Goal: Task Accomplishment & Management: Use online tool/utility

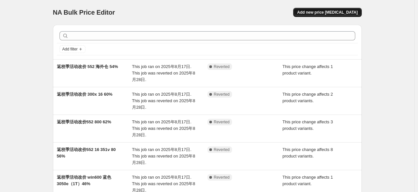
click at [325, 11] on span "Add new price [MEDICAL_DATA]" at bounding box center [327, 12] width 61 height 5
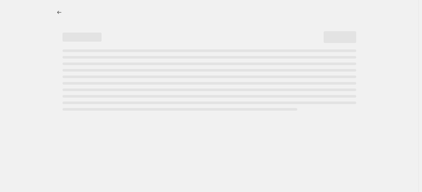
select select "percentage"
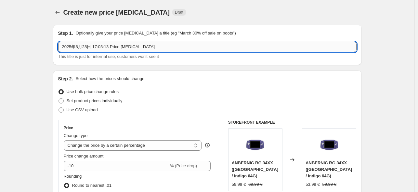
click at [142, 47] on input "2025年8月28日 17:03:13 Price [MEDICAL_DATA]" at bounding box center [207, 47] width 299 height 10
click at [73, 49] on input "九月活动改价 477M" at bounding box center [207, 47] width 299 height 10
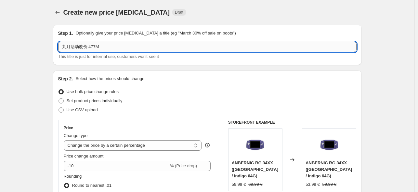
click at [107, 49] on input "九月活动改价 477M" at bounding box center [207, 47] width 299 height 10
click at [163, 52] on input "九月活动改价 477M （12+256）" at bounding box center [207, 47] width 299 height 10
type input "九月活动改价 477M （12+256）12.5%"
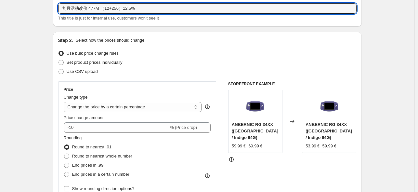
scroll to position [87, 0]
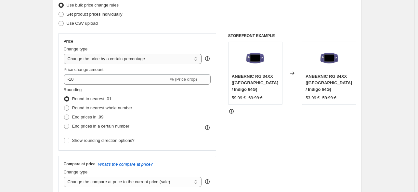
click at [136, 56] on select "Change the price to a certain amount Change the price by a certain amount Chang…" at bounding box center [133, 59] width 138 height 10
select select "pcap"
click at [65, 54] on select "Change the price to a certain amount Change the price by a certain amount Chang…" at bounding box center [133, 59] width 138 height 10
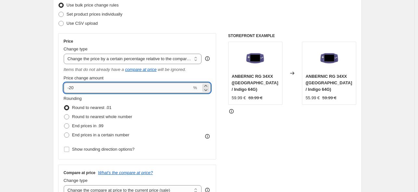
click at [110, 88] on input "-20" at bounding box center [128, 88] width 128 height 10
type input "-2"
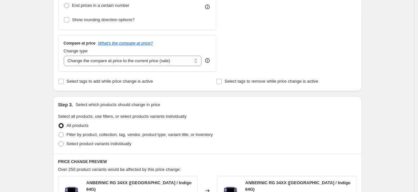
scroll to position [217, 0]
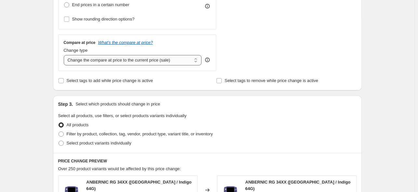
type input "-12.5"
drag, startPoint x: 122, startPoint y: 59, endPoint x: 121, endPoint y: 63, distance: 4.3
click at [122, 59] on select "Change the compare at price to the current price (sale) Change the compare at p…" at bounding box center [133, 60] width 138 height 10
select select "no_change"
click at [65, 55] on select "Change the compare at price to the current price (sale) Change the compare at p…" at bounding box center [133, 60] width 138 height 10
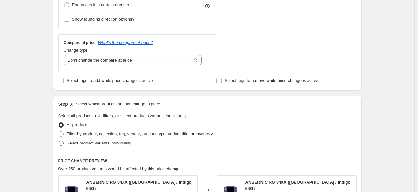
click at [81, 143] on span "Select product variants individually" at bounding box center [99, 143] width 65 height 5
click at [59, 141] on input "Select product variants individually" at bounding box center [59, 141] width 0 height 0
radio input "true"
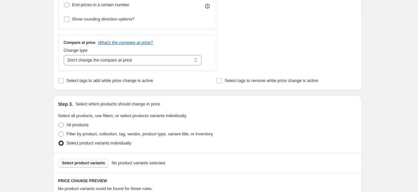
click at [97, 161] on span "Select product variants" at bounding box center [83, 162] width 43 height 5
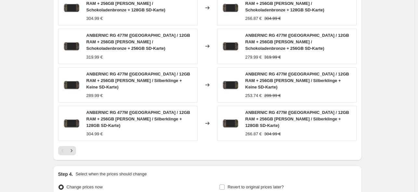
scroll to position [496, 0]
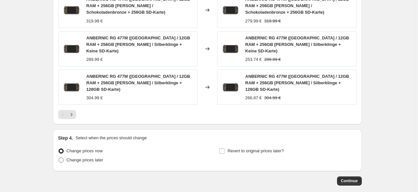
click at [92, 157] on span "Change prices later" at bounding box center [85, 159] width 37 height 5
click at [59, 157] on input "Change prices later" at bounding box center [59, 157] width 0 height 0
radio input "true"
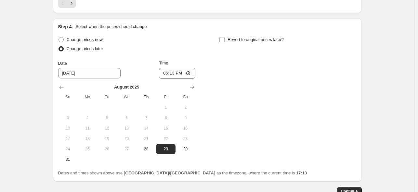
scroll to position [618, 0]
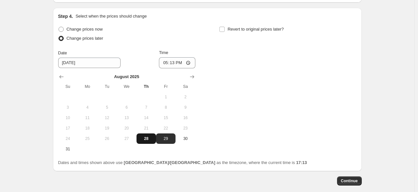
click at [147, 136] on span "28" at bounding box center [146, 138] width 14 height 5
click at [69, 146] on span "31" at bounding box center [68, 148] width 14 height 5
type input "[DATE]"
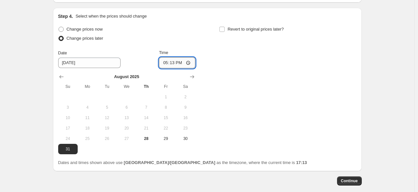
click at [174, 57] on input "17:13" at bounding box center [177, 62] width 36 height 11
type input "22:50"
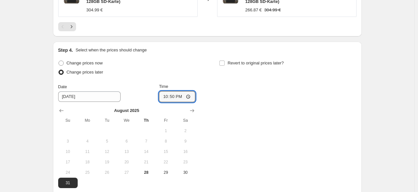
scroll to position [574, 0]
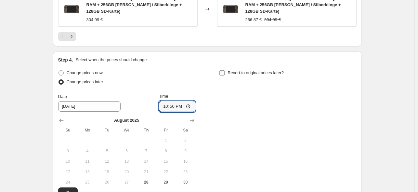
click at [227, 68] on label "Revert to original prices later?" at bounding box center [251, 72] width 65 height 9
click at [225, 70] on input "Revert to original prices later?" at bounding box center [222, 72] width 5 height 5
checkbox input "true"
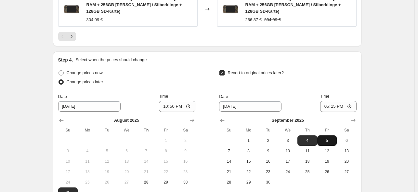
drag, startPoint x: 333, startPoint y: 107, endPoint x: 338, endPoint y: 90, distance: 17.9
click at [333, 138] on span "5" at bounding box center [327, 140] width 14 height 5
type input "[DATE]"
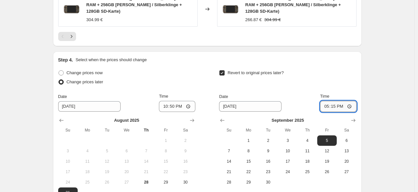
click at [335, 101] on input "17:15" at bounding box center [338, 106] width 36 height 11
type input "15:00"
click at [303, 68] on div "Revert to original prices later?" at bounding box center [287, 78] width 137 height 20
click at [349, 135] on button "6" at bounding box center [347, 140] width 20 height 10
type input "[DATE]"
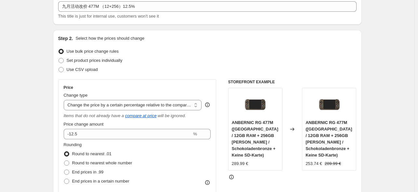
scroll to position [87, 0]
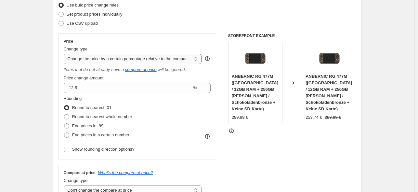
click at [196, 60] on select "Change the price to a certain amount Change the price by a certain amount Chang…" at bounding box center [133, 59] width 138 height 10
click at [186, 61] on select "Change the price to a certain amount Change the price by a certain amount Chang…" at bounding box center [133, 59] width 138 height 10
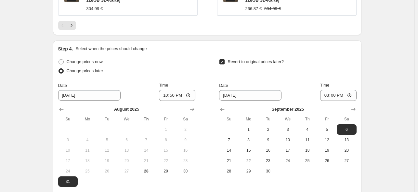
scroll to position [618, 0]
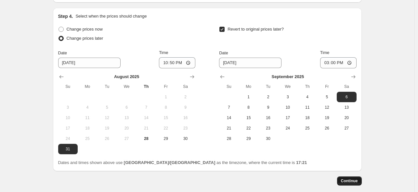
click at [351, 178] on span "Continue" at bounding box center [349, 180] width 17 height 5
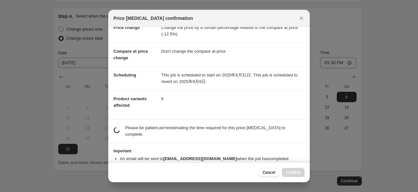
scroll to position [26, 0]
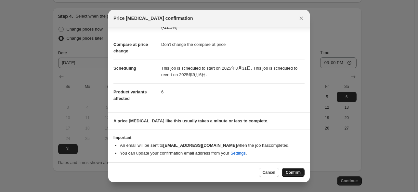
click at [298, 173] on span "Confirm" at bounding box center [293, 172] width 15 height 5
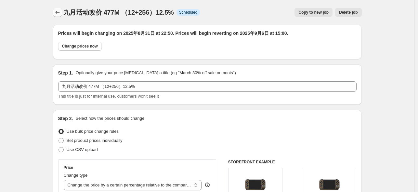
click at [59, 12] on icon "Price change jobs" at bounding box center [57, 12] width 7 height 7
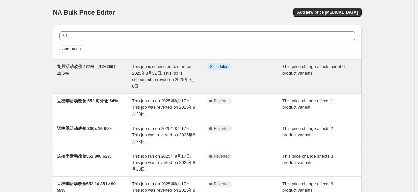
click at [107, 66] on span "九月活动改价 477M （12+256）12.5%" at bounding box center [87, 69] width 61 height 11
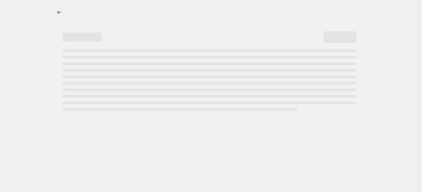
select select "pcap"
select select "no_change"
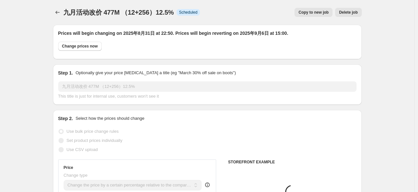
scroll to position [130, 0]
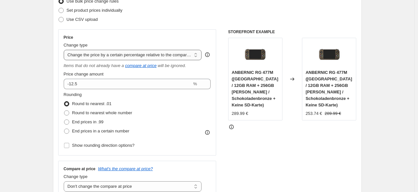
click at [192, 55] on select "Change the price to a certain amount Change the price by a certain amount Chang…" at bounding box center [133, 55] width 138 height 10
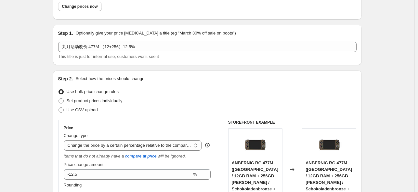
scroll to position [0, 0]
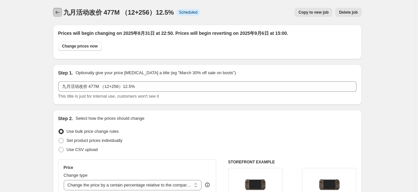
click at [60, 12] on icon "Price change jobs" at bounding box center [57, 12] width 7 height 7
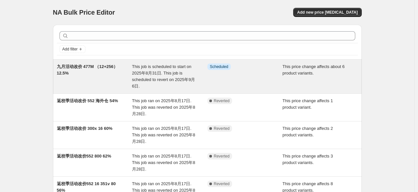
click at [112, 67] on span "九月活动改价 477M （12+256）12.5%" at bounding box center [87, 69] width 61 height 11
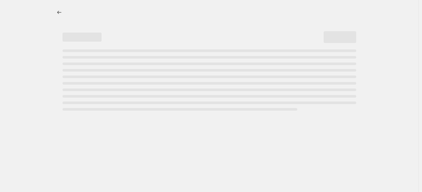
select select "pcap"
select select "no_change"
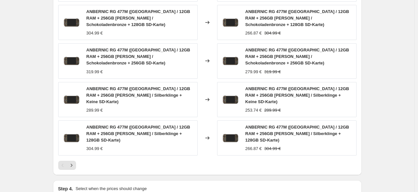
scroll to position [477, 0]
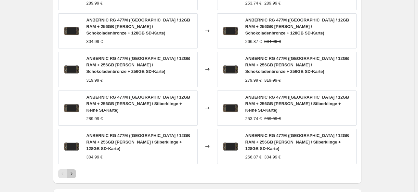
click at [74, 170] on icon "Next" at bounding box center [71, 173] width 7 height 7
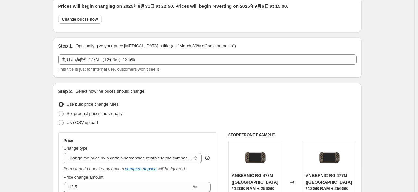
scroll to position [0, 0]
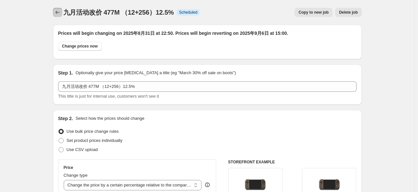
click at [61, 14] on icon "Price change jobs" at bounding box center [57, 12] width 7 height 7
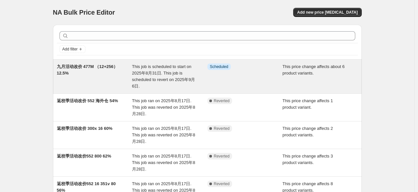
click at [95, 66] on span "九月活动改价 477M （12+256）12.5%" at bounding box center [87, 69] width 61 height 11
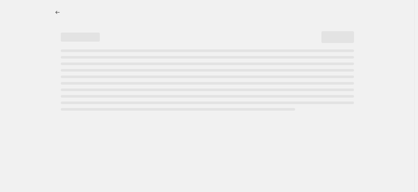
select select "pcap"
select select "no_change"
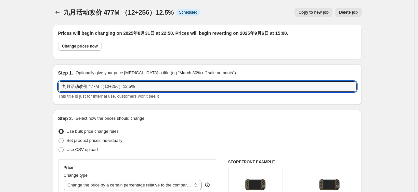
drag, startPoint x: 104, startPoint y: 84, endPoint x: 13, endPoint y: 85, distance: 91.7
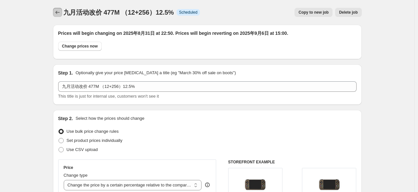
click at [56, 12] on icon "Price change jobs" at bounding box center [57, 12] width 7 height 7
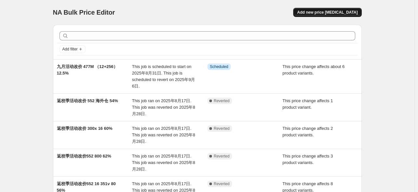
click at [325, 13] on span "Add new price [MEDICAL_DATA]" at bounding box center [327, 12] width 61 height 5
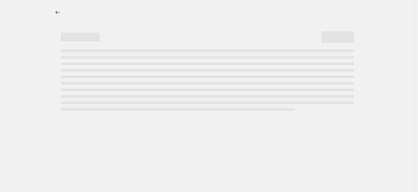
select select "percentage"
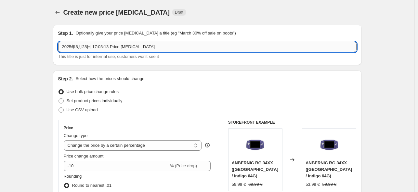
click at [103, 45] on input "2025年8月28日 17:03:13 Price [MEDICAL_DATA]" at bounding box center [207, 47] width 299 height 10
paste input "九月活动改价 477M （12+256）12.5%"
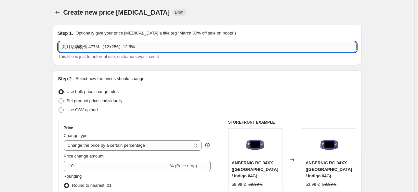
drag, startPoint x: 90, startPoint y: 47, endPoint x: 102, endPoint y: 46, distance: 11.4
click at [102, 46] on input "九月活动改价 477M （12+256）12.5%" at bounding box center [207, 47] width 299 height 10
drag, startPoint x: 113, startPoint y: 47, endPoint x: 119, endPoint y: 47, distance: 6.5
click at [119, 47] on input "九月活动改价 slide（12+256）12.5%" at bounding box center [207, 47] width 299 height 10
drag, startPoint x: 105, startPoint y: 46, endPoint x: 109, endPoint y: 47, distance: 4.3
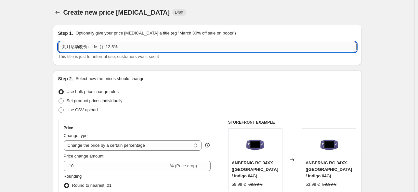
click at [109, 47] on input "九月活动改价 slide（）12.5%" at bounding box center [207, 47] width 299 height 10
drag, startPoint x: 99, startPoint y: 45, endPoint x: 120, endPoint y: 49, distance: 21.6
click at [120, 49] on input "九月活动改价 slide2.5%" at bounding box center [207, 47] width 299 height 10
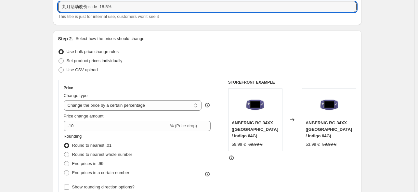
scroll to position [87, 0]
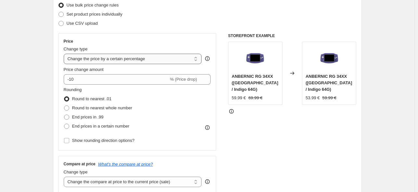
type input "九月活动改价 slide 18.5%"
click at [115, 54] on select "Change the price to a certain amount Change the price by a certain amount Chang…" at bounding box center [133, 59] width 138 height 10
select select "pcap"
click at [65, 54] on select "Change the price to a certain amount Change the price by a certain amount Chang…" at bounding box center [133, 59] width 138 height 10
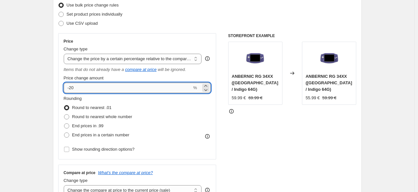
click at [105, 91] on input "-20" at bounding box center [128, 88] width 128 height 10
type input "-2"
type input "-18.5"
click at [281, 130] on div "STOREFRONT EXAMPLE ANBERNIC RG 34XX ([GEOGRAPHIC_DATA] / Indigo 64G) 59.99 € 69…" at bounding box center [292, 117] width 128 height 168
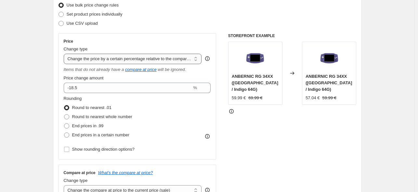
click at [166, 58] on select "Change the price to a certain amount Change the price by a certain amount Chang…" at bounding box center [133, 59] width 138 height 10
select select "bcap"
click at [65, 54] on select "Change the price to a certain amount Change the price by a certain amount Chang…" at bounding box center [133, 59] width 138 height 10
type input "-12.00"
click at [171, 63] on select "Change the price to a certain amount Change the price by a certain amount Chang…" at bounding box center [133, 59] width 138 height 10
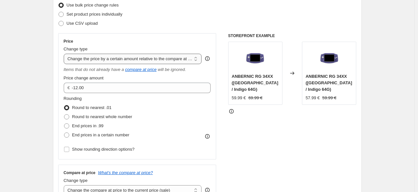
click at [65, 54] on select "Change the price to a certain amount Change the price by a certain amount Chang…" at bounding box center [133, 59] width 138 height 10
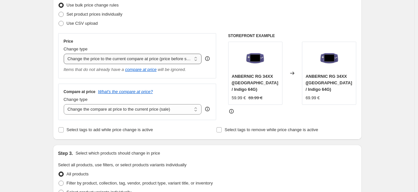
click at [167, 62] on select "Change the price to a certain amount Change the price by a certain amount Chang…" at bounding box center [133, 59] width 138 height 10
click at [171, 60] on select "Change the price to a certain amount Change the price by a certain amount Chang…" at bounding box center [133, 59] width 138 height 10
click at [174, 58] on select "Change the price to a certain amount Change the price by a certain amount Chang…" at bounding box center [133, 59] width 138 height 10
select select "bcap"
click at [65, 54] on select "Change the price to a certain amount Change the price by a certain amount Chang…" at bounding box center [133, 59] width 138 height 10
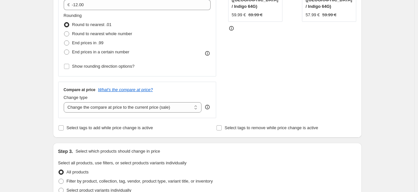
scroll to position [217, 0]
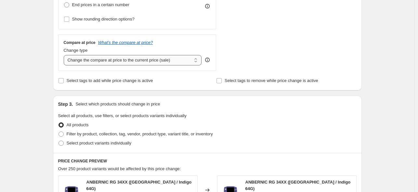
click at [112, 62] on select "Change the compare at price to the current price (sale) Change the compare at p…" at bounding box center [133, 60] width 138 height 10
select select "no_change"
click at [65, 55] on select "Change the compare at price to the current price (sale) Change the compare at p…" at bounding box center [133, 60] width 138 height 10
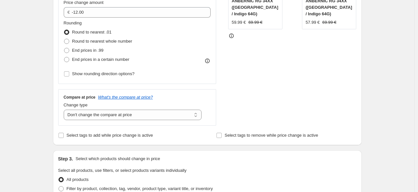
scroll to position [173, 0]
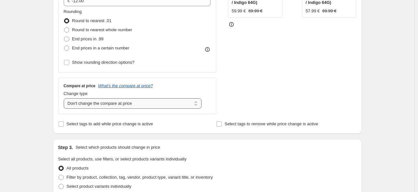
click at [149, 104] on select "Change the compare at price to the current price (sale) Change the compare at p…" at bounding box center [133, 103] width 138 height 10
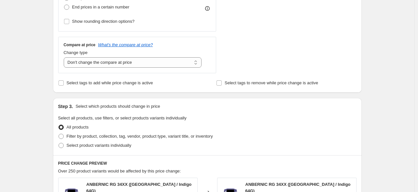
scroll to position [217, 0]
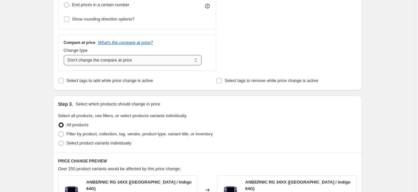
click at [134, 59] on select "Change the compare at price to the current price (sale) Change the compare at p…" at bounding box center [133, 60] width 138 height 10
click at [65, 55] on select "Change the compare at price to the current price (sale) Change the compare at p…" at bounding box center [133, 60] width 138 height 10
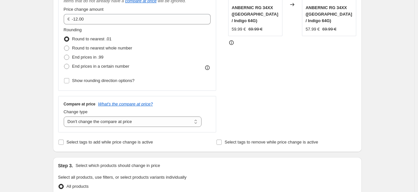
scroll to position [87, 0]
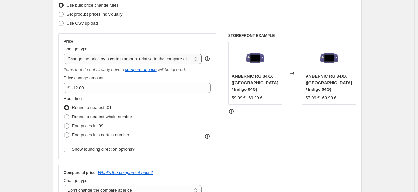
click at [138, 60] on select "Change the price to a certain amount Change the price by a certain amount Chang…" at bounding box center [133, 59] width 138 height 10
select select "pcap"
click at [65, 54] on select "Change the price to a certain amount Change the price by a certain amount Chang…" at bounding box center [133, 59] width 138 height 10
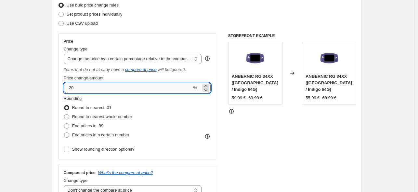
click at [97, 88] on input "-20" at bounding box center [128, 88] width 128 height 10
type input "-2"
type input "-18.5"
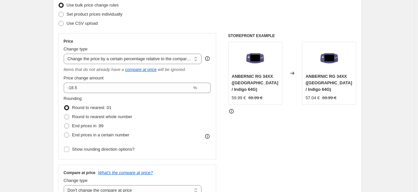
click at [287, 137] on div "STOREFRONT EXAMPLE ANBERNIC RG 34XX ([GEOGRAPHIC_DATA] / Indigo 64G) 59.99 € 69…" at bounding box center [292, 117] width 128 height 168
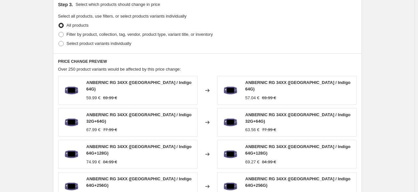
scroll to position [303, 0]
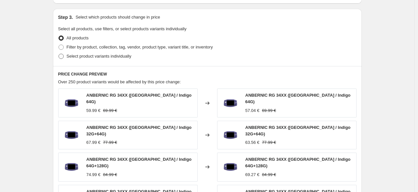
click at [65, 57] on label "Select product variants individually" at bounding box center [94, 56] width 73 height 9
click at [59, 54] on input "Select product variants individually" at bounding box center [59, 54] width 0 height 0
radio input "true"
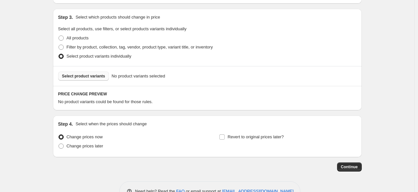
click at [92, 76] on span "Select product variants" at bounding box center [83, 76] width 43 height 5
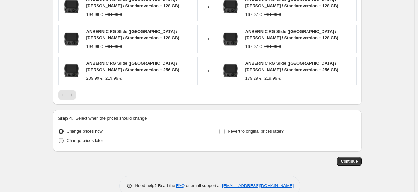
click at [88, 138] on span "Change prices later" at bounding box center [85, 140] width 37 height 5
click at [59, 138] on input "Change prices later" at bounding box center [59, 138] width 0 height 0
radio input "true"
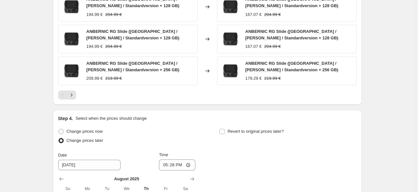
scroll to position [618, 0]
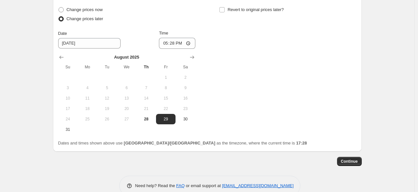
click at [85, 124] on td at bounding box center [88, 129] width 20 height 10
click at [64, 123] on div "Change prices now Change prices later Date [DATE] Time 17:[DATE] Mo Tu We Th Fr…" at bounding box center [207, 75] width 299 height 141
click at [68, 124] on button "31" at bounding box center [68, 129] width 20 height 10
type input "[DATE]"
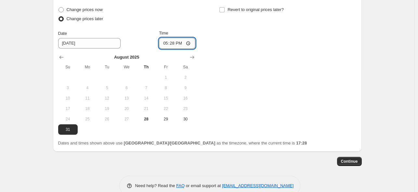
click at [174, 38] on input "17:28" at bounding box center [177, 43] width 36 height 11
type input "22:50"
click at [263, 49] on div "Change prices now Change prices later Date [DATE] Time 22:50 [DATE] Su Mo Tu We…" at bounding box center [207, 69] width 299 height 129
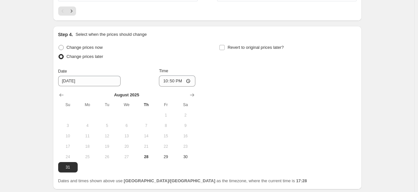
scroll to position [531, 0]
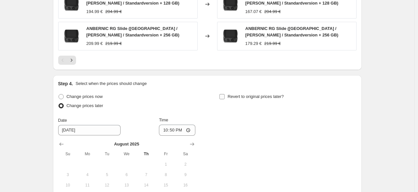
click at [228, 92] on label "Revert to original prices later?" at bounding box center [251, 96] width 65 height 9
click at [225, 94] on input "Revert to original prices later?" at bounding box center [222, 96] width 5 height 5
checkbox input "true"
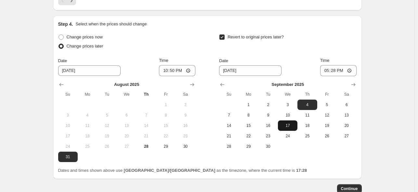
scroll to position [618, 0]
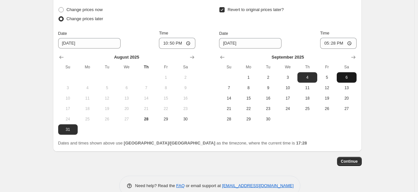
click at [342, 75] on span "6" at bounding box center [347, 77] width 14 height 5
type input "[DATE]"
click at [334, 38] on input "17:28" at bounding box center [338, 43] width 36 height 11
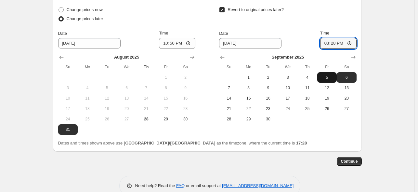
type input "15:00"
click at [289, 12] on div "Revert to original prices later? Date [DATE] Time 15:00 [DATE] Su Mo Tu We Th F…" at bounding box center [287, 64] width 137 height 119
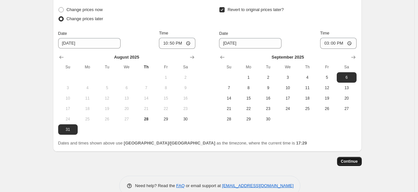
click at [344, 159] on span "Continue" at bounding box center [349, 161] width 17 height 5
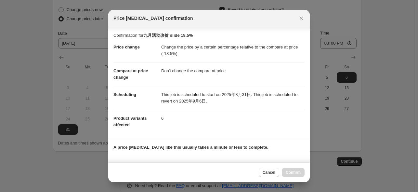
scroll to position [86, 0]
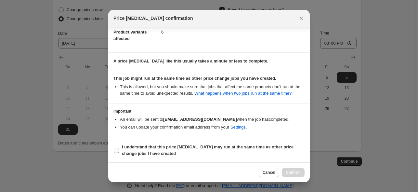
click at [233, 146] on b "I understand that this price [MEDICAL_DATA] may run at the same time as other p…" at bounding box center [208, 149] width 172 height 11
click at [119, 148] on input "I understand that this price [MEDICAL_DATA] may run at the same time as other p…" at bounding box center [116, 150] width 5 height 5
checkbox input "true"
click at [292, 173] on span "Confirm" at bounding box center [293, 172] width 15 height 5
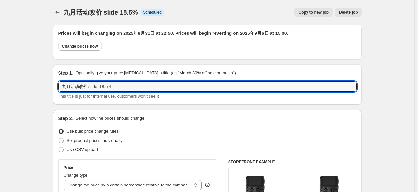
drag, startPoint x: 120, startPoint y: 88, endPoint x: 22, endPoint y: 87, distance: 97.3
click at [61, 15] on icon "Price change jobs" at bounding box center [57, 12] width 7 height 7
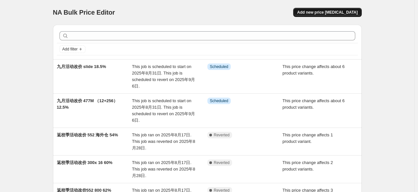
click at [329, 13] on span "Add new price [MEDICAL_DATA]" at bounding box center [327, 12] width 61 height 5
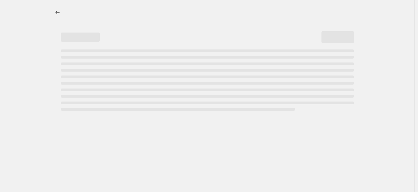
select select "percentage"
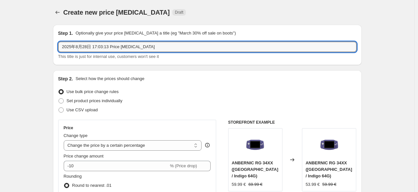
drag, startPoint x: 154, startPoint y: 46, endPoint x: 37, endPoint y: 44, distance: 116.5
paste input "九月活动改价 slide 18.5%"
drag, startPoint x: 90, startPoint y: 48, endPoint x: 99, endPoint y: 49, distance: 9.4
click at [99, 49] on input "九月活动改价 slide 18.5%" at bounding box center [207, 47] width 299 height 10
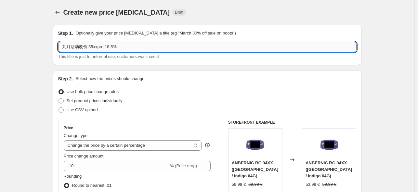
click at [139, 44] on input "九月活动改价 35xxpro 18.5%" at bounding box center [207, 47] width 299 height 10
click at [109, 48] on input "九月活动改价 35xxpro 18.5%" at bounding box center [207, 47] width 299 height 10
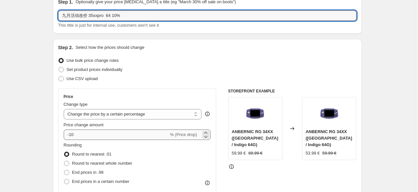
scroll to position [43, 0]
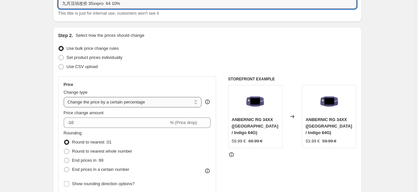
type input "九月活动改价 35xxpro 64 10%"
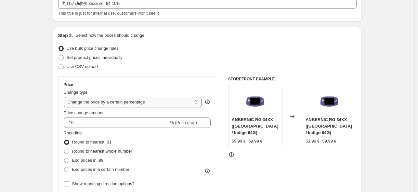
click at [130, 105] on select "Change the price to a certain amount Change the price by a certain amount Chang…" at bounding box center [133, 102] width 138 height 10
select select "pcap"
click at [65, 97] on select "Change the price to a certain amount Change the price by a certain amount Chang…" at bounding box center [133, 102] width 138 height 10
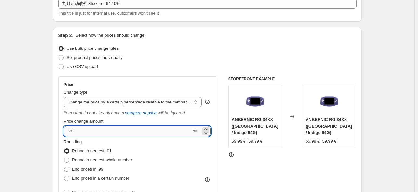
click at [117, 133] on input "-20" at bounding box center [128, 131] width 128 height 10
type input "-2"
type input "-10"
drag, startPoint x: 277, startPoint y: 149, endPoint x: 261, endPoint y: 148, distance: 16.6
click at [276, 151] on div at bounding box center [292, 154] width 128 height 7
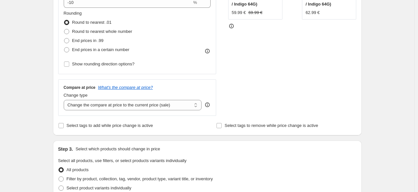
scroll to position [260, 0]
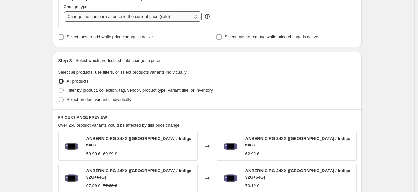
click at [144, 21] on select "Change the compare at price to the current price (sale) Change the compare at p…" at bounding box center [133, 16] width 138 height 10
select select "no_change"
click at [65, 12] on select "Change the compare at price to the current price (sale) Change the compare at p…" at bounding box center [133, 16] width 138 height 10
drag, startPoint x: 64, startPoint y: 98, endPoint x: 69, endPoint y: 92, distance: 7.9
click at [64, 99] on span at bounding box center [61, 99] width 5 height 5
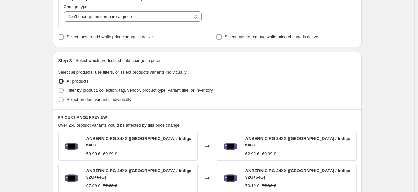
click at [59, 97] on input "Select product variants individually" at bounding box center [59, 97] width 0 height 0
radio input "true"
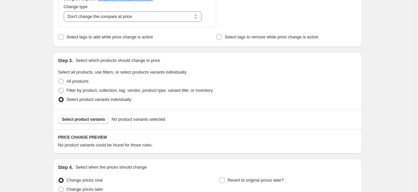
click at [94, 119] on span "Select product variants" at bounding box center [83, 119] width 43 height 5
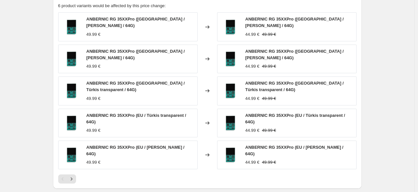
scroll to position [490, 0]
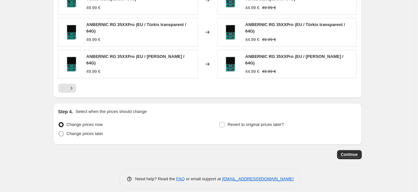
click at [72, 131] on span "Change prices later" at bounding box center [85, 133] width 37 height 5
click at [59, 131] on input "Change prices later" at bounding box center [59, 131] width 0 height 0
radio input "true"
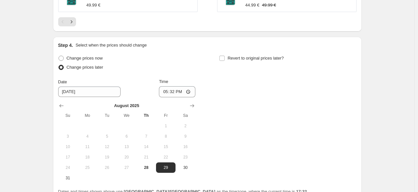
scroll to position [612, 0]
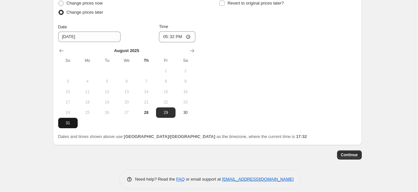
click at [67, 120] on span "31" at bounding box center [68, 122] width 14 height 5
type input "[DATE]"
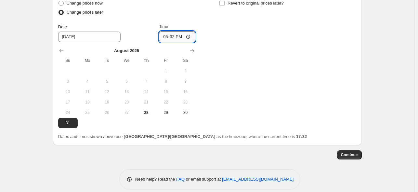
click at [175, 34] on input "17:32" at bounding box center [177, 36] width 36 height 11
type input "22:50"
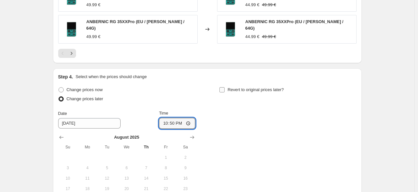
click at [229, 87] on span "Revert to original prices later?" at bounding box center [256, 90] width 56 height 7
click at [225, 87] on input "Revert to original prices later?" at bounding box center [222, 89] width 5 height 5
checkbox input "true"
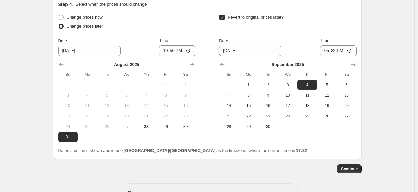
scroll to position [612, 0]
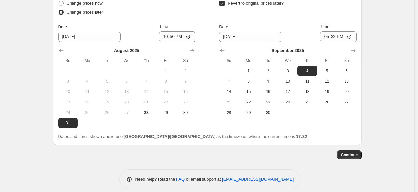
drag, startPoint x: 351, startPoint y: 64, endPoint x: 346, endPoint y: 50, distance: 14.2
click at [351, 68] on span "6" at bounding box center [347, 70] width 14 height 5
type input "[DATE]"
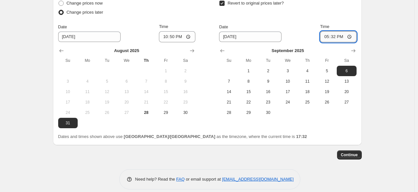
click at [337, 31] on input "17:32" at bounding box center [338, 36] width 36 height 11
type input "15:00"
click at [357, 151] on button "Continue" at bounding box center [349, 154] width 25 height 9
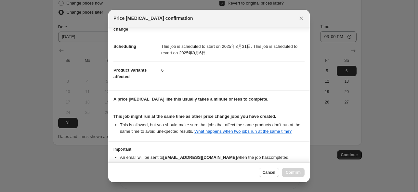
scroll to position [86, 0]
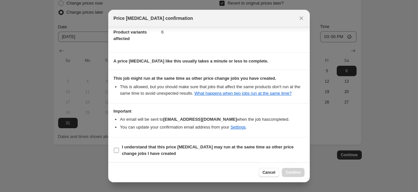
click at [181, 150] on span "I understand that this price [MEDICAL_DATA] may run at the same time as other p…" at bounding box center [213, 150] width 183 height 13
click at [119, 150] on input "I understand that this price [MEDICAL_DATA] may run at the same time as other p…" at bounding box center [116, 150] width 5 height 5
checkbox input "true"
click at [290, 171] on span "Confirm" at bounding box center [293, 172] width 15 height 5
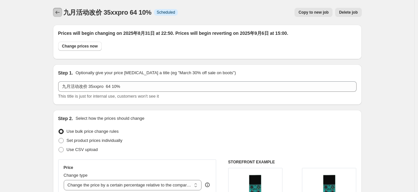
click at [60, 14] on icon "Price change jobs" at bounding box center [57, 12] width 7 height 7
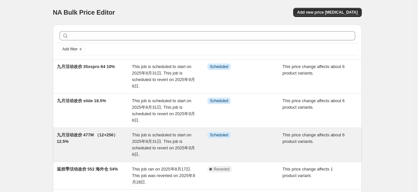
click at [94, 132] on span "九月活动改价 477M （12+256）12.5%" at bounding box center [87, 137] width 61 height 11
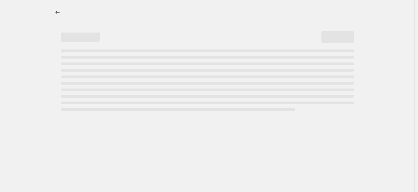
select select "pcap"
select select "no_change"
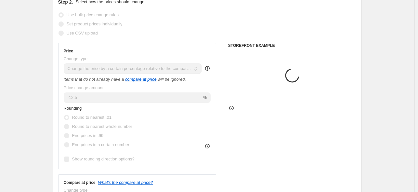
scroll to position [173, 0]
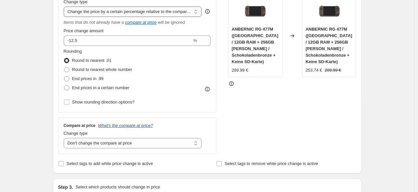
click at [172, 10] on select "Change the price to a certain amount Change the price by a certain amount Chang…" at bounding box center [133, 12] width 138 height 10
click at [291, 101] on div "STOREFRONT EXAMPLE ANBERNIC RG 477M ([GEOGRAPHIC_DATA] / 12GB RAM + 256GB [PERS…" at bounding box center [292, 70] width 128 height 168
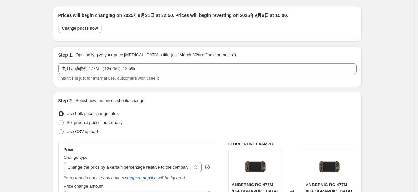
scroll to position [0, 0]
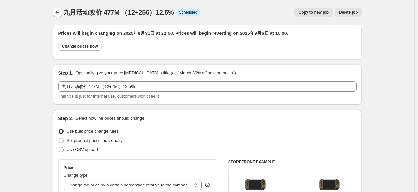
click at [61, 12] on icon "Price change jobs" at bounding box center [57, 12] width 7 height 7
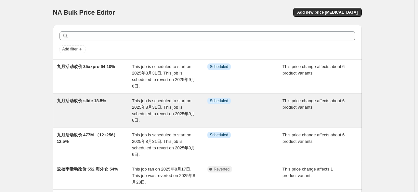
click at [104, 99] on span "九月活动改价 slide 18.5%" at bounding box center [81, 100] width 49 height 5
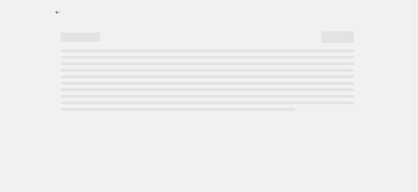
select select "pcap"
select select "no_change"
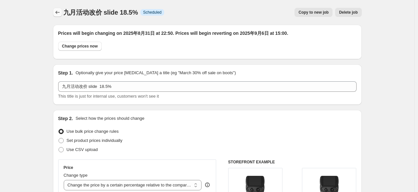
click at [56, 13] on icon "Price change jobs" at bounding box center [57, 12] width 7 height 7
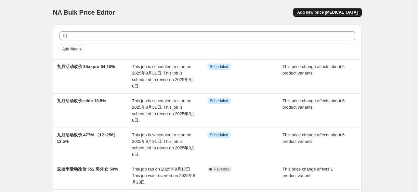
click at [350, 9] on button "Add new price [MEDICAL_DATA]" at bounding box center [327, 12] width 68 height 9
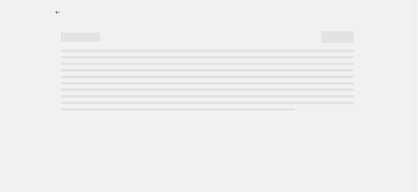
select select "percentage"
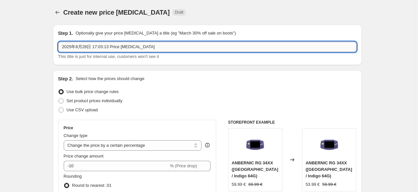
click at [151, 46] on input "2025年8月28日 17:03:13 Price [MEDICAL_DATA]" at bounding box center [207, 47] width 299 height 10
click at [150, 45] on input "2025年8月28日 17:03:13 Price [MEDICAL_DATA]" at bounding box center [207, 47] width 299 height 10
paste input "九月活动改价 35xxpro6410%"
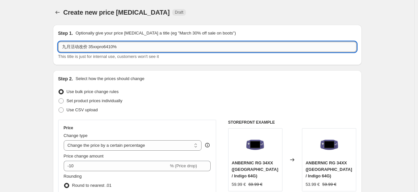
click at [105, 47] on input "九月活动改价 35xxpro6410%" at bounding box center [207, 47] width 299 height 10
drag, startPoint x: 112, startPoint y: 48, endPoint x: 108, endPoint y: 48, distance: 4.0
click at [107, 48] on input "九月活动改价 35xxpro 6410%" at bounding box center [207, 47] width 299 height 10
click at [126, 47] on input "九月活动改价 35xxpro 128/256 10%" at bounding box center [207, 47] width 299 height 10
type input "九月活动改价 35xxpro 128/256 11.5%"
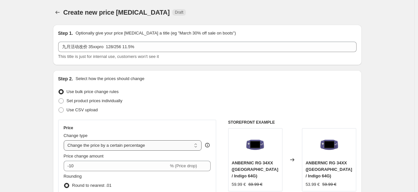
click at [123, 150] on select "Change the price to a certain amount Change the price by a certain amount Chang…" at bounding box center [133, 145] width 138 height 10
select select "pcap"
click at [65, 140] on select "Change the price to a certain amount Change the price by a certain amount Chang…" at bounding box center [133, 145] width 138 height 10
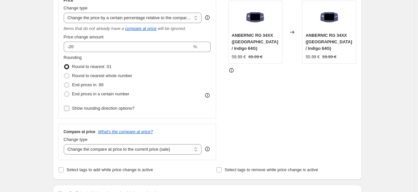
scroll to position [130, 0]
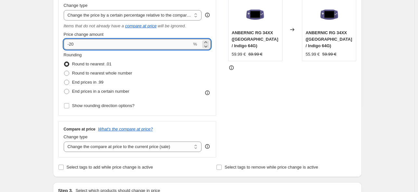
click at [94, 48] on input "-20" at bounding box center [128, 44] width 128 height 10
type input "-2"
type input "-11.5"
click at [181, 147] on select "Change the compare at price to the current price (sale) Change the compare at p…" at bounding box center [133, 147] width 138 height 10
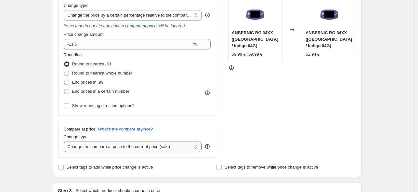
select select "no_change"
click at [65, 142] on select "Change the compare at price to the current price (sale) Change the compare at p…" at bounding box center [133, 147] width 138 height 10
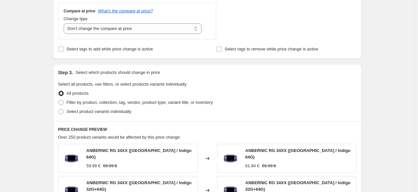
scroll to position [303, 0]
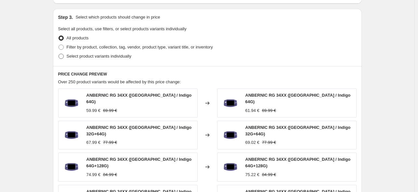
click at [102, 59] on span "Select product variants individually" at bounding box center [99, 56] width 65 height 5
click at [59, 54] on input "Select product variants individually" at bounding box center [59, 54] width 0 height 0
radio input "true"
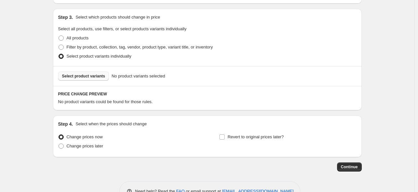
click at [96, 74] on span "Select product variants" at bounding box center [83, 76] width 43 height 5
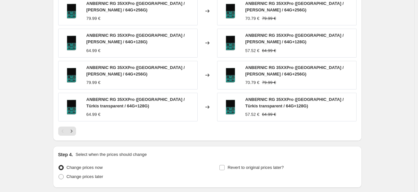
scroll to position [477, 0]
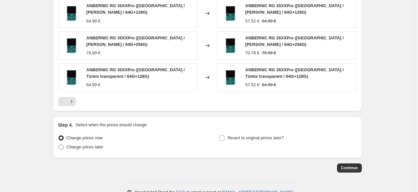
drag, startPoint x: 68, startPoint y: 139, endPoint x: 94, endPoint y: 138, distance: 26.4
click at [68, 142] on label "Change prices later" at bounding box center [80, 146] width 45 height 9
click at [59, 144] on input "Change prices later" at bounding box center [59, 144] width 0 height 0
radio input "true"
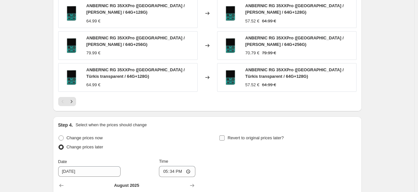
click at [231, 135] on span "Revert to original prices later?" at bounding box center [256, 137] width 56 height 5
click at [225, 135] on input "Revert to original prices later?" at bounding box center [222, 137] width 5 height 5
checkbox input "true"
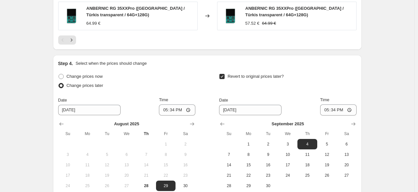
scroll to position [564, 0]
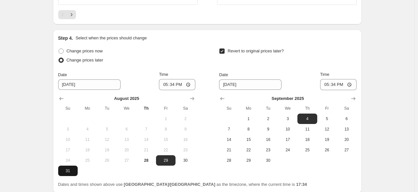
click at [71, 168] on span "31" at bounding box center [68, 170] width 14 height 5
type input "[DATE]"
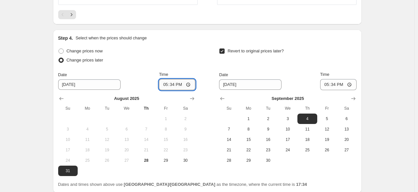
drag, startPoint x: 175, startPoint y: 76, endPoint x: 181, endPoint y: 83, distance: 8.8
click at [175, 79] on input "17:34" at bounding box center [177, 84] width 36 height 11
type input "22:50"
click at [342, 116] on span "6" at bounding box center [347, 118] width 14 height 5
type input "[DATE]"
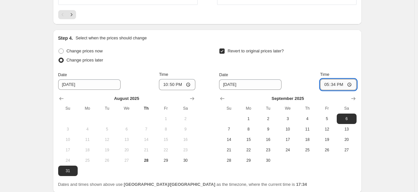
click at [336, 81] on input "17:34" at bounding box center [338, 84] width 36 height 11
type input "15:00"
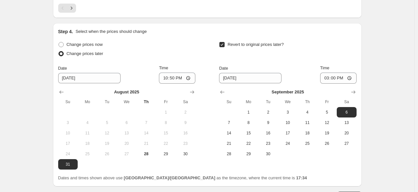
scroll to position [610, 0]
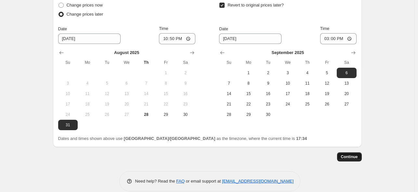
click at [351, 154] on span "Continue" at bounding box center [349, 156] width 17 height 5
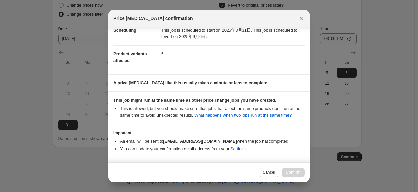
scroll to position [86, 0]
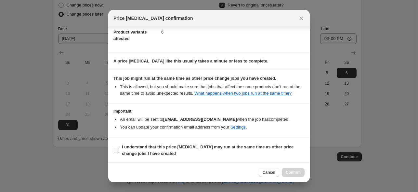
drag, startPoint x: 127, startPoint y: 149, endPoint x: 258, endPoint y: 157, distance: 131.3
click at [127, 149] on b "I understand that this price [MEDICAL_DATA] may run at the same time as other p…" at bounding box center [208, 149] width 172 height 11
click at [119, 149] on input "I understand that this price [MEDICAL_DATA] may run at the same time as other p…" at bounding box center [116, 150] width 5 height 5
checkbox input "true"
drag, startPoint x: 299, startPoint y: 171, endPoint x: 302, endPoint y: 174, distance: 3.7
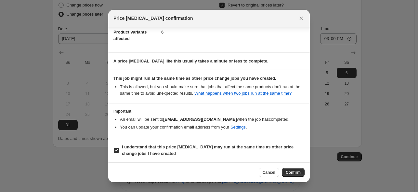
click at [299, 172] on span "Confirm" at bounding box center [293, 172] width 15 height 5
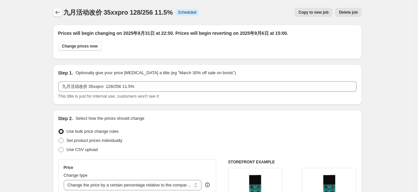
click at [59, 13] on icon "Price change jobs" at bounding box center [57, 12] width 7 height 7
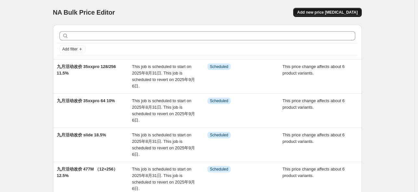
click at [334, 14] on span "Add new price [MEDICAL_DATA]" at bounding box center [327, 12] width 61 height 5
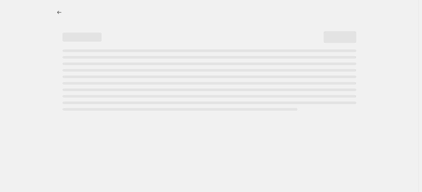
select select "percentage"
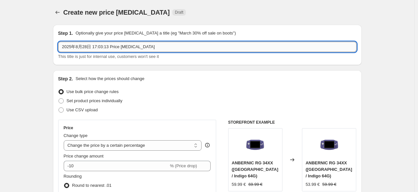
click at [133, 47] on input "2025年8月28日 17:03:13 Price [MEDICAL_DATA]" at bounding box center [207, 47] width 299 height 10
paste input "九月活动改价 35xxpro6410%"
drag, startPoint x: 89, startPoint y: 47, endPoint x: 157, endPoint y: 47, distance: 68.0
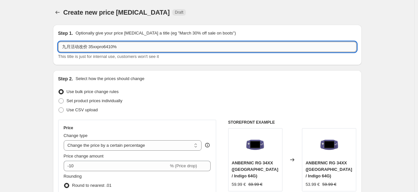
click at [157, 47] on input "九月活动改价 35xxpro6410%" at bounding box center [207, 47] width 299 height 10
type input "九月活动改价 34xxsp/557 12%"
click at [141, 152] on div "Price Change type Change the price to a certain amount Change the price by a ce…" at bounding box center [137, 178] width 147 height 106
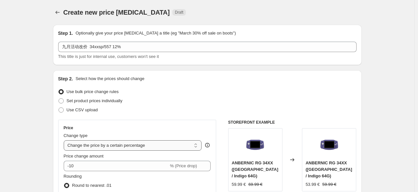
click at [141, 144] on select "Change the price to a certain amount Change the price by a certain amount Chang…" at bounding box center [133, 145] width 138 height 10
select select "pcap"
click at [65, 140] on select "Change the price to a certain amount Change the price by a certain amount Chang…" at bounding box center [133, 145] width 138 height 10
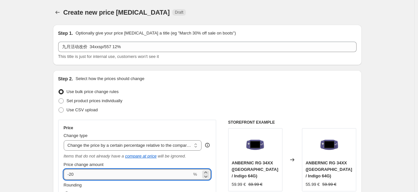
click at [97, 174] on input "-20" at bounding box center [128, 174] width 128 height 10
type input "-2"
type input "-12"
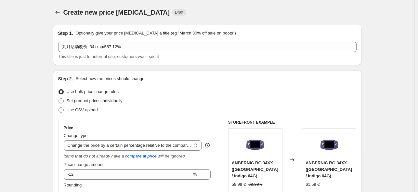
click at [199, 97] on div "Set product prices individually" at bounding box center [207, 100] width 299 height 9
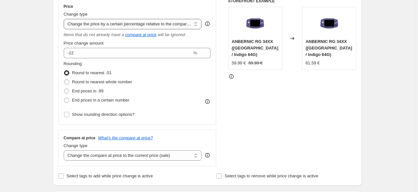
scroll to position [173, 0]
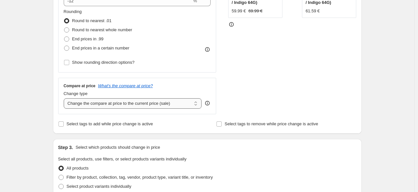
click at [122, 108] on select "Change the compare at price to the current price (sale) Change the compare at p…" at bounding box center [133, 103] width 138 height 10
select select "no_change"
click at [65, 98] on select "Change the compare at price to the current price (sale) Change the compare at p…" at bounding box center [133, 103] width 138 height 10
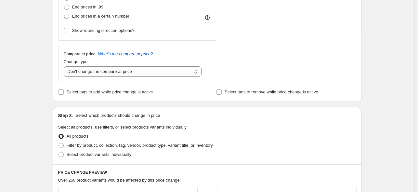
scroll to position [217, 0]
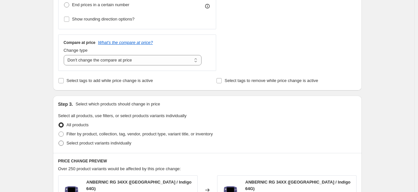
click at [77, 145] on span "Select product variants individually" at bounding box center [99, 143] width 65 height 5
click at [59, 141] on input "Select product variants individually" at bounding box center [59, 141] width 0 height 0
radio input "true"
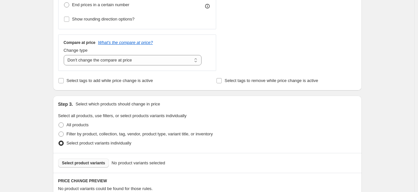
click at [100, 160] on button "Select product variants" at bounding box center [83, 162] width 51 height 9
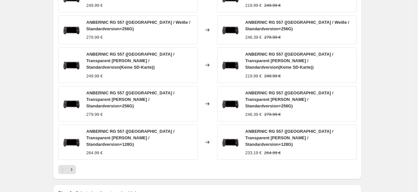
scroll to position [496, 0]
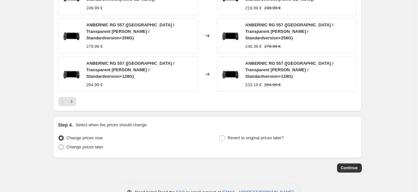
click at [63, 144] on span at bounding box center [61, 146] width 5 height 5
click at [59, 144] on input "Change prices later" at bounding box center [59, 144] width 0 height 0
radio input "true"
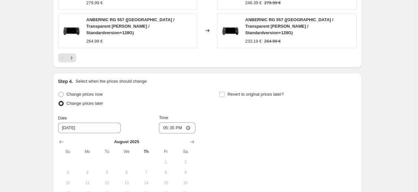
scroll to position [583, 0]
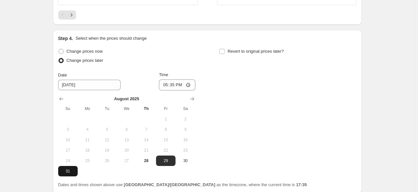
drag, startPoint x: 70, startPoint y: 152, endPoint x: 77, endPoint y: 149, distance: 7.5
click at [70, 169] on span "31" at bounding box center [68, 171] width 14 height 5
type input "[DATE]"
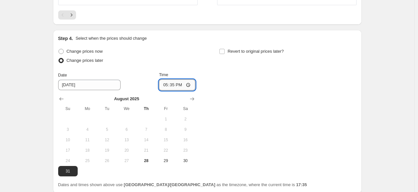
click at [172, 79] on input "17:35" at bounding box center [177, 84] width 36 height 11
type input "22:50"
click at [225, 47] on label "Revert to original prices later?" at bounding box center [251, 51] width 65 height 9
click at [225, 49] on input "Revert to original prices later?" at bounding box center [222, 51] width 5 height 5
checkbox input "true"
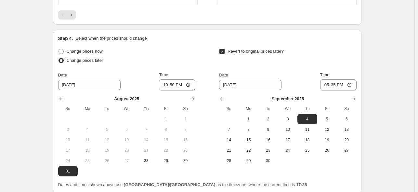
drag, startPoint x: 346, startPoint y: 100, endPoint x: 347, endPoint y: 89, distance: 11.1
click at [346, 116] on span "6" at bounding box center [347, 118] width 14 height 5
type input "[DATE]"
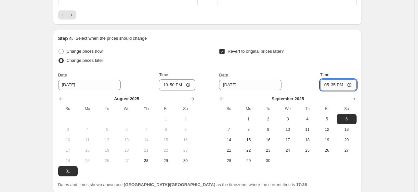
click at [335, 79] on input "17:35" at bounding box center [338, 84] width 36 height 11
type input "15:00"
click at [298, 48] on div "Revert to original prices later? Date [DATE] Time 15:00 [DATE] Su Mo Tu We Th F…" at bounding box center [287, 106] width 137 height 119
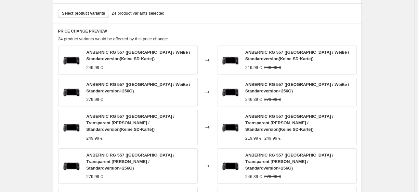
scroll to position [410, 0]
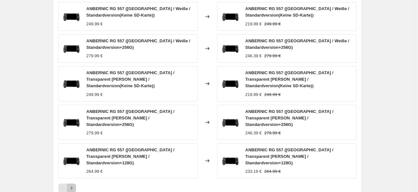
click at [75, 185] on icon "Next" at bounding box center [71, 188] width 7 height 7
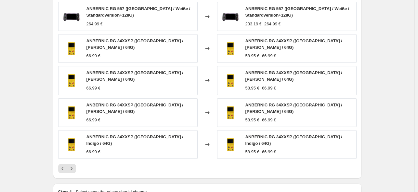
drag, startPoint x: 74, startPoint y: 157, endPoint x: 79, endPoint y: 154, distance: 6.0
click at [74, 165] on icon "Next" at bounding box center [71, 168] width 7 height 7
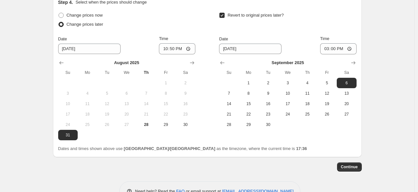
scroll to position [608, 0]
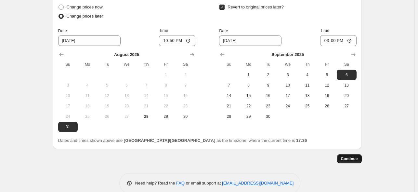
click at [353, 156] on span "Continue" at bounding box center [349, 158] width 17 height 5
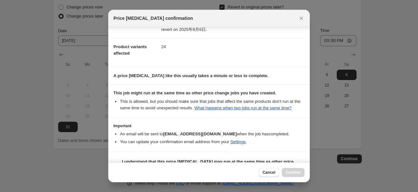
scroll to position [86, 0]
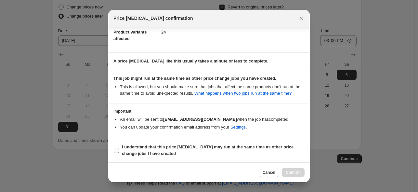
click at [168, 150] on span "I understand that this price [MEDICAL_DATA] may run at the same time as other p…" at bounding box center [213, 150] width 183 height 13
click at [119, 150] on input "I understand that this price [MEDICAL_DATA] may run at the same time as other p…" at bounding box center [116, 150] width 5 height 5
checkbox input "true"
click at [299, 170] on span "Confirm" at bounding box center [293, 172] width 15 height 5
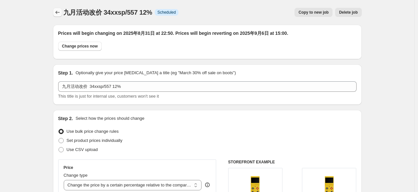
click at [61, 13] on icon "Price change jobs" at bounding box center [57, 12] width 7 height 7
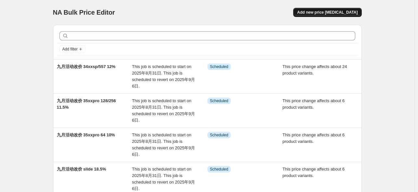
click at [337, 12] on span "Add new price [MEDICAL_DATA]" at bounding box center [327, 12] width 61 height 5
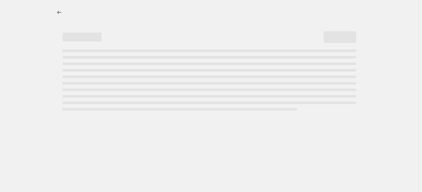
select select "percentage"
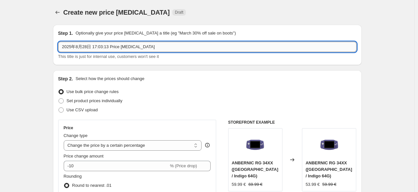
click at [161, 47] on input "2025年8月28日 17:03:13 Price [MEDICAL_DATA]" at bounding box center [207, 47] width 299 height 10
paste input "九月活动改价 35xxpro6410%"
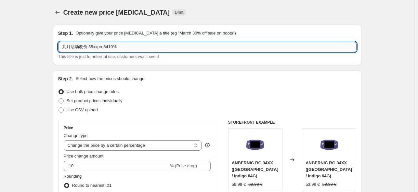
drag, startPoint x: 91, startPoint y: 45, endPoint x: 103, endPoint y: 47, distance: 12.5
click at [103, 47] on input "九月活动改价 35xxpro6410%" at bounding box center [207, 47] width 299 height 10
drag, startPoint x: 104, startPoint y: 48, endPoint x: 100, endPoint y: 49, distance: 4.3
click at [100, 49] on input "九月活动改价 34xxo6410%" at bounding box center [207, 47] width 299 height 10
drag, startPoint x: 103, startPoint y: 47, endPoint x: 109, endPoint y: 48, distance: 6.5
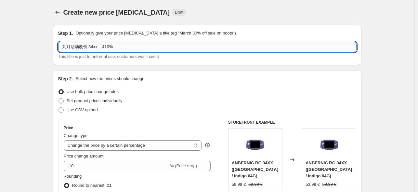
click at [109, 48] on input "九月活动改价 34xx 410%" at bounding box center [207, 47] width 299 height 10
click at [142, 48] on input "九月活动改价 34xx 23%" at bounding box center [207, 47] width 299 height 10
type input "九月活动改价 34xx 23%"
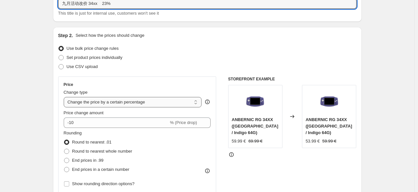
click at [116, 106] on select "Change the price to a certain amount Change the price by a certain amount Chang…" at bounding box center [133, 102] width 138 height 10
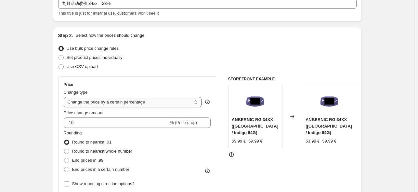
select select "pcap"
click at [65, 97] on select "Change the price to a certain amount Change the price by a certain amount Chang…" at bounding box center [133, 102] width 138 height 10
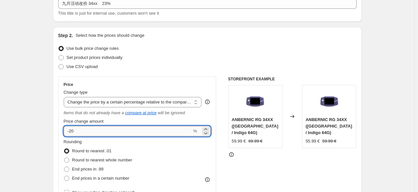
click at [130, 130] on input "-20" at bounding box center [128, 131] width 128 height 10
type input "-23"
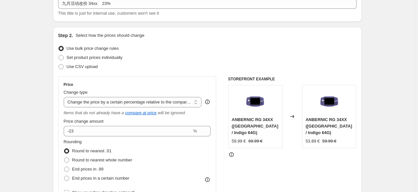
click at [180, 149] on div "Rounding Round to nearest .01 Round to nearest whole number End prices in .99 E…" at bounding box center [137, 161] width 147 height 44
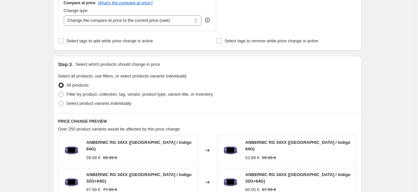
scroll to position [260, 0]
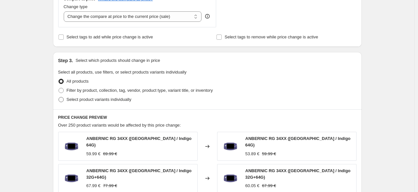
click at [105, 102] on span "Select product variants individually" at bounding box center [99, 99] width 65 height 5
click at [59, 97] on input "Select product variants individually" at bounding box center [59, 97] width 0 height 0
radio input "true"
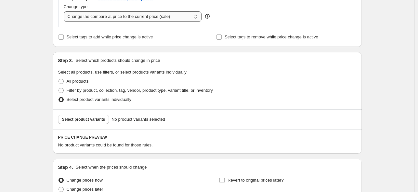
click at [165, 13] on select "Change the compare at price to the current price (sale) Change the compare at p…" at bounding box center [133, 16] width 138 height 10
select select "no_change"
click at [65, 12] on select "Change the compare at price to the current price (sale) Change the compare at p…" at bounding box center [133, 16] width 138 height 10
click at [69, 121] on span "Select product variants" at bounding box center [83, 119] width 43 height 5
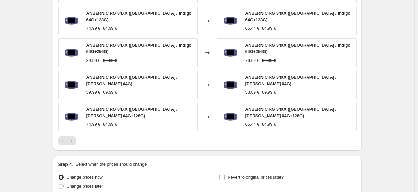
scroll to position [486, 0]
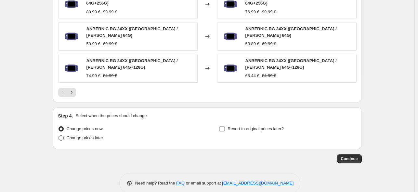
click at [80, 135] on span "Change prices later" at bounding box center [85, 137] width 37 height 5
click at [59, 135] on input "Change prices later" at bounding box center [59, 135] width 0 height 0
radio input "true"
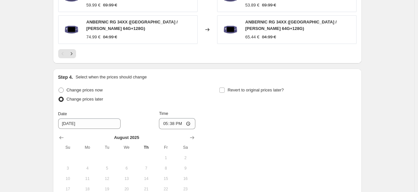
scroll to position [608, 0]
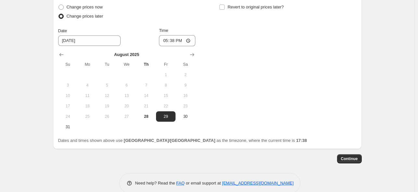
drag, startPoint x: 63, startPoint y: 113, endPoint x: 140, endPoint y: 83, distance: 82.9
click at [64, 122] on button "31" at bounding box center [68, 127] width 20 height 10
type input "[DATE]"
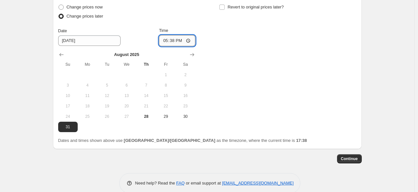
click at [179, 35] on input "17:38" at bounding box center [177, 40] width 36 height 11
click at [174, 35] on input "17:38" at bounding box center [177, 40] width 36 height 11
type input "22:50"
drag, startPoint x: 234, startPoint y: 48, endPoint x: 242, endPoint y: 48, distance: 8.1
click at [234, 48] on div "Change prices now Change prices later Date [DATE] Time 22:50 [DATE] Su Mo Tu We…" at bounding box center [207, 67] width 299 height 129
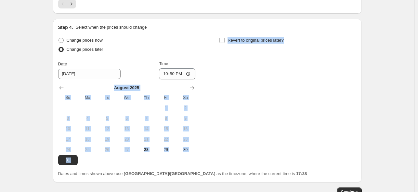
scroll to position [564, 0]
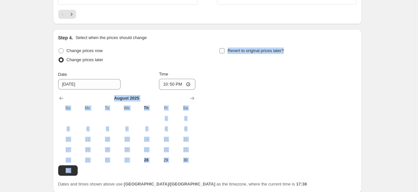
click at [223, 48] on input "Revert to original prices later?" at bounding box center [222, 50] width 5 height 5
checkbox input "true"
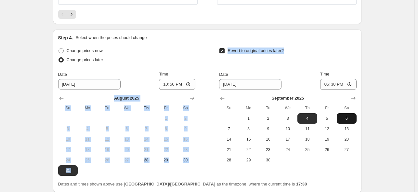
click at [348, 116] on span "6" at bounding box center [347, 118] width 14 height 5
type input "[DATE]"
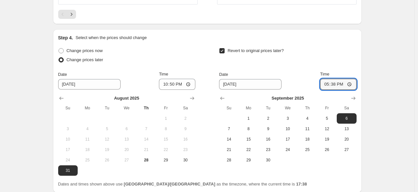
drag, startPoint x: 335, startPoint y: 74, endPoint x: 334, endPoint y: 79, distance: 4.6
click at [335, 79] on input "17:38" at bounding box center [338, 84] width 36 height 11
type input "15:00"
click at [324, 46] on div "Revert to original prices later?" at bounding box center [287, 56] width 137 height 20
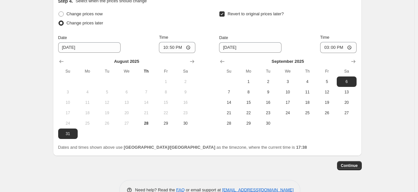
scroll to position [608, 0]
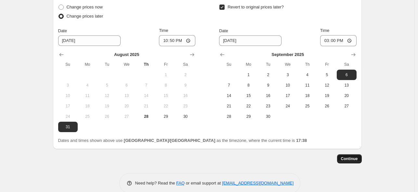
click at [354, 156] on span "Continue" at bounding box center [349, 158] width 17 height 5
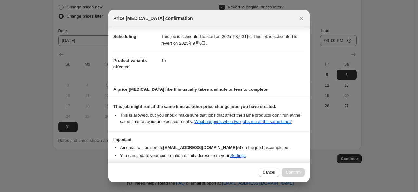
scroll to position [86, 0]
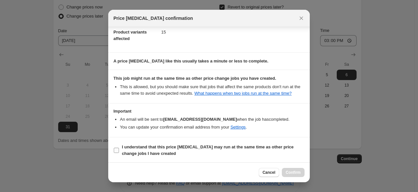
drag, startPoint x: 181, startPoint y: 150, endPoint x: 238, endPoint y: 153, distance: 57.4
click at [181, 150] on span "I understand that this price [MEDICAL_DATA] may run at the same time as other p…" at bounding box center [213, 150] width 183 height 13
click at [119, 150] on input "I understand that this price [MEDICAL_DATA] may run at the same time as other p…" at bounding box center [116, 150] width 5 height 5
checkbox input "true"
click at [305, 172] on div "Cancel Confirm" at bounding box center [209, 172] width 202 height 20
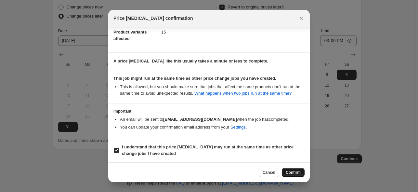
click at [295, 171] on span "Confirm" at bounding box center [293, 172] width 15 height 5
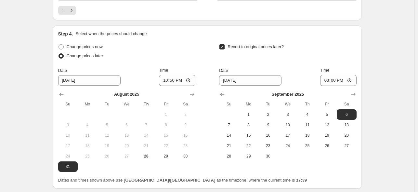
scroll to position [647, 0]
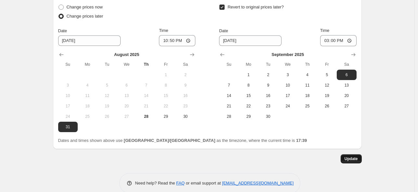
click at [351, 156] on span "Update" at bounding box center [351, 158] width 13 height 5
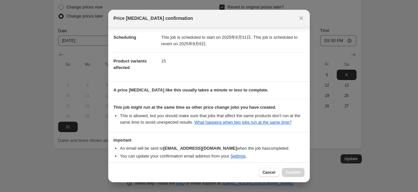
scroll to position [86, 0]
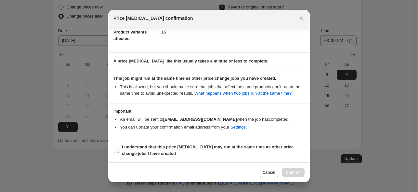
click at [169, 148] on b "I understand that this price [MEDICAL_DATA] may run at the same time as other p…" at bounding box center [208, 149] width 172 height 11
click at [206, 157] on label "I understand that this price [MEDICAL_DATA] may run at the same time as other p…" at bounding box center [209, 150] width 191 height 16
click at [119, 153] on input "I understand that this price [MEDICAL_DATA] may run at the same time as other p…" at bounding box center [116, 150] width 5 height 5
checkbox input "true"
click at [284, 170] on button "Confirm" at bounding box center [293, 172] width 23 height 9
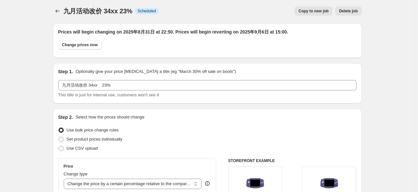
scroll to position [0, 0]
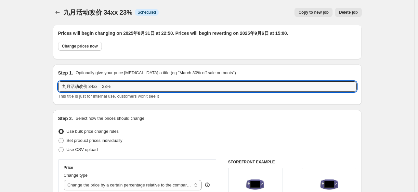
drag, startPoint x: 120, startPoint y: 87, endPoint x: 26, endPoint y: 82, distance: 93.8
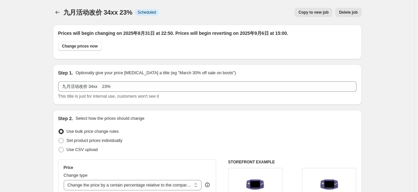
drag, startPoint x: 240, startPoint y: 135, endPoint x: 244, endPoint y: 135, distance: 4.6
click at [240, 135] on div "Use bulk price change rules" at bounding box center [207, 131] width 299 height 9
click at [55, 10] on button "Price change jobs" at bounding box center [57, 12] width 9 height 9
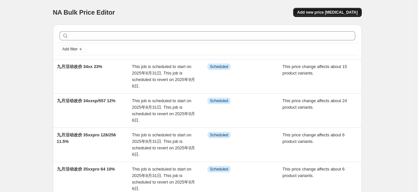
click at [322, 12] on span "Add new price [MEDICAL_DATA]" at bounding box center [327, 12] width 61 height 5
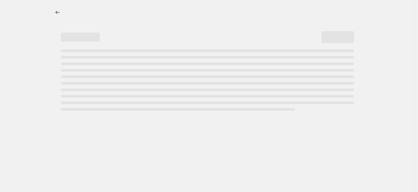
select select "percentage"
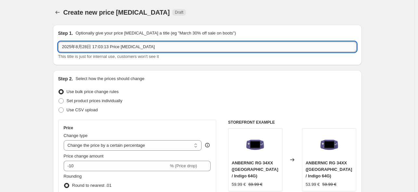
click at [148, 49] on input "2025年8月28日 17:03:13 Price [MEDICAL_DATA]" at bounding box center [207, 47] width 299 height 10
drag, startPoint x: 148, startPoint y: 49, endPoint x: 80, endPoint y: 49, distance: 68.0
click at [80, 49] on input "2025年8月28日 17:03:13 Price [MEDICAL_DATA]" at bounding box center [207, 47] width 299 height 10
paste input "九月活动改价 34xx 23%"
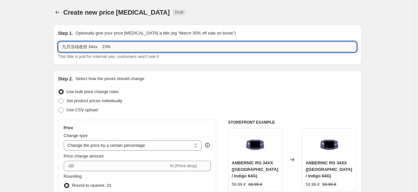
drag, startPoint x: 91, startPoint y: 46, endPoint x: 109, endPoint y: 51, distance: 18.9
click at [109, 51] on input "九月活动改价 34xx 23%" at bounding box center [207, 47] width 299 height 10
click at [100, 45] on input "九月活动改价 34xx 23%" at bounding box center [207, 47] width 299 height 10
click at [94, 47] on input "九月活动改价 34xx 23%" at bounding box center [207, 47] width 299 height 10
drag, startPoint x: 90, startPoint y: 46, endPoint x: 100, endPoint y: 49, distance: 10.2
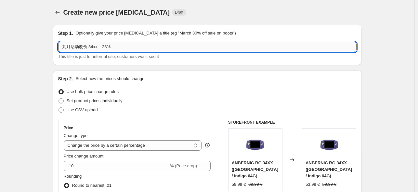
click at [100, 49] on input "九月活动改价 34xx 23%" at bounding box center [207, 47] width 299 height 10
click at [118, 52] on input "九月活动改价 406H 23%" at bounding box center [207, 47] width 299 height 10
click at [105, 48] on input "九月活动改价 406H 23%" at bounding box center [207, 47] width 299 height 10
type input "九月活动改价 406H 20%"
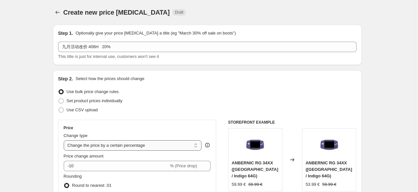
click at [101, 145] on select "Change the price to a certain amount Change the price by a certain amount Chang…" at bounding box center [133, 145] width 138 height 10
select select "pcap"
click at [65, 140] on select "Change the price to a certain amount Change the price by a certain amount Chang…" at bounding box center [133, 145] width 138 height 10
type input "-20"
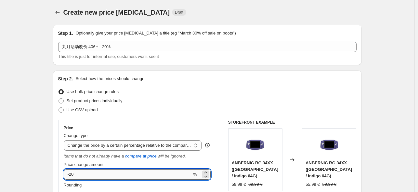
click at [110, 173] on input "-20" at bounding box center [128, 174] width 128 height 10
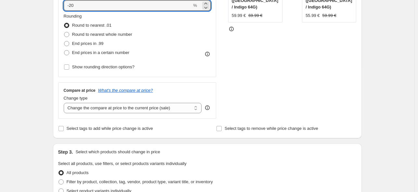
scroll to position [173, 0]
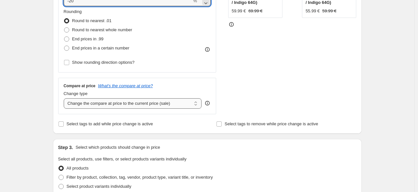
click at [124, 104] on select "Change the compare at price to the current price (sale) Change the compare at p…" at bounding box center [133, 103] width 138 height 10
select select "no_change"
click at [65, 98] on select "Change the compare at price to the current price (sale) Change the compare at p…" at bounding box center [133, 103] width 138 height 10
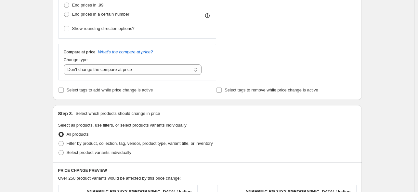
scroll to position [260, 0]
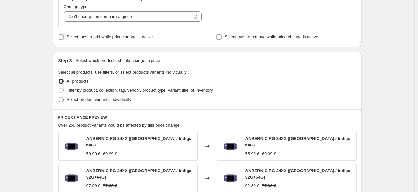
drag, startPoint x: 72, startPoint y: 100, endPoint x: 96, endPoint y: 87, distance: 28.1
click at [72, 100] on span "Select product variants individually" at bounding box center [99, 99] width 65 height 5
click at [59, 97] on input "Select product variants individually" at bounding box center [59, 97] width 0 height 0
radio input "true"
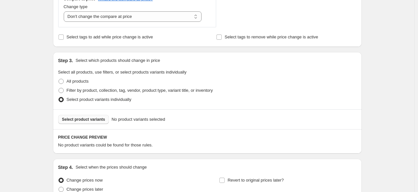
click at [85, 117] on span "Select product variants" at bounding box center [83, 119] width 43 height 5
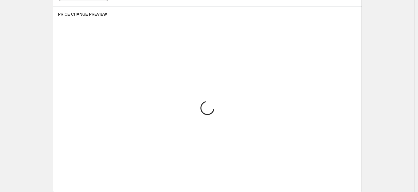
scroll to position [477, 0]
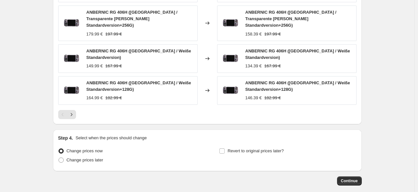
drag, startPoint x: 95, startPoint y: 145, endPoint x: 140, endPoint y: 130, distance: 47.0
click at [96, 157] on span "Change prices later" at bounding box center [85, 159] width 37 height 5
click at [59, 157] on input "Change prices later" at bounding box center [59, 157] width 0 height 0
radio input "true"
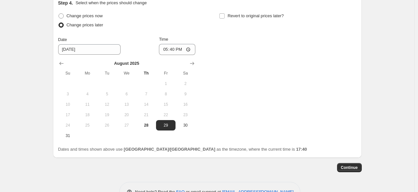
scroll to position [616, 0]
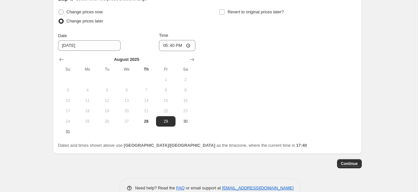
drag, startPoint x: 70, startPoint y: 115, endPoint x: 91, endPoint y: 105, distance: 23.6
click at [70, 129] on span "31" at bounding box center [68, 131] width 14 height 5
type input "[DATE]"
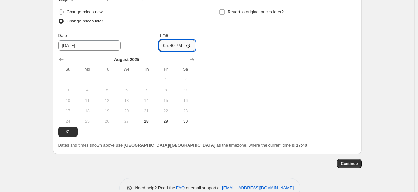
click at [177, 40] on input "17:40" at bounding box center [177, 45] width 36 height 11
type input "22:50"
click at [265, 45] on div "Change prices now Change prices later Date [DATE] Time 22:50 [DATE] Su Mo Tu We…" at bounding box center [207, 71] width 299 height 129
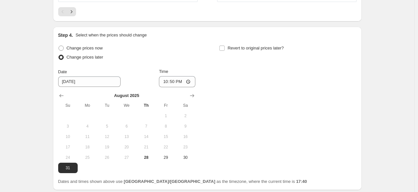
scroll to position [529, 0]
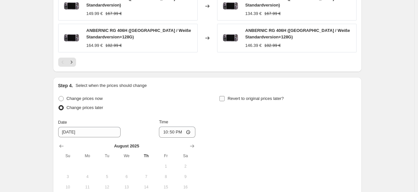
click at [230, 96] on span "Revert to original prices later?" at bounding box center [256, 98] width 56 height 5
click at [225, 96] on input "Revert to original prices later?" at bounding box center [222, 98] width 5 height 5
checkbox input "true"
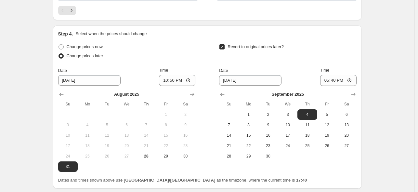
scroll to position [616, 0]
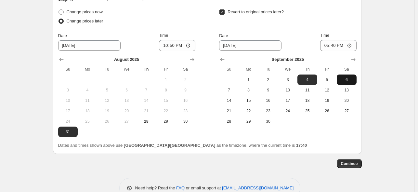
click at [349, 77] on span "6" at bounding box center [347, 79] width 14 height 5
type input "[DATE]"
click at [340, 51] on div "[DATE] Su Mo Tu We Th Fr Sa 1 2 3 4 5 6 7 8 9 10 11 12 13 14 15 16 17 18 19 20 …" at bounding box center [285, 88] width 142 height 75
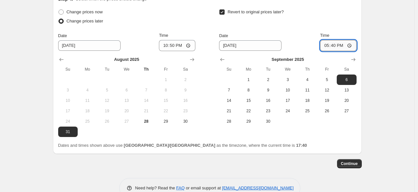
click at [334, 40] on input "17:40" at bounding box center [338, 45] width 36 height 11
type input "15:00"
drag, startPoint x: 296, startPoint y: 11, endPoint x: 371, endPoint y: 71, distance: 96.3
click at [296, 15] on div "Revert to original prices later? Date [DATE] Time 15:00 [DATE] Su Mo Tu We Th F…" at bounding box center [287, 66] width 137 height 119
click at [350, 161] on span "Continue" at bounding box center [349, 163] width 17 height 5
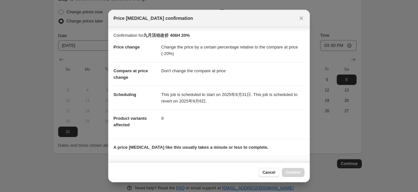
scroll to position [86, 0]
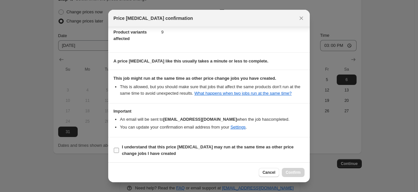
click at [201, 152] on span "I understand that this price [MEDICAL_DATA] may run at the same time as other p…" at bounding box center [213, 150] width 183 height 13
click at [119, 152] on input "I understand that this price [MEDICAL_DATA] may run at the same time as other p…" at bounding box center [116, 150] width 5 height 5
checkbox input "true"
click at [301, 170] on span "Confirm" at bounding box center [293, 172] width 15 height 5
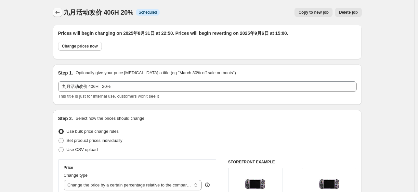
click at [59, 10] on icon "Price change jobs" at bounding box center [57, 12] width 7 height 7
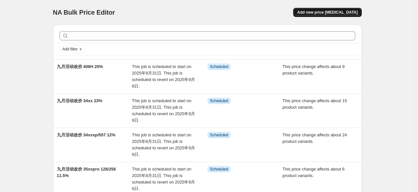
click at [321, 14] on span "Add new price [MEDICAL_DATA]" at bounding box center [327, 12] width 61 height 5
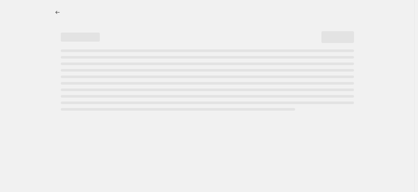
select select "percentage"
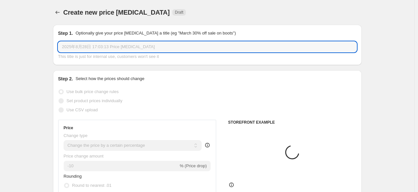
click at [126, 43] on input "2025年8月28日 17:03:13 Price [MEDICAL_DATA]" at bounding box center [207, 47] width 299 height 10
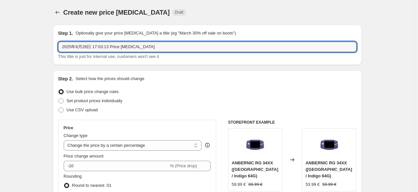
drag, startPoint x: 152, startPoint y: 46, endPoint x: 50, endPoint y: 47, distance: 101.5
paste input "九月活动改价 34xx 23%"
drag, startPoint x: 90, startPoint y: 47, endPoint x: 98, endPoint y: 47, distance: 7.5
click at [98, 47] on input "九月活动改价 34xx 23%" at bounding box center [207, 47] width 299 height 10
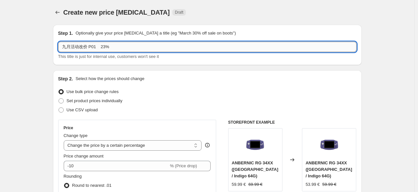
drag, startPoint x: 106, startPoint y: 47, endPoint x: 101, endPoint y: 46, distance: 5.5
click at [101, 46] on input "九月活动改价 P01 23%" at bounding box center [207, 47] width 299 height 10
type input "九月活动改价 P01 6.5%"
click at [207, 76] on div "Step 2. Select how the prices should change" at bounding box center [207, 78] width 299 height 7
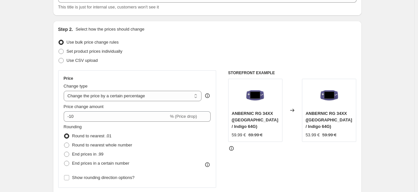
scroll to position [130, 0]
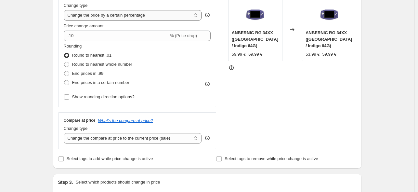
click at [155, 19] on select "Change the price to a certain amount Change the price by a certain amount Chang…" at bounding box center [133, 15] width 138 height 10
select select "pcap"
click at [65, 10] on select "Change the price to a certain amount Change the price by a certain amount Chang…" at bounding box center [133, 15] width 138 height 10
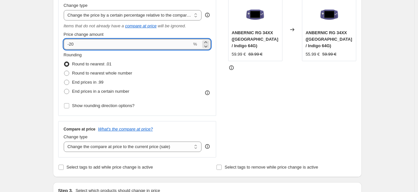
click at [127, 48] on input "-20" at bounding box center [128, 44] width 128 height 10
type input "-2"
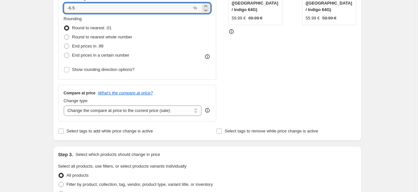
scroll to position [173, 0]
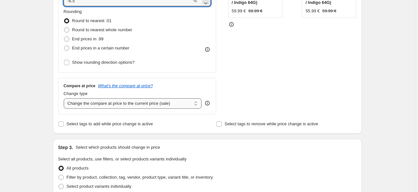
type input "-6.5"
click at [163, 105] on select "Change the compare at price to the current price (sale) Change the compare at p…" at bounding box center [133, 103] width 138 height 10
select select "no_change"
click at [65, 98] on select "Change the compare at price to the current price (sale) Change the compare at p…" at bounding box center [133, 103] width 138 height 10
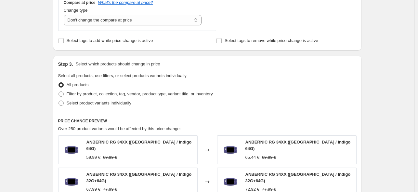
scroll to position [303, 0]
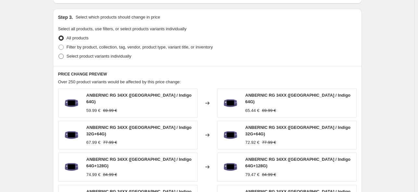
click at [64, 60] on label "Select product variants individually" at bounding box center [94, 56] width 73 height 9
click at [59, 54] on input "Select product variants individually" at bounding box center [59, 54] width 0 height 0
radio input "true"
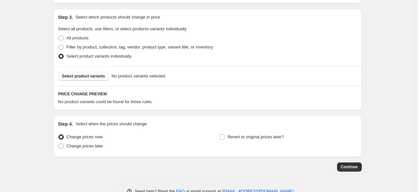
click at [100, 79] on button "Select product variants" at bounding box center [83, 76] width 51 height 9
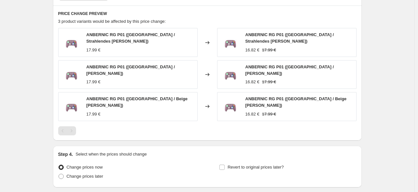
scroll to position [426, 0]
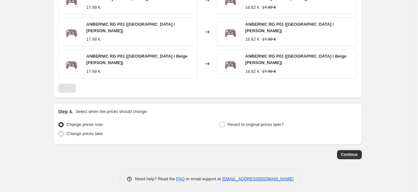
click at [90, 131] on span "Change prices later" at bounding box center [85, 133] width 37 height 5
click at [59, 131] on input "Change prices later" at bounding box center [59, 131] width 0 height 0
radio input "true"
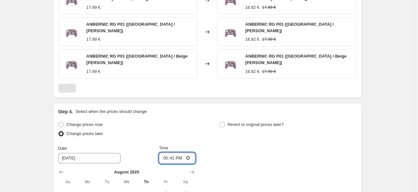
click at [174, 153] on input "17:41" at bounding box center [177, 158] width 36 height 11
type input "22:50"
click at [236, 122] on span "Revert to original prices later?" at bounding box center [256, 124] width 56 height 5
click at [225, 122] on input "Revert to original prices later?" at bounding box center [222, 124] width 5 height 5
checkbox input "true"
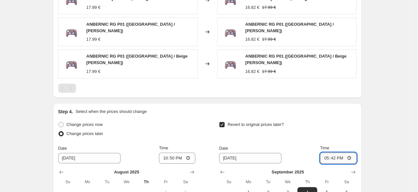
click at [339, 153] on input "17:42" at bounding box center [338, 158] width 36 height 11
type input "15:00"
click at [289, 132] on div "Revert to original prices later?" at bounding box center [287, 130] width 137 height 20
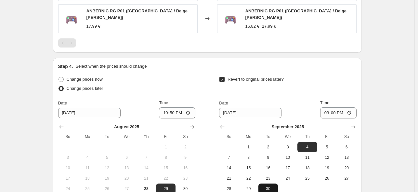
scroll to position [513, 0]
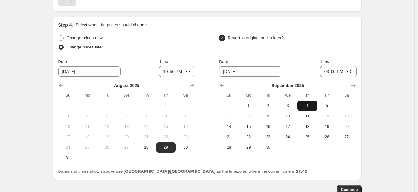
drag, startPoint x: 353, startPoint y: 99, endPoint x: 311, endPoint y: 100, distance: 42.0
click at [352, 103] on span "6" at bounding box center [347, 105] width 14 height 5
type input "[DATE]"
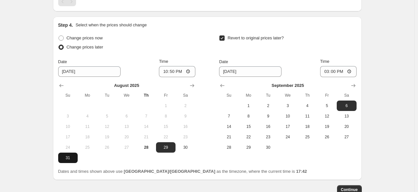
click at [62, 154] on button "31" at bounding box center [68, 158] width 20 height 10
type input "[DATE]"
click at [349, 187] on span "Continue" at bounding box center [349, 189] width 17 height 5
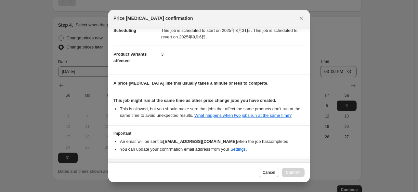
scroll to position [86, 0]
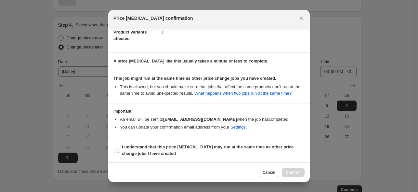
click at [161, 145] on b "I understand that this price [MEDICAL_DATA] may run at the same time as other p…" at bounding box center [208, 149] width 172 height 11
click at [119, 148] on input "I understand that this price [MEDICAL_DATA] may run at the same time as other p…" at bounding box center [116, 150] width 5 height 5
checkbox input "true"
click at [297, 173] on span "Confirm" at bounding box center [293, 172] width 15 height 5
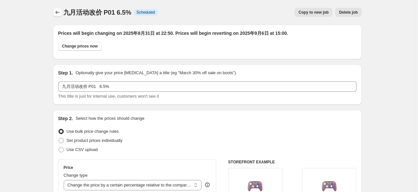
click at [59, 12] on icon "Price change jobs" at bounding box center [57, 12] width 7 height 7
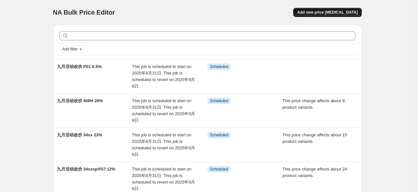
click at [343, 11] on span "Add new price [MEDICAL_DATA]" at bounding box center [327, 12] width 61 height 5
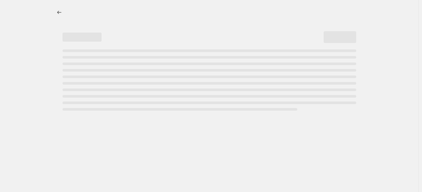
select select "percentage"
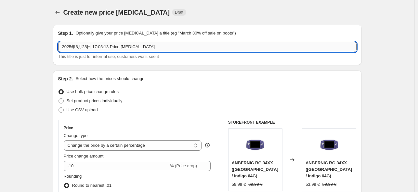
click at [144, 46] on input "2025年8月28日 17:03:13 Price [MEDICAL_DATA]" at bounding box center [207, 47] width 299 height 10
paste input "九月活动改价 34xx 23%"
drag, startPoint x: 90, startPoint y: 45, endPoint x: 100, endPoint y: 50, distance: 10.6
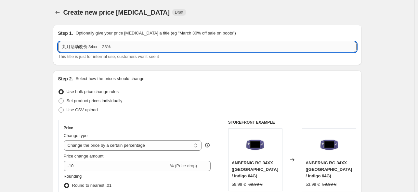
click at [100, 50] on input "九月活动改价 34xx 23%" at bounding box center [207, 47] width 299 height 10
drag, startPoint x: 110, startPoint y: 47, endPoint x: 104, endPoint y: 47, distance: 5.5
click at [104, 46] on input "九月活动改价 cubexx 23%" at bounding box center [207, 47] width 299 height 10
click at [107, 48] on input "九月活动改价 cubexx 23%" at bounding box center [207, 47] width 299 height 10
click at [107, 47] on input "九月活动改价 cubexx 23%" at bounding box center [207, 47] width 299 height 10
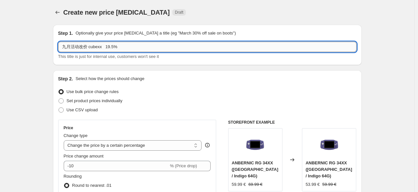
click at [241, 47] on input "九月活动改价 cubexx 19.5%" at bounding box center [207, 47] width 299 height 10
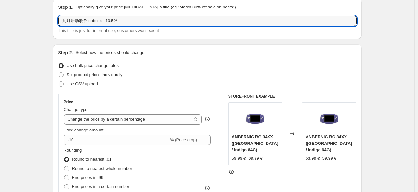
scroll to position [87, 0]
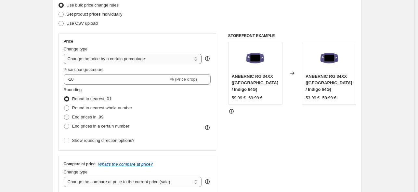
type input "九月活动改价 cubexx 19.5%"
click at [139, 61] on select "Change the price to a certain amount Change the price by a certain amount Chang…" at bounding box center [133, 59] width 138 height 10
select select "pcap"
click at [65, 54] on select "Change the price to a certain amount Change the price by a certain amount Chang…" at bounding box center [133, 59] width 138 height 10
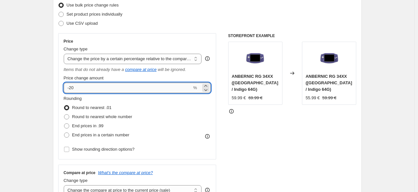
click at [94, 90] on input "-20" at bounding box center [128, 88] width 128 height 10
type input "-2"
type input "-19.5"
click at [247, 146] on div "STOREFRONT EXAMPLE ANBERNIC RG 34XX ([GEOGRAPHIC_DATA] / Indigo 64G) 59.99 € 69…" at bounding box center [292, 117] width 128 height 168
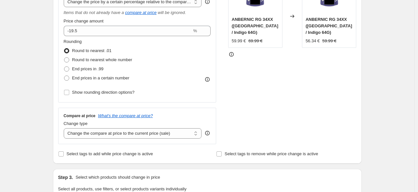
scroll to position [217, 0]
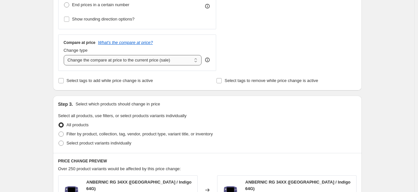
click at [144, 60] on select "Change the compare at price to the current price (sale) Change the compare at p…" at bounding box center [133, 60] width 138 height 10
select select "no_change"
click at [65, 55] on select "Change the compare at price to the current price (sale) Change the compare at p…" at bounding box center [133, 60] width 138 height 10
click at [87, 143] on span "Select product variants individually" at bounding box center [99, 143] width 65 height 5
click at [59, 141] on input "Select product variants individually" at bounding box center [59, 141] width 0 height 0
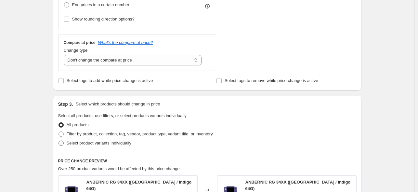
radio input "true"
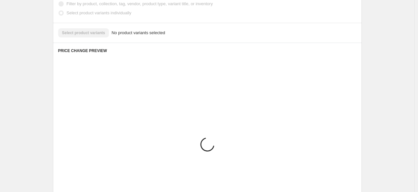
scroll to position [323, 0]
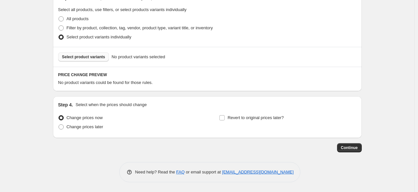
click at [85, 60] on button "Select product variants" at bounding box center [83, 56] width 51 height 9
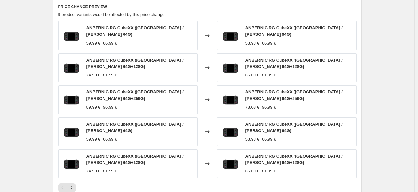
scroll to position [453, 0]
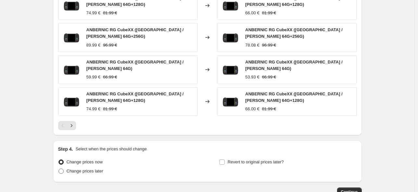
click at [78, 169] on span "Change prices later" at bounding box center [85, 171] width 37 height 5
click at [59, 169] on input "Change prices later" at bounding box center [59, 169] width 0 height 0
radio input "true"
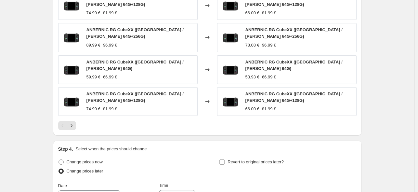
scroll to position [608, 0]
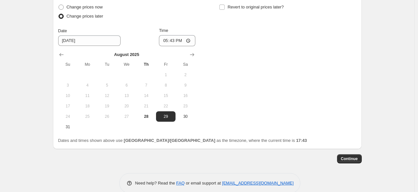
drag, startPoint x: 70, startPoint y: 117, endPoint x: 174, endPoint y: 65, distance: 116.4
click at [72, 124] on span "31" at bounding box center [68, 126] width 14 height 5
type input "[DATE]"
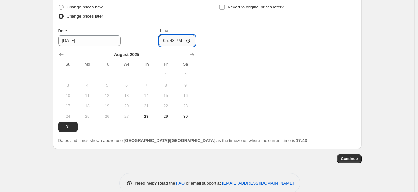
click at [175, 35] on input "17:43" at bounding box center [177, 40] width 36 height 11
type input "22:50"
drag, startPoint x: 259, startPoint y: 54, endPoint x: 259, endPoint y: 58, distance: 3.6
click at [259, 57] on div "Change prices now Change prices later Date [DATE] Time 22:50 [DATE] Su Mo Tu We…" at bounding box center [207, 67] width 299 height 129
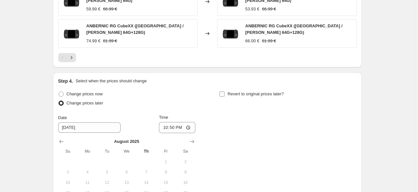
click at [242, 91] on span "Revert to original prices later?" at bounding box center [256, 93] width 56 height 5
click at [225, 91] on input "Revert to original prices later?" at bounding box center [222, 93] width 5 height 5
checkbox input "true"
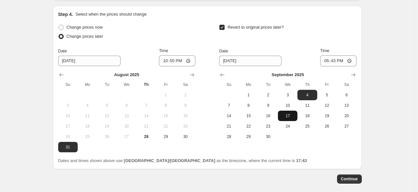
scroll to position [608, 0]
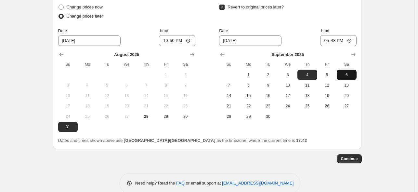
click at [351, 70] on button "6" at bounding box center [347, 75] width 20 height 10
type input "[DATE]"
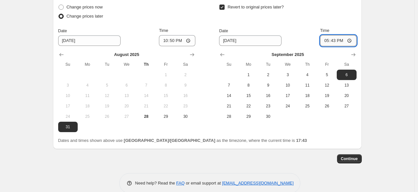
click at [335, 35] on input "17:43" at bounding box center [338, 40] width 36 height 11
type input "15:00"
click at [303, 27] on div "Date [DATE] Time 15:00" at bounding box center [287, 36] width 137 height 19
click at [360, 154] on button "Continue" at bounding box center [349, 158] width 25 height 9
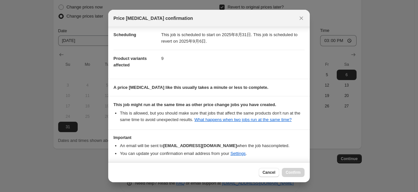
scroll to position [86, 0]
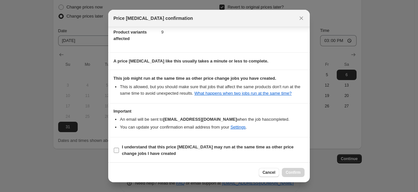
drag, startPoint x: 204, startPoint y: 149, endPoint x: 269, endPoint y: 156, distance: 66.1
click at [204, 149] on span "I understand that this price [MEDICAL_DATA] may run at the same time as other p…" at bounding box center [213, 150] width 183 height 13
click at [119, 149] on input "I understand that this price [MEDICAL_DATA] may run at the same time as other p…" at bounding box center [116, 150] width 5 height 5
checkbox input "true"
click at [297, 171] on span "Confirm" at bounding box center [293, 172] width 15 height 5
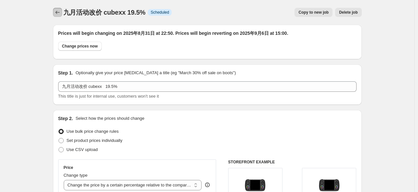
click at [58, 13] on icon "Price change jobs" at bounding box center [57, 12] width 7 height 7
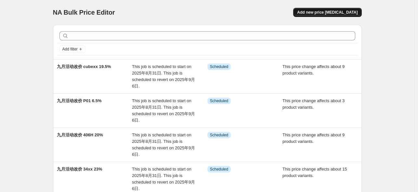
click at [312, 15] on button "Add new price [MEDICAL_DATA]" at bounding box center [327, 12] width 68 height 9
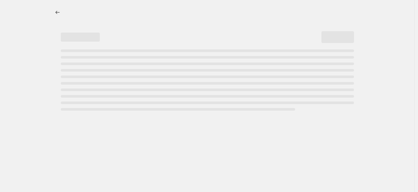
select select "percentage"
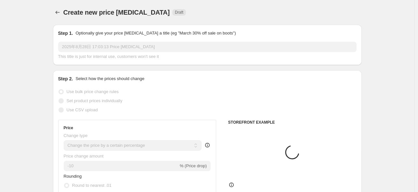
click at [92, 48] on input "2025年8月28日 17:03:13 Price [MEDICAL_DATA]" at bounding box center [207, 47] width 299 height 10
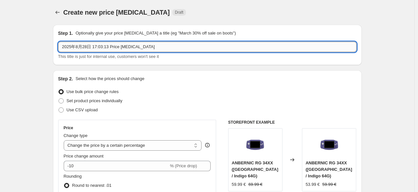
click at [92, 46] on input "2025年8月28日 17:03:13 Price [MEDICAL_DATA]" at bounding box center [207, 47] width 299 height 10
paste input "九月活动改价 34xx 23%"
drag, startPoint x: 98, startPoint y: 48, endPoint x: 92, endPoint y: 47, distance: 5.2
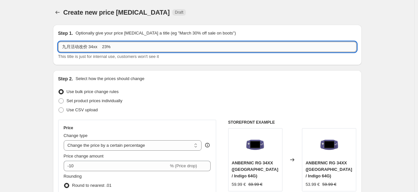
click at [91, 48] on input "九月活动改价 34xx 23%" at bounding box center [207, 47] width 299 height 10
drag, startPoint x: 117, startPoint y: 48, endPoint x: 117, endPoint y: 43, distance: 4.9
click at [114, 47] on input "九月活动改价 406v/40xxv 23%" at bounding box center [207, 47] width 299 height 10
type input "九月活动改价 406v/40xxv 18%"
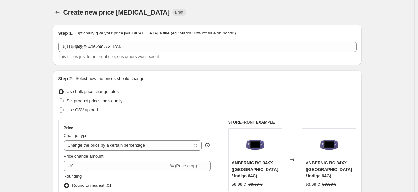
click at [169, 80] on div "Step 2. Select how the prices should change" at bounding box center [207, 78] width 299 height 7
drag, startPoint x: 128, startPoint y: 145, endPoint x: 128, endPoint y: 142, distance: 3.4
click at [128, 145] on select "Change the price to a certain amount Change the price by a certain amount Chang…" at bounding box center [133, 145] width 138 height 10
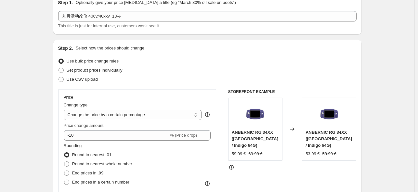
scroll to position [43, 0]
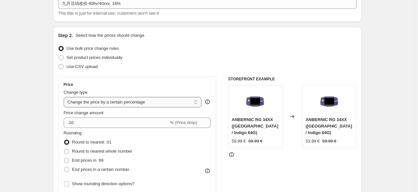
click at [127, 104] on select "Change the price to a certain amount Change the price by a certain amount Chang…" at bounding box center [133, 102] width 138 height 10
select select "pcap"
click at [65, 97] on select "Change the price to a certain amount Change the price by a certain amount Chang…" at bounding box center [133, 102] width 138 height 10
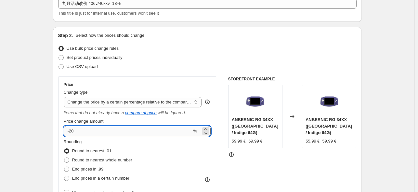
click at [93, 135] on input "-20" at bounding box center [128, 131] width 128 height 10
type input "-2"
type input "-18"
click at [239, 160] on div "STOREFRONT EXAMPLE ANBERNIC RG 34XX ([GEOGRAPHIC_DATA] / Indigo 64G) 59.99 € 69…" at bounding box center [292, 160] width 128 height 168
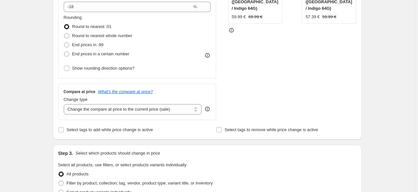
scroll to position [173, 0]
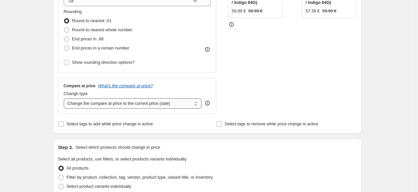
click at [112, 106] on select "Change the compare at price to the current price (sale) Change the compare at p…" at bounding box center [133, 103] width 138 height 10
select select "no_change"
click at [65, 98] on select "Change the compare at price to the current price (sale) Change the compare at p…" at bounding box center [133, 103] width 138 height 10
click at [72, 188] on span "Select product variants individually" at bounding box center [99, 186] width 65 height 5
click at [59, 184] on input "Select product variants individually" at bounding box center [59, 184] width 0 height 0
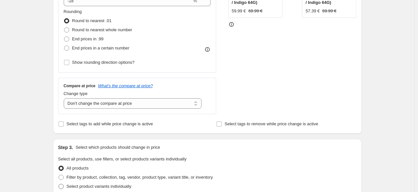
radio input "true"
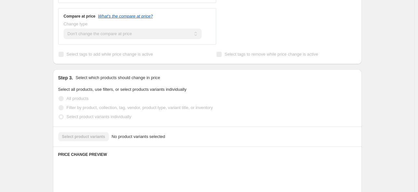
scroll to position [323, 0]
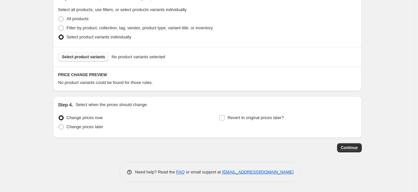
click at [93, 60] on button "Select product variants" at bounding box center [83, 56] width 51 height 9
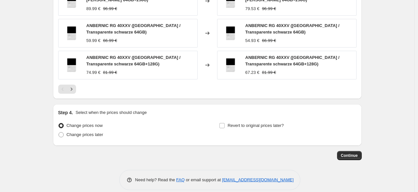
scroll to position [490, 0]
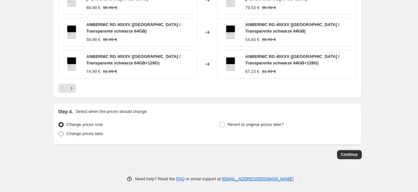
click at [80, 131] on span "Change prices later" at bounding box center [85, 133] width 37 height 5
click at [59, 131] on input "Change prices later" at bounding box center [59, 131] width 0 height 0
radio input "true"
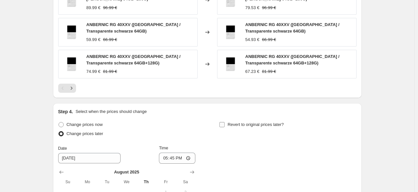
click at [228, 120] on label "Revert to original prices later?" at bounding box center [251, 124] width 65 height 9
click at [225, 122] on input "Revert to original prices later?" at bounding box center [222, 124] width 5 height 5
checkbox input "true"
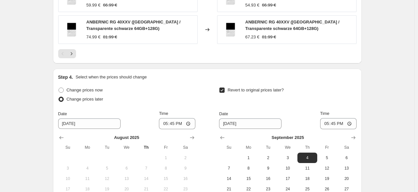
scroll to position [612, 0]
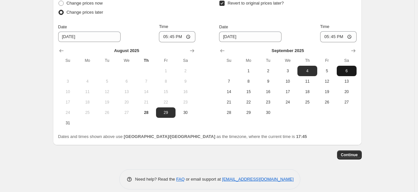
click at [349, 68] on span "6" at bounding box center [347, 70] width 14 height 5
type input "[DATE]"
click at [337, 42] on div "[DATE] Su Mo Tu We Th Fr Sa 1 2 3 4 5 6 7 8 9 10 11 12 13 14 15 16 17 18 19 20 …" at bounding box center [285, 79] width 142 height 75
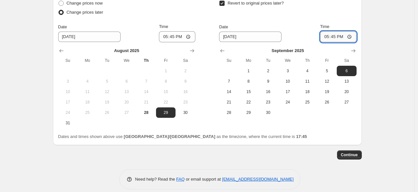
click at [336, 31] on input "17:45" at bounding box center [338, 36] width 36 height 11
type input "15:00"
drag, startPoint x: 66, startPoint y: 115, endPoint x: 128, endPoint y: 73, distance: 74.7
click at [70, 120] on span "31" at bounding box center [68, 122] width 14 height 5
type input "[DATE]"
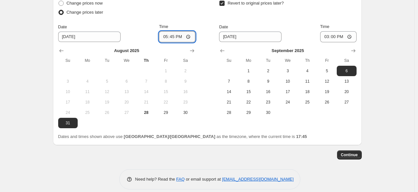
click at [174, 33] on input "17:45" at bounding box center [177, 36] width 36 height 11
click at [176, 33] on input "23:50" at bounding box center [177, 36] width 36 height 11
type input "22:50"
click at [205, 150] on div "Continue" at bounding box center [207, 154] width 309 height 9
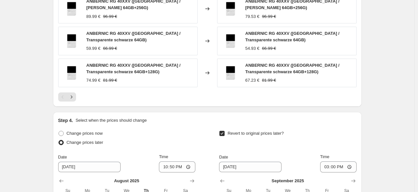
scroll to position [395, 0]
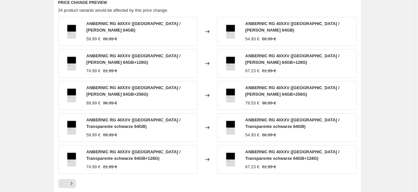
click at [75, 180] on icon "Next" at bounding box center [71, 183] width 7 height 7
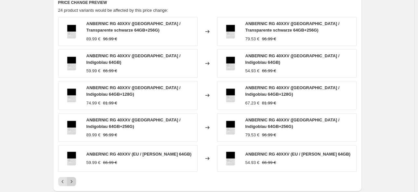
click at [71, 179] on icon "Next" at bounding box center [71, 181] width 7 height 7
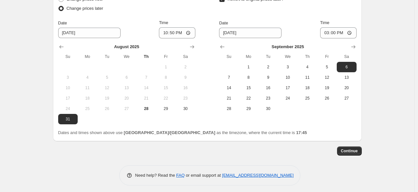
scroll to position [616, 0]
click at [350, 146] on button "Continue" at bounding box center [349, 150] width 25 height 9
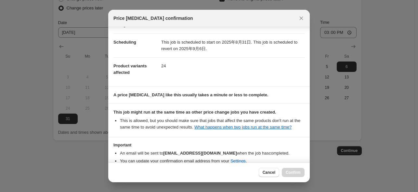
scroll to position [86, 0]
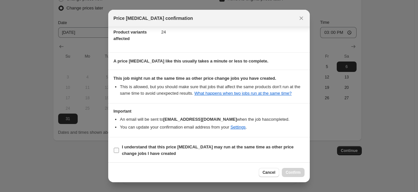
click at [185, 154] on span "I understand that this price [MEDICAL_DATA] may run at the same time as other p…" at bounding box center [213, 150] width 183 height 13
click at [119, 153] on input "I understand that this price [MEDICAL_DATA] may run at the same time as other p…" at bounding box center [116, 150] width 5 height 5
checkbox input "true"
click at [299, 171] on span "Confirm" at bounding box center [293, 172] width 15 height 5
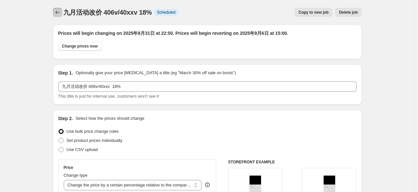
click at [55, 13] on button "Price change jobs" at bounding box center [57, 12] width 9 height 9
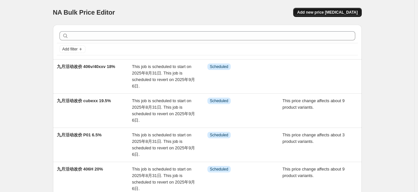
click at [328, 13] on span "Add new price [MEDICAL_DATA]" at bounding box center [327, 12] width 61 height 5
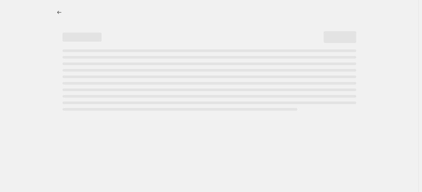
select select "percentage"
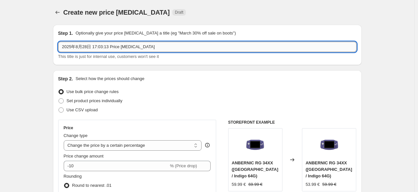
click at [144, 45] on input "2025年8月28日 17:03:13 Price [MEDICAL_DATA]" at bounding box center [207, 47] width 299 height 10
click at [143, 46] on input "2025年8月28日 17:03:13 Price [MEDICAL_DATA]" at bounding box center [207, 47] width 299 height 10
paste input "九月活动改价 34xx 23%"
drag, startPoint x: 99, startPoint y: 48, endPoint x: 90, endPoint y: 46, distance: 8.4
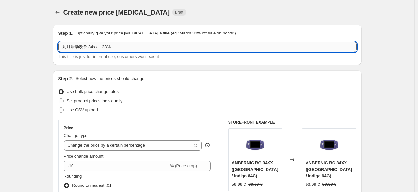
click at [90, 46] on input "九月活动改价 34xx 23%" at bounding box center [207, 47] width 299 height 10
click at [177, 48] on input "九月活动改价 40xxh/ 23%" at bounding box center [207, 47] width 299 height 10
click at [103, 48] on input "九月活动改价 40xxh/ 23%" at bounding box center [207, 47] width 299 height 10
click at [115, 47] on input "九月活动改价 40xxh/405v 23%" at bounding box center [207, 47] width 299 height 10
type input "九月活动改价 40xxh/405v 22%"
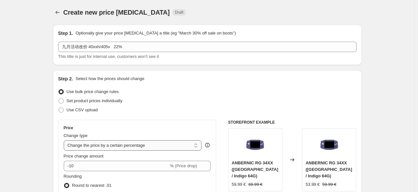
click at [145, 145] on select "Change the price to a certain amount Change the price by a certain amount Chang…" at bounding box center [133, 145] width 138 height 10
select select "pcap"
click at [65, 140] on select "Change the price to a certain amount Change the price by a certain amount Chang…" at bounding box center [133, 145] width 138 height 10
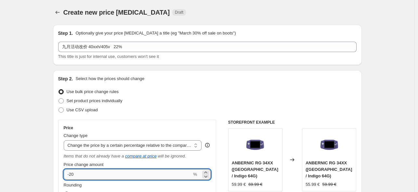
click at [120, 170] on input "-20" at bounding box center [128, 174] width 128 height 10
type input "-22"
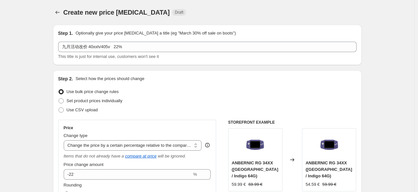
click at [245, 117] on div "Step 2. Select how the prices should change Use bulk price change rules Set pro…" at bounding box center [207, 188] width 299 height 226
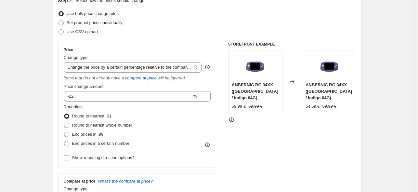
scroll to position [130, 0]
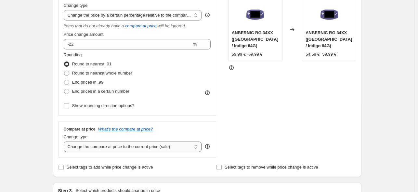
drag, startPoint x: 135, startPoint y: 147, endPoint x: 144, endPoint y: 149, distance: 9.3
click at [136, 147] on select "Change the compare at price to the current price (sale) Change the compare at p…" at bounding box center [133, 147] width 138 height 10
select select "no_change"
click at [65, 142] on select "Change the compare at price to the current price (sale) Change the compare at p…" at bounding box center [133, 147] width 138 height 10
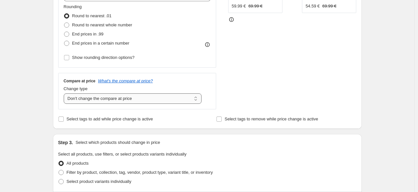
scroll to position [260, 0]
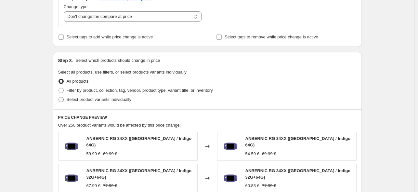
click at [91, 103] on label "Select product variants individually" at bounding box center [94, 99] width 73 height 9
click at [59, 97] on input "Select product variants individually" at bounding box center [59, 97] width 0 height 0
radio input "true"
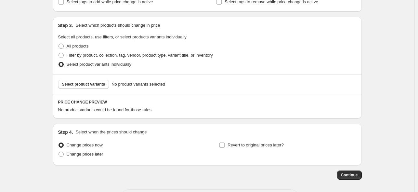
scroll to position [323, 0]
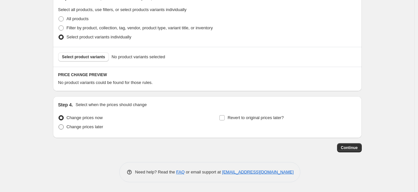
click at [67, 128] on label "Change prices later" at bounding box center [80, 126] width 45 height 9
click at [59, 125] on input "Change prices later" at bounding box center [59, 124] width 0 height 0
radio input "true"
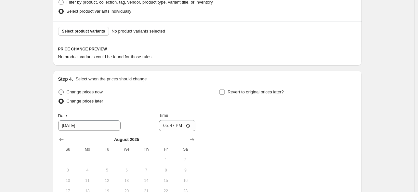
scroll to position [444, 0]
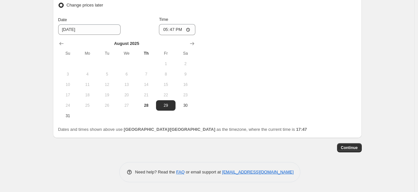
drag, startPoint x: 73, startPoint y: 118, endPoint x: 136, endPoint y: 83, distance: 72.8
click at [73, 118] on button "31" at bounding box center [68, 116] width 20 height 10
type input "[DATE]"
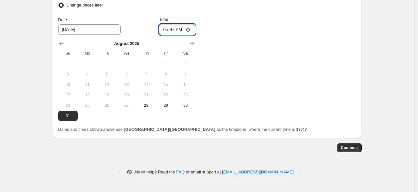
click at [176, 33] on input "17:47" at bounding box center [177, 29] width 36 height 11
type input "22:50"
click at [226, 40] on div "Change prices now Change prices later Date [DATE] Time 22:50 [DATE] Su Mo Tu We…" at bounding box center [207, 56] width 299 height 129
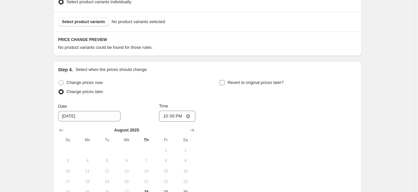
click at [250, 84] on span "Revert to original prices later?" at bounding box center [256, 82] width 56 height 5
click at [225, 84] on input "Revert to original prices later?" at bounding box center [222, 82] width 5 height 5
checkbox input "true"
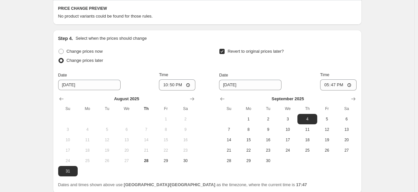
scroll to position [401, 0]
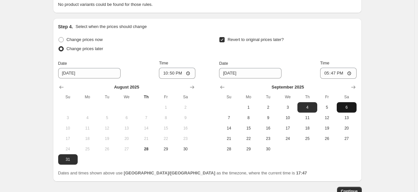
click at [350, 104] on button "6" at bounding box center [347, 107] width 20 height 10
type input "[DATE]"
click at [330, 65] on span "Time" at bounding box center [324, 63] width 9 height 5
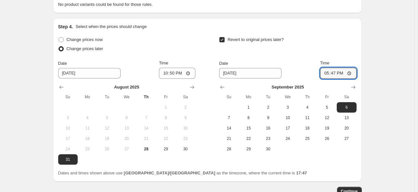
click at [331, 68] on input "17:47" at bounding box center [338, 73] width 36 height 11
click at [333, 71] on input "17:47" at bounding box center [338, 73] width 36 height 11
type input "15:00"
click at [304, 63] on div "Date [DATE] Time 15:00" at bounding box center [287, 69] width 137 height 19
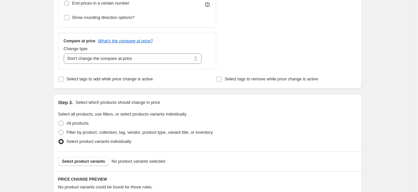
scroll to position [271, 0]
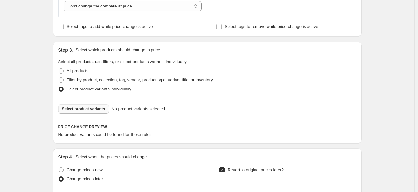
click at [95, 105] on button "Select product variants" at bounding box center [83, 108] width 51 height 9
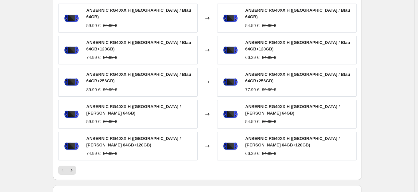
scroll to position [401, 0]
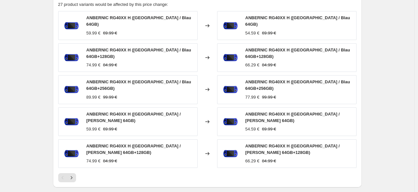
drag, startPoint x: 205, startPoint y: 68, endPoint x: 202, endPoint y: 76, distance: 8.8
click at [204, 68] on div "ANBERNIC RG40XX H ([GEOGRAPHIC_DATA] / Blau 64GB) 59.99 € 69.99 € Changed to AN…" at bounding box center [207, 89] width 299 height 157
click at [74, 174] on icon "Next" at bounding box center [71, 177] width 7 height 7
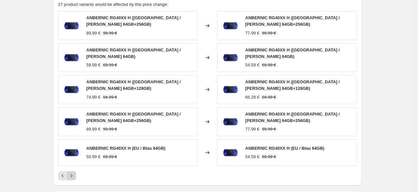
click at [74, 172] on icon "Next" at bounding box center [71, 175] width 7 height 7
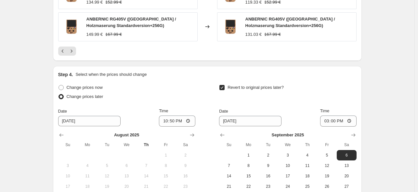
scroll to position [574, 0]
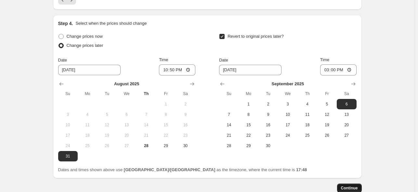
click at [341, 187] on button "Continue" at bounding box center [349, 187] width 25 height 9
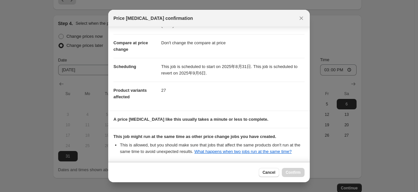
scroll to position [86, 0]
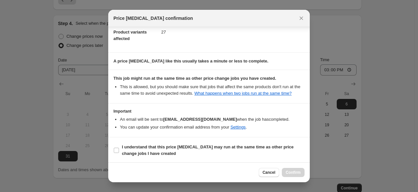
drag, startPoint x: 177, startPoint y: 149, endPoint x: 264, endPoint y: 160, distance: 88.2
click at [178, 149] on span "I understand that this price [MEDICAL_DATA] may run at the same time as other p…" at bounding box center [213, 150] width 183 height 13
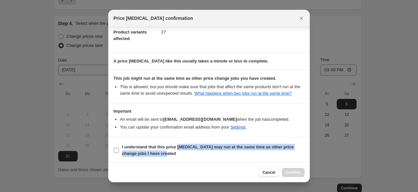
click at [118, 149] on input "I understand that this price [MEDICAL_DATA] may run at the same time as other p…" at bounding box center [116, 150] width 5 height 5
checkbox input "true"
click at [288, 170] on span "Confirm" at bounding box center [293, 172] width 15 height 5
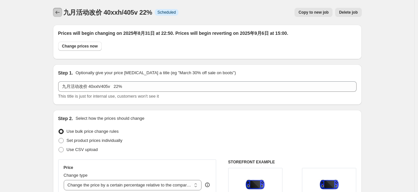
click at [60, 13] on icon "Price change jobs" at bounding box center [57, 12] width 7 height 7
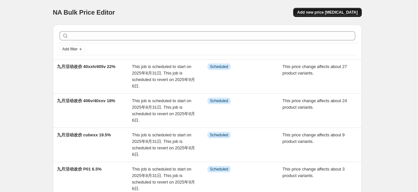
click at [324, 11] on span "Add new price [MEDICAL_DATA]" at bounding box center [327, 12] width 61 height 5
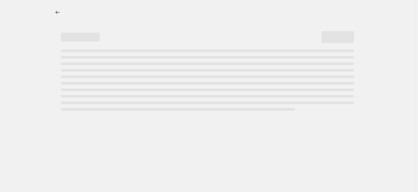
select select "percentage"
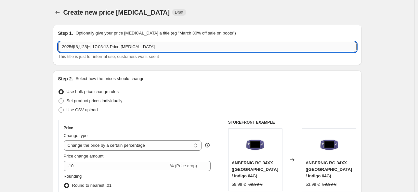
click at [101, 49] on input "2025年8月28日 17:03:13 Price [MEDICAL_DATA]" at bounding box center [207, 47] width 299 height 10
click at [101, 48] on input "2025年8月28日 17:03:13 Price [MEDICAL_DATA]" at bounding box center [207, 47] width 299 height 10
paste input "九月活动改价 34xx 23%"
click at [92, 47] on input "九月活动改价 34xx 23%" at bounding box center [207, 47] width 299 height 10
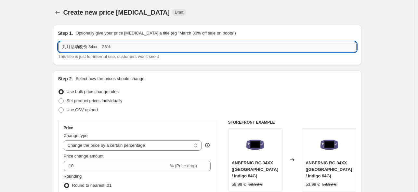
drag, startPoint x: 91, startPoint y: 45, endPoint x: 101, endPoint y: 48, distance: 10.6
click at [101, 48] on input "九月活动改价 34xx 23%" at bounding box center [207, 47] width 299 height 10
click at [105, 48] on input "九月活动改价 cube 23%" at bounding box center [207, 47] width 299 height 10
type input "九月活动改价 cube 21%"
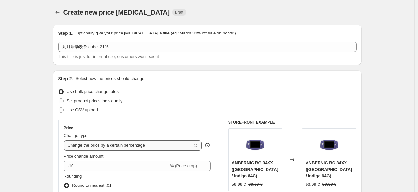
click at [184, 148] on select "Change the price to a certain amount Change the price by a certain amount Chang…" at bounding box center [133, 145] width 138 height 10
select select "pcap"
click at [65, 140] on select "Change the price to a certain amount Change the price by a certain amount Chang…" at bounding box center [133, 145] width 138 height 10
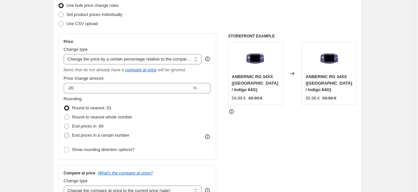
scroll to position [87, 0]
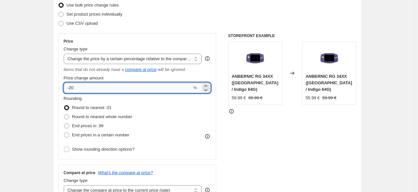
click at [115, 88] on input "-20" at bounding box center [128, 88] width 128 height 10
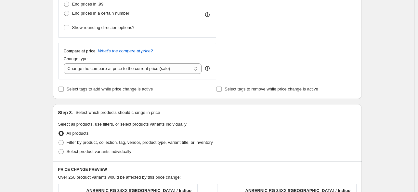
scroll to position [217, 0]
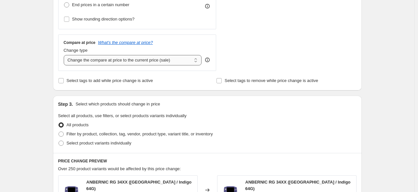
type input "-21"
click at [117, 61] on select "Change the compare at price to the current price (sale) Change the compare at p…" at bounding box center [133, 60] width 138 height 10
select select "no_change"
click at [65, 55] on select "Change the compare at price to the current price (sale) Change the compare at p…" at bounding box center [133, 60] width 138 height 10
click at [95, 141] on span "Select product variants individually" at bounding box center [99, 143] width 65 height 5
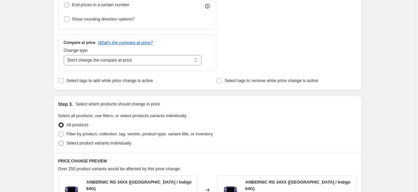
click at [59, 141] on input "Select product variants individually" at bounding box center [59, 141] width 0 height 0
radio input "true"
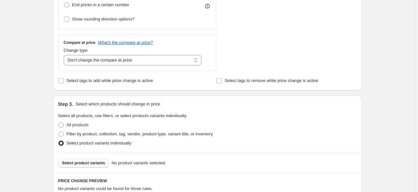
click at [90, 161] on span "Select product variants" at bounding box center [83, 162] width 43 height 5
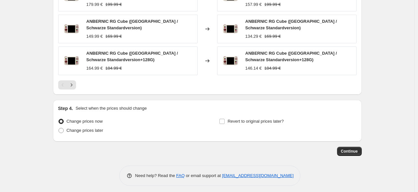
scroll to position [494, 0]
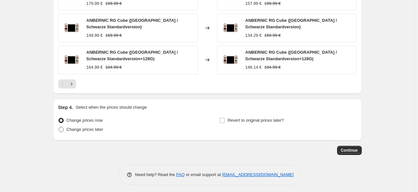
click at [90, 128] on span "Change prices later" at bounding box center [85, 129] width 37 height 5
click at [59, 127] on input "Change prices later" at bounding box center [59, 127] width 0 height 0
radio input "true"
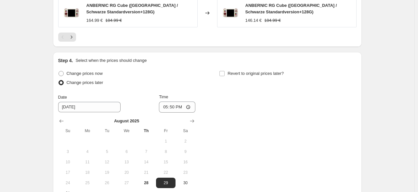
scroll to position [581, 0]
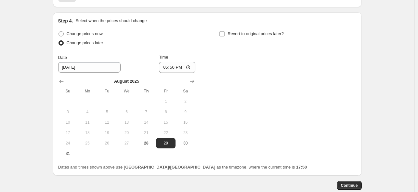
drag, startPoint x: 234, startPoint y: 34, endPoint x: 230, endPoint y: 42, distance: 8.9
click at [233, 35] on label "Revert to original prices later?" at bounding box center [251, 33] width 65 height 9
click at [225, 35] on input "Revert to original prices later?" at bounding box center [222, 33] width 5 height 5
checkbox input "true"
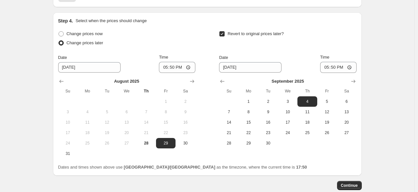
drag, startPoint x: 66, startPoint y: 154, endPoint x: 146, endPoint y: 103, distance: 95.0
click at [67, 153] on button "31" at bounding box center [68, 153] width 20 height 10
type input "[DATE]"
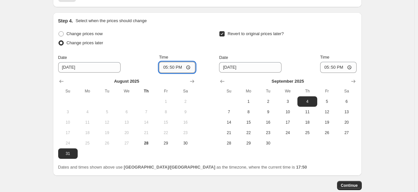
click at [175, 66] on input "17:50" at bounding box center [177, 67] width 36 height 11
type input "22:50"
click at [335, 66] on input "17:50" at bounding box center [338, 67] width 36 height 11
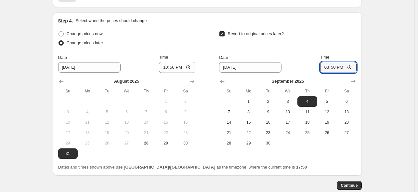
type input "15:00"
drag, startPoint x: 349, startPoint y: 100, endPoint x: 343, endPoint y: 98, distance: 6.4
click at [349, 100] on span "6" at bounding box center [347, 101] width 14 height 5
type input "[DATE]"
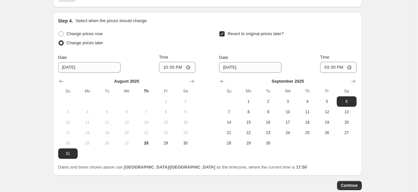
click at [303, 41] on div "Revert to original prices later?" at bounding box center [287, 39] width 137 height 20
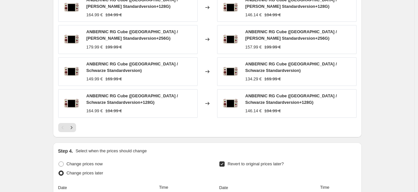
scroll to position [408, 0]
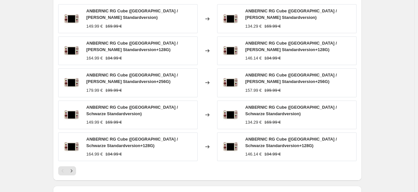
click at [192, 81] on div "ANBERNIC RG Cube ([GEOGRAPHIC_DATA] / [PERSON_NAME] Standardversion+256G)" at bounding box center [141, 78] width 108 height 13
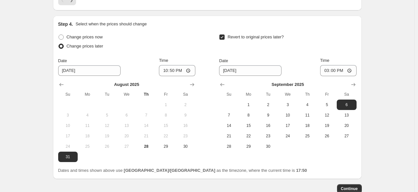
scroll to position [616, 0]
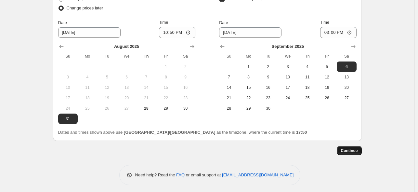
click at [352, 148] on span "Continue" at bounding box center [349, 150] width 17 height 5
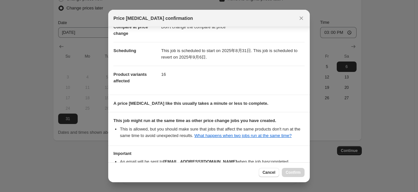
scroll to position [86, 0]
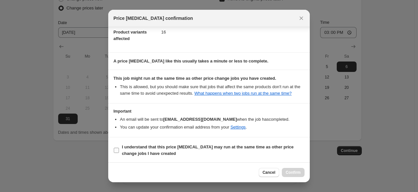
click at [178, 148] on b "I understand that this price [MEDICAL_DATA] may run at the same time as other p…" at bounding box center [208, 149] width 172 height 11
click at [249, 156] on label "I understand that this price [MEDICAL_DATA] may run at the same time as other p…" at bounding box center [209, 150] width 191 height 16
click at [119, 153] on input "I understand that this price [MEDICAL_DATA] may run at the same time as other p…" at bounding box center [116, 150] width 5 height 5
checkbox input "true"
click at [290, 170] on span "Confirm" at bounding box center [293, 172] width 15 height 5
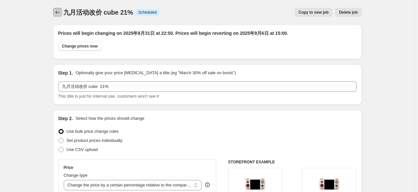
click at [58, 16] on button "Price change jobs" at bounding box center [57, 12] width 9 height 9
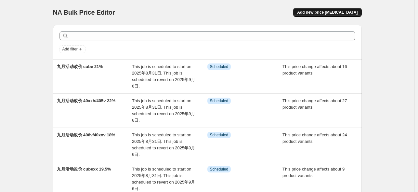
click at [351, 11] on span "Add new price [MEDICAL_DATA]" at bounding box center [327, 12] width 61 height 5
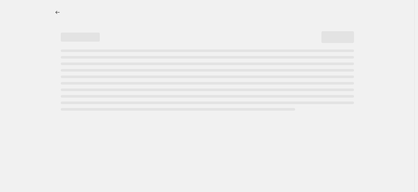
select select "percentage"
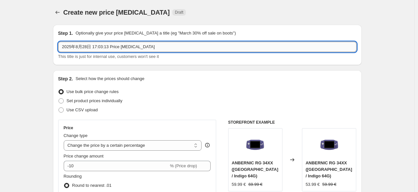
click at [140, 47] on input "2025年8月28日 17:03:13 Price [MEDICAL_DATA]" at bounding box center [207, 47] width 299 height 10
click at [141, 47] on input "2025年8月28日 17:03:13 Price [MEDICAL_DATA]" at bounding box center [207, 47] width 299 height 10
paste input "九月活动改价 34xx 23%"
click at [99, 50] on input "九月活动改价 35xsp %" at bounding box center [207, 47] width 299 height 10
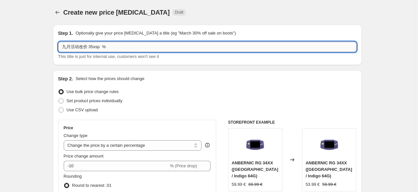
click at [97, 49] on input "九月活动改价 35xsp %" at bounding box center [207, 47] width 299 height 10
click at [105, 45] on input "九月活动改价 35xxsp %" at bounding box center [207, 47] width 299 height 10
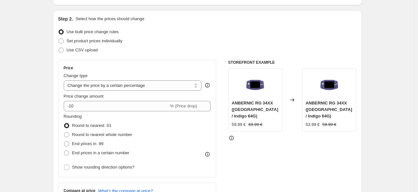
scroll to position [87, 0]
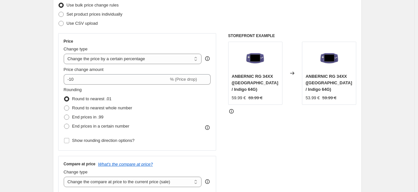
type input "九月活动改价 35xxsp 64 30%"
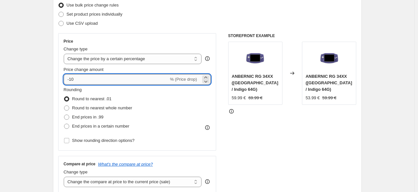
click at [100, 76] on input "-10" at bounding box center [116, 79] width 105 height 10
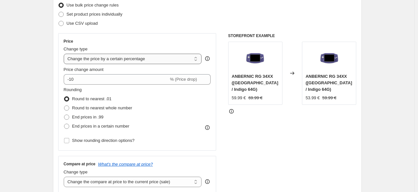
click at [110, 58] on select "Change the price to a certain amount Change the price by a certain amount Chang…" at bounding box center [133, 59] width 138 height 10
select select "pcap"
click at [65, 54] on select "Change the price to a certain amount Change the price by a certain amount Chang…" at bounding box center [133, 59] width 138 height 10
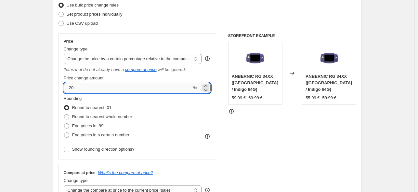
click at [110, 88] on input "-20" at bounding box center [128, 88] width 128 height 10
type input "-2"
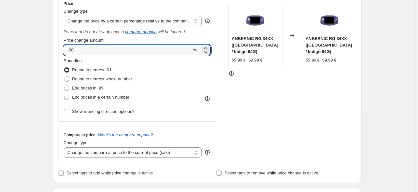
scroll to position [173, 0]
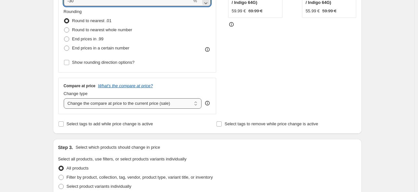
type input "-30"
click at [165, 102] on select "Change the compare at price to the current price (sale) Change the compare at p…" at bounding box center [133, 103] width 138 height 10
select select "no_change"
click at [65, 98] on select "Change the compare at price to the current price (sale) Change the compare at p…" at bounding box center [133, 103] width 138 height 10
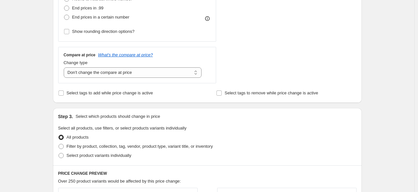
scroll to position [217, 0]
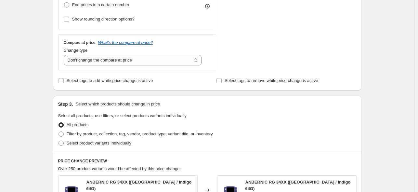
click at [100, 148] on label "Select product variants individually" at bounding box center [94, 143] width 73 height 9
click at [59, 141] on input "Select product variants individually" at bounding box center [59, 141] width 0 height 0
radio input "true"
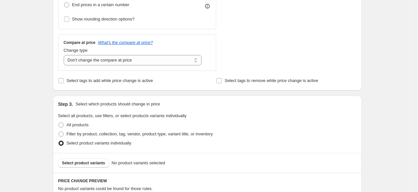
click at [91, 164] on span "Select product variants" at bounding box center [83, 162] width 43 height 5
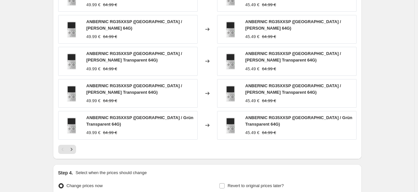
scroll to position [434, 0]
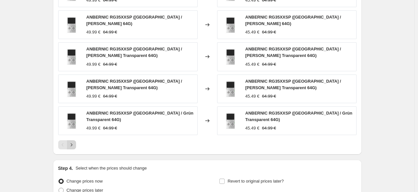
click at [72, 142] on icon "Next" at bounding box center [71, 145] width 7 height 7
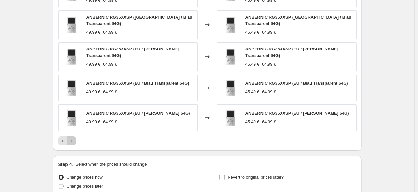
click at [74, 138] on icon "Next" at bounding box center [71, 141] width 7 height 7
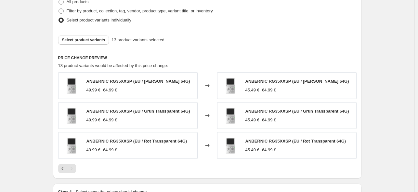
scroll to position [426, 0]
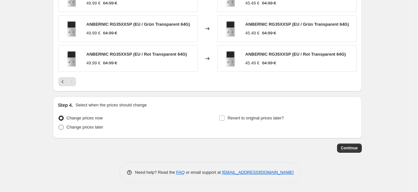
click at [78, 128] on span "Change prices later" at bounding box center [85, 127] width 37 height 5
click at [59, 125] on input "Change prices later" at bounding box center [59, 125] width 0 height 0
radio input "true"
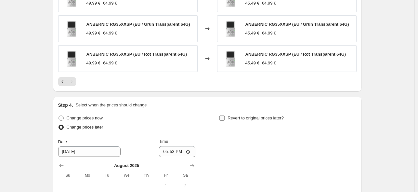
click at [223, 116] on input "Revert to original prices later?" at bounding box center [222, 117] width 5 height 5
checkbox input "true"
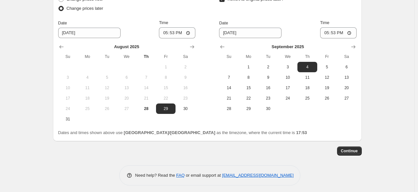
scroll to position [548, 0]
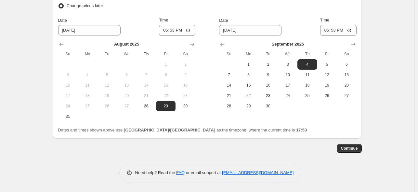
drag, startPoint x: 62, startPoint y: 117, endPoint x: 147, endPoint y: 87, distance: 89.3
click at [63, 117] on span "31" at bounding box center [68, 116] width 14 height 5
type input "[DATE]"
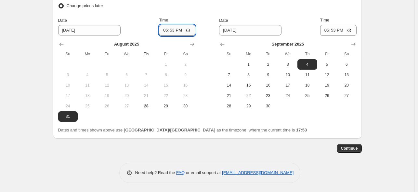
click at [176, 29] on input "17:53" at bounding box center [177, 30] width 36 height 11
type input "22:50"
click at [354, 62] on span "6" at bounding box center [347, 64] width 14 height 5
type input "[DATE]"
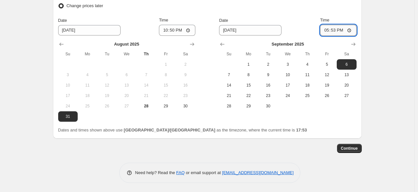
click at [336, 34] on input "17:53" at bounding box center [338, 30] width 36 height 11
type input "15:00"
drag, startPoint x: 396, startPoint y: 86, endPoint x: 339, endPoint y: 83, distance: 57.4
click at [352, 146] on span "Continue" at bounding box center [349, 148] width 17 height 5
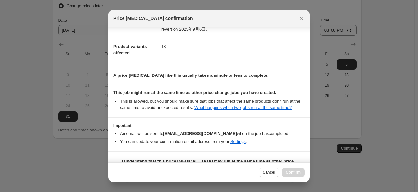
scroll to position [86, 0]
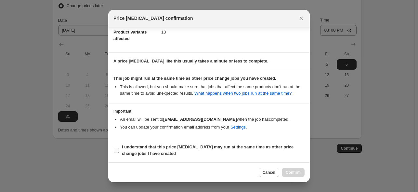
click at [182, 155] on span "I understand that this price [MEDICAL_DATA] may run at the same time as other p…" at bounding box center [213, 150] width 183 height 13
click at [119, 153] on input "I understand that this price [MEDICAL_DATA] may run at the same time as other p…" at bounding box center [116, 150] width 5 height 5
checkbox input "true"
click at [298, 173] on span "Confirm" at bounding box center [293, 172] width 15 height 5
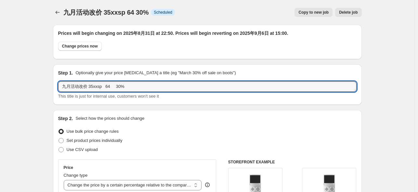
drag, startPoint x: 159, startPoint y: 86, endPoint x: -2, endPoint y: 84, distance: 161.0
click at [0, 84] on html "Home Settings Plans Skip to content 九月活动改价 35xxsp 64 30%. This page is ready 九月…" at bounding box center [209, 96] width 418 height 192
click at [61, 10] on icon "Price change jobs" at bounding box center [57, 12] width 7 height 7
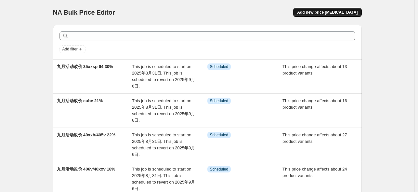
click at [352, 17] on button "Add new price [MEDICAL_DATA]" at bounding box center [327, 12] width 68 height 9
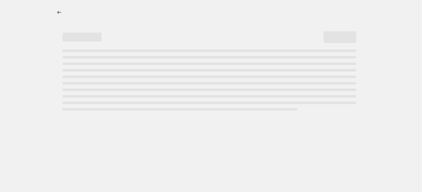
select select "percentage"
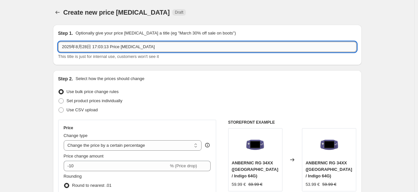
click at [150, 47] on input "2025年8月28日 17:03:13 Price [MEDICAL_DATA]" at bounding box center [207, 47] width 299 height 10
paste input "九月活动改价 35xxsp 64 30%"
drag, startPoint x: 111, startPoint y: 48, endPoint x: 107, endPoint y: 47, distance: 4.0
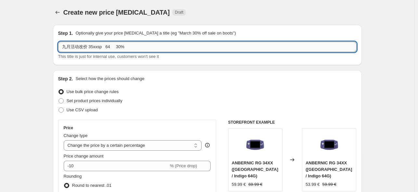
click at [107, 47] on input "九月活动改价 35xxsp 64 30%" at bounding box center [207, 47] width 299 height 10
drag, startPoint x: 131, startPoint y: 48, endPoint x: 126, endPoint y: 48, distance: 5.5
click at [126, 48] on input "九月活动改价 35xxsp 128/256 30%" at bounding box center [207, 47] width 299 height 10
type input "九月活动改价 35xxsp 128/256 26.5%"
drag, startPoint x: 164, startPoint y: 114, endPoint x: 163, endPoint y: 117, distance: 3.6
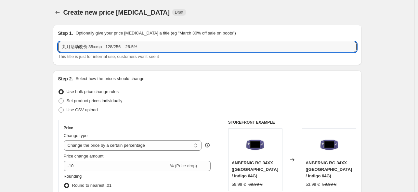
click at [164, 115] on div "Step 2. Select how the prices should change Use bulk price change rules Set pro…" at bounding box center [207, 184] width 299 height 218
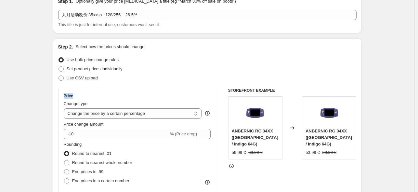
scroll to position [43, 0]
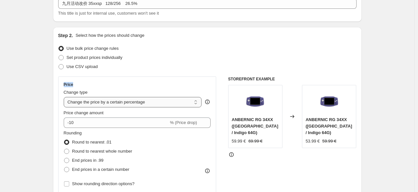
click at [147, 104] on select "Change the price to a certain amount Change the price by a certain amount Chang…" at bounding box center [133, 102] width 138 height 10
select select "pcap"
click at [65, 97] on select "Change the price to a certain amount Change the price by a certain amount Chang…" at bounding box center [133, 102] width 138 height 10
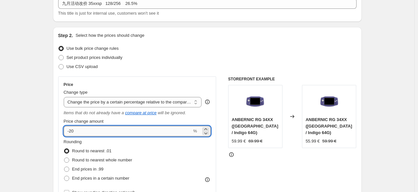
click at [124, 129] on input "-20" at bounding box center [128, 131] width 128 height 10
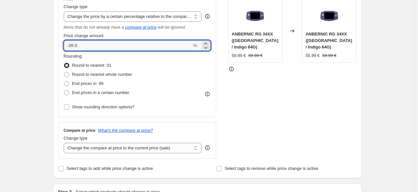
scroll to position [173, 0]
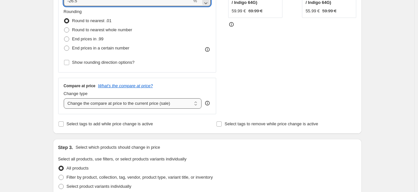
type input "-26.5"
click at [141, 107] on select "Change the compare at price to the current price (sale) Change the compare at p…" at bounding box center [133, 103] width 138 height 10
select select "no_change"
click at [65, 98] on select "Change the compare at price to the current price (sale) Change the compare at p…" at bounding box center [133, 103] width 138 height 10
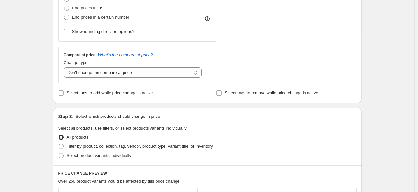
scroll to position [217, 0]
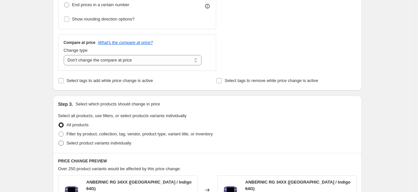
click at [86, 143] on span "Select product variants individually" at bounding box center [99, 143] width 65 height 5
click at [59, 141] on input "Select product variants individually" at bounding box center [59, 141] width 0 height 0
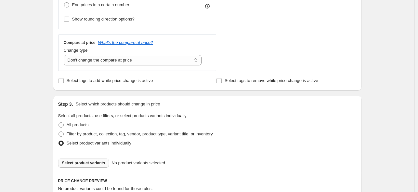
click at [101, 161] on span "Select product variants" at bounding box center [83, 162] width 43 height 5
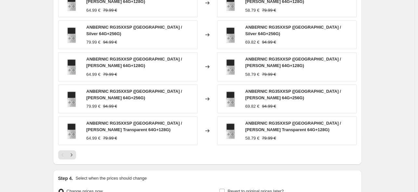
scroll to position [477, 0]
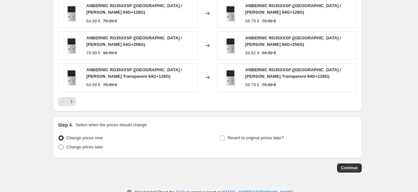
click at [83, 142] on label "Change prices later" at bounding box center [80, 146] width 45 height 9
click at [59, 144] on input "Change prices later" at bounding box center [59, 144] width 0 height 0
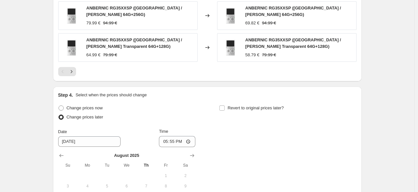
scroll to position [607, 0]
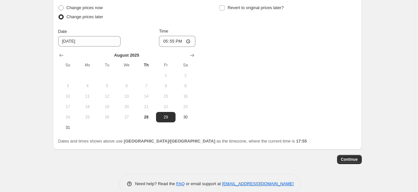
drag, startPoint x: 73, startPoint y: 121, endPoint x: 99, endPoint y: 102, distance: 31.9
click at [74, 125] on span "31" at bounding box center [68, 127] width 14 height 5
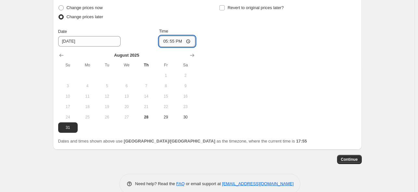
click at [174, 36] on input "17:55" at bounding box center [177, 41] width 36 height 11
drag, startPoint x: 291, startPoint y: 56, endPoint x: 283, endPoint y: 54, distance: 8.8
click at [291, 56] on div "Change prices now Change prices later Date [DATE] Time 22:50 [DATE] Su Mo Tu We…" at bounding box center [207, 67] width 299 height 129
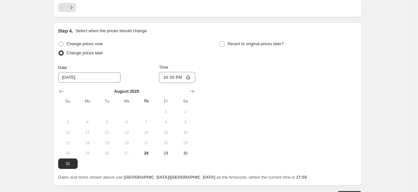
scroll to position [564, 0]
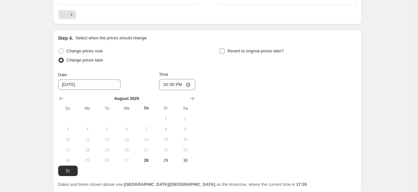
click at [228, 47] on label "Revert to original prices later?" at bounding box center [251, 51] width 65 height 9
click at [225, 48] on input "Revert to original prices later?" at bounding box center [222, 50] width 5 height 5
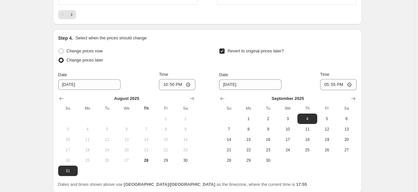
drag, startPoint x: 347, startPoint y: 113, endPoint x: 342, endPoint y: 95, distance: 19.1
click at [347, 114] on button "6" at bounding box center [347, 119] width 20 height 10
click at [336, 90] on div "[DATE] Su Mo Tu We Th Fr Sa 1 2 3 4 5 6 7 8 9 10 11 12 13 14 15 16 17 18 19 20 …" at bounding box center [287, 127] width 137 height 75
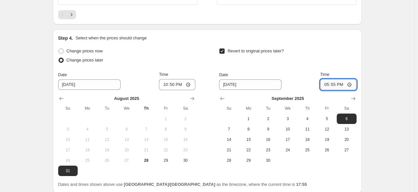
click at [333, 81] on input "17:55" at bounding box center [338, 84] width 36 height 11
drag, startPoint x: 320, startPoint y: 38, endPoint x: 313, endPoint y: 43, distance: 8.8
click at [317, 47] on div "Revert to original prices later?" at bounding box center [287, 57] width 137 height 20
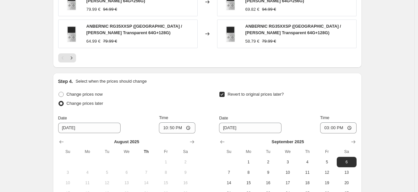
scroll to position [610, 0]
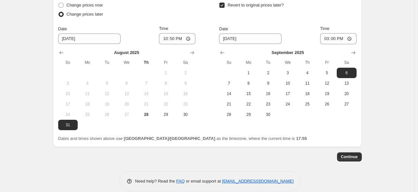
click at [358, 154] on span "Continue" at bounding box center [349, 156] width 17 height 5
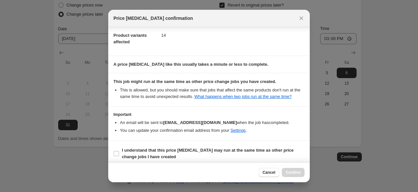
scroll to position [86, 0]
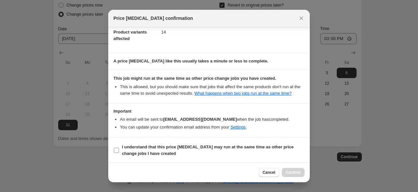
drag, startPoint x: 189, startPoint y: 148, endPoint x: 255, endPoint y: 156, distance: 66.9
click at [190, 148] on b "I understand that this price [MEDICAL_DATA] may run at the same time as other p…" at bounding box center [208, 149] width 172 height 11
click at [231, 154] on span "I understand that this price [MEDICAL_DATA] may run at the same time as other p…" at bounding box center [213, 150] width 183 height 13
click at [119, 153] on input "I understand that this price [MEDICAL_DATA] may run at the same time as other p…" at bounding box center [116, 150] width 5 height 5
click at [288, 173] on span "Confirm" at bounding box center [293, 172] width 15 height 5
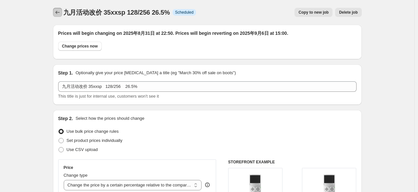
click at [62, 12] on button "Price change jobs" at bounding box center [57, 12] width 9 height 9
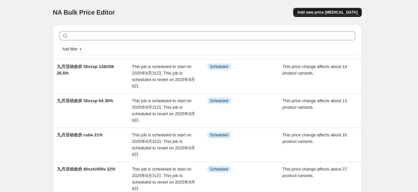
click at [330, 14] on span "Add new price [MEDICAL_DATA]" at bounding box center [327, 12] width 61 height 5
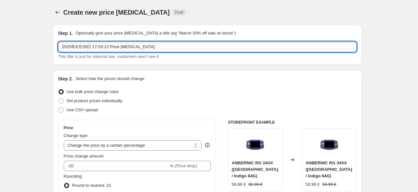
click at [105, 44] on input "2025年8月28日 17:03:13 Price [MEDICAL_DATA]" at bounding box center [207, 47] width 299 height 10
paste input "九月活动改价 35xxsp 64 30%"
drag, startPoint x: 91, startPoint y: 47, endPoint x: 98, endPoint y: 47, distance: 6.5
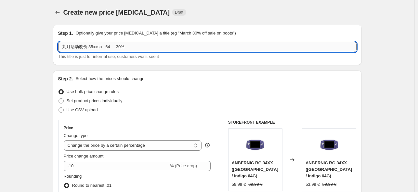
click at [107, 47] on input "九月活动改价 35xxsp 64 30%" at bounding box center [207, 47] width 299 height 10
drag, startPoint x: 89, startPoint y: 46, endPoint x: 112, endPoint y: 46, distance: 22.1
click at [112, 46] on input "九月活动改价 35xxsp 64 30%" at bounding box center [207, 47] width 299 height 10
click at [102, 48] on input "九月活动改价 556 30%" at bounding box center [207, 47] width 299 height 10
click at [101, 47] on input "九月活动改价 556 %" at bounding box center [207, 47] width 299 height 10
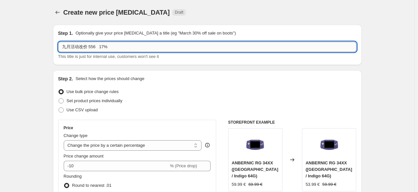
drag, startPoint x: 97, startPoint y: 48, endPoint x: 93, endPoint y: 47, distance: 4.1
click at [93, 47] on input "九月活动改价 556 17%" at bounding box center [207, 47] width 299 height 10
click at [144, 49] on input "九月活动改价 556 17%" at bounding box center [207, 47] width 299 height 10
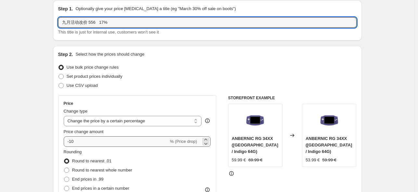
scroll to position [43, 0]
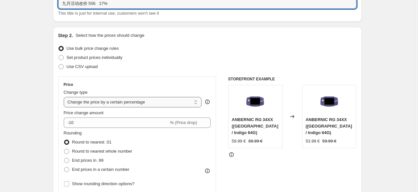
click at [122, 102] on select "Change the price to a certain amount Change the price by a certain amount Chang…" at bounding box center [133, 102] width 138 height 10
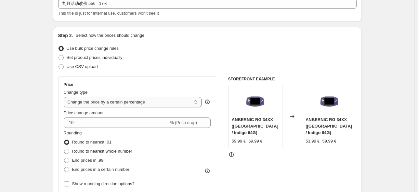
click at [65, 97] on select "Change the price to a certain amount Change the price by a certain amount Chang…" at bounding box center [133, 102] width 138 height 10
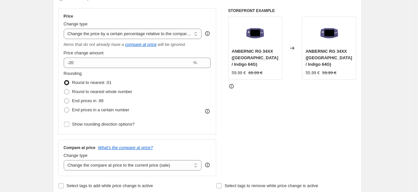
scroll to position [130, 0]
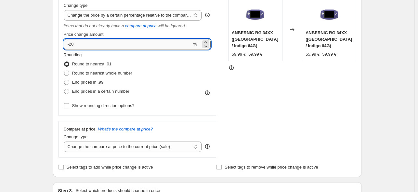
click at [102, 45] on input "-20" at bounding box center [128, 44] width 128 height 10
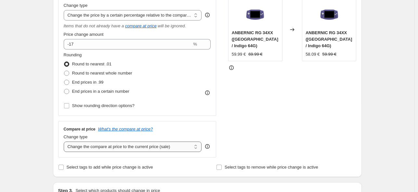
click at [140, 148] on select "Change the compare at price to the current price (sale) Change the compare at p…" at bounding box center [133, 147] width 138 height 10
click at [65, 142] on select "Change the compare at price to the current price (sale) Change the compare at p…" at bounding box center [133, 147] width 138 height 10
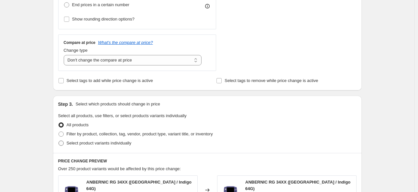
click at [82, 142] on span "Select product variants individually" at bounding box center [99, 143] width 65 height 5
click at [59, 141] on input "Select product variants individually" at bounding box center [59, 141] width 0 height 0
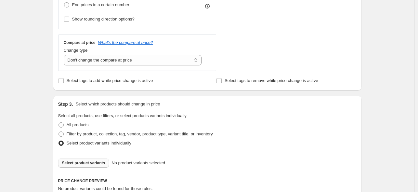
click at [95, 164] on span "Select product variants" at bounding box center [83, 162] width 43 height 5
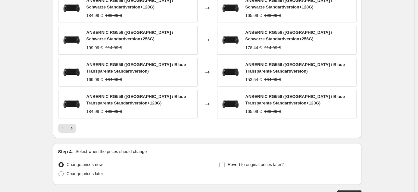
scroll to position [494, 0]
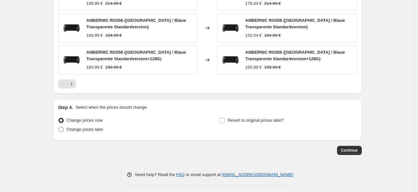
click at [92, 128] on span "Change prices later" at bounding box center [85, 129] width 37 height 5
click at [59, 127] on input "Change prices later" at bounding box center [59, 127] width 0 height 0
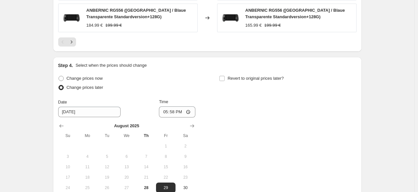
scroll to position [581, 0]
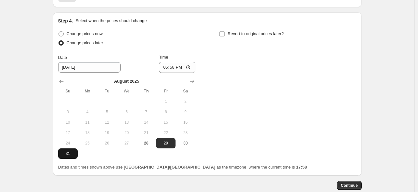
drag, startPoint x: 74, startPoint y: 148, endPoint x: 94, endPoint y: 139, distance: 22.0
click at [74, 151] on span "31" at bounding box center [68, 153] width 14 height 5
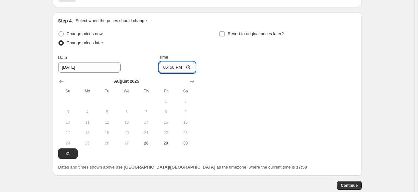
click at [176, 66] on input "17:58" at bounding box center [177, 67] width 36 height 11
click at [243, 34] on span "Revert to original prices later?" at bounding box center [256, 33] width 56 height 5
click at [225, 34] on input "Revert to original prices later?" at bounding box center [222, 33] width 5 height 5
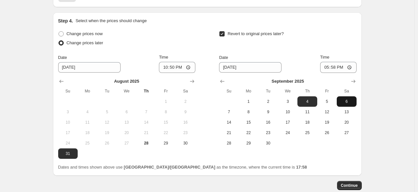
click at [344, 100] on span "6" at bounding box center [347, 101] width 14 height 5
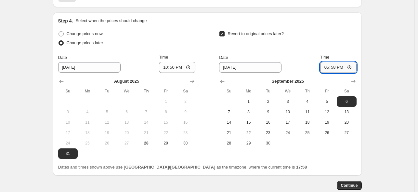
click at [335, 65] on input "17:58" at bounding box center [338, 67] width 36 height 11
click at [355, 183] on span "Continue" at bounding box center [349, 185] width 17 height 5
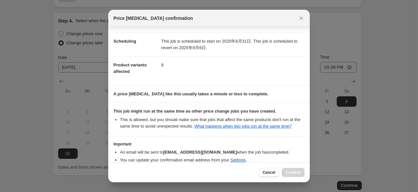
scroll to position [86, 0]
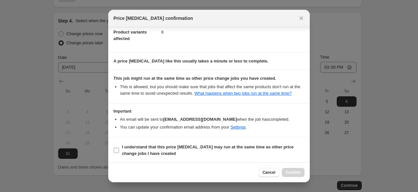
click at [208, 148] on b "I understand that this price [MEDICAL_DATA] may run at the same time as other p…" at bounding box center [208, 149] width 172 height 11
click at [119, 148] on input "I understand that this price [MEDICAL_DATA] may run at the same time as other p…" at bounding box center [116, 150] width 5 height 5
click at [302, 170] on button "Confirm" at bounding box center [293, 172] width 23 height 9
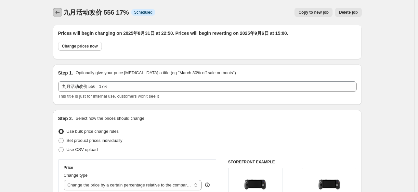
click at [60, 13] on icon "Price change jobs" at bounding box center [57, 12] width 7 height 7
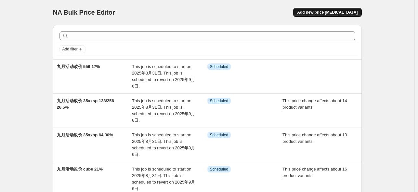
click at [340, 13] on span "Add new price [MEDICAL_DATA]" at bounding box center [327, 12] width 61 height 5
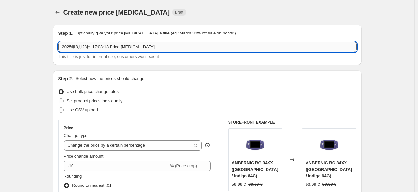
click at [127, 45] on input "2025年8月28日 17:03:13 Price [MEDICAL_DATA]" at bounding box center [207, 47] width 299 height 10
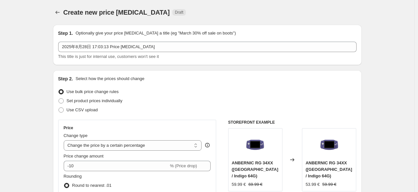
click at [196, 61] on div "Step 1. Optionally give your price [MEDICAL_DATA] a title (eg "March 30% off sa…" at bounding box center [207, 45] width 309 height 40
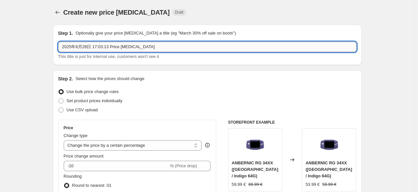
click at [159, 47] on input "2025年8月28日 17:03:13 Price [MEDICAL_DATA]" at bounding box center [207, 47] width 299 height 10
click at [158, 47] on input "2025年8月28日 17:03:13 Price [MEDICAL_DATA]" at bounding box center [207, 47] width 299 height 10
paste input "九月活动改价 35xxsp 64 30%"
drag, startPoint x: 91, startPoint y: 46, endPoint x: 103, endPoint y: 47, distance: 12.1
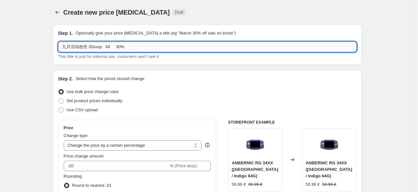
click at [103, 47] on input "九月活动改价 35xxsp 64 30%" at bounding box center [207, 47] width 299 height 10
click at [101, 47] on input "九月活动改价 28xx 64 30%" at bounding box center [207, 47] width 299 height 10
click at [108, 47] on input "九月活动改价 28xx 64 30%" at bounding box center [207, 47] width 299 height 10
click at [124, 49] on input "九月活动改价 28xx 64/128 30%" at bounding box center [207, 47] width 299 height 10
click at [123, 145] on select "Change the price to a certain amount Change the price by a certain amount Chang…" at bounding box center [133, 145] width 138 height 10
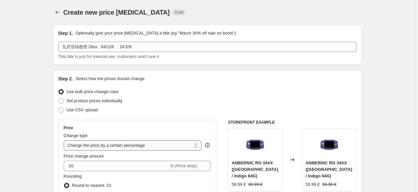
click at [65, 140] on select "Change the price to a certain amount Change the price by a certain amount Chang…" at bounding box center [133, 145] width 138 height 10
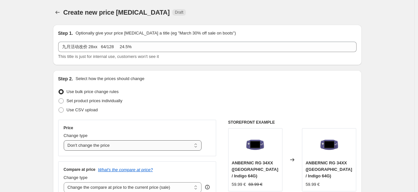
drag, startPoint x: 129, startPoint y: 148, endPoint x: 132, endPoint y: 145, distance: 4.2
click at [129, 148] on select "Change the price to a certain amount Change the price by a certain amount Chang…" at bounding box center [133, 145] width 138 height 10
click at [65, 140] on select "Change the price to a certain amount Change the price by a certain amount Chang…" at bounding box center [133, 145] width 138 height 10
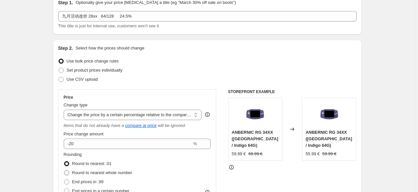
scroll to position [43, 0]
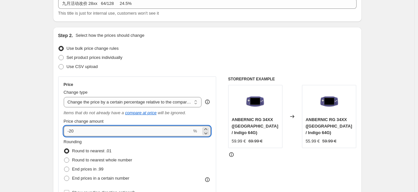
click at [96, 128] on input "-20" at bounding box center [128, 131] width 128 height 10
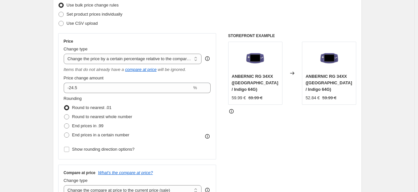
click at [268, 136] on div "STOREFRONT EXAMPLE ANBERNIC RG 34XX ([GEOGRAPHIC_DATA] / Indigo 64G) 59.99 € 69…" at bounding box center [292, 117] width 128 height 168
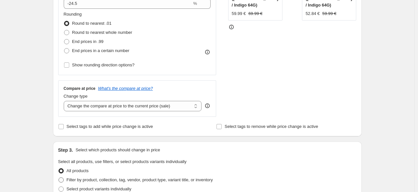
scroll to position [217, 0]
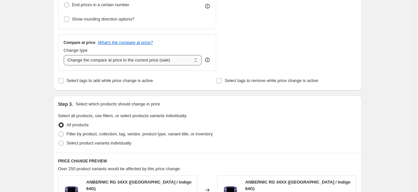
click at [183, 62] on select "Change the compare at price to the current price (sale) Change the compare at p…" at bounding box center [133, 60] width 138 height 10
click at [65, 55] on select "Change the compare at price to the current price (sale) Change the compare at p…" at bounding box center [133, 60] width 138 height 10
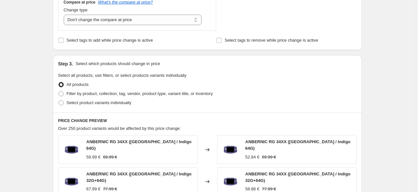
scroll to position [347, 0]
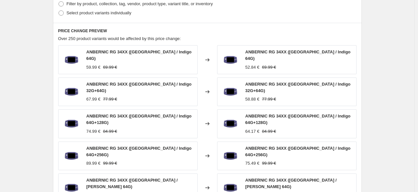
click at [100, 15] on span "Select product variants individually" at bounding box center [99, 12] width 65 height 5
click at [59, 11] on input "Select product variants individually" at bounding box center [59, 10] width 0 height 0
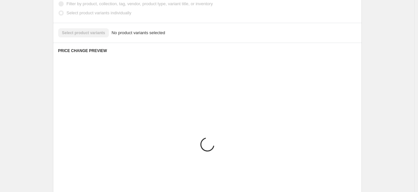
scroll to position [323, 0]
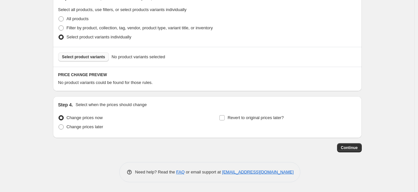
click at [92, 60] on button "Select product variants" at bounding box center [83, 56] width 51 height 9
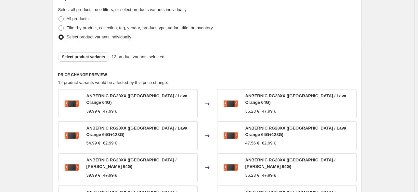
scroll to position [486, 0]
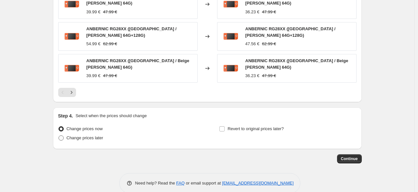
click at [88, 135] on span "Change prices later" at bounding box center [85, 137] width 37 height 5
click at [59, 135] on input "Change prices later" at bounding box center [59, 135] width 0 height 0
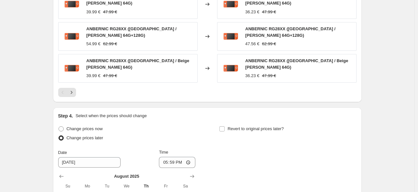
drag, startPoint x: 242, startPoint y: 118, endPoint x: 211, endPoint y: 142, distance: 38.5
click at [241, 126] on span "Revert to original prices later?" at bounding box center [256, 128] width 56 height 5
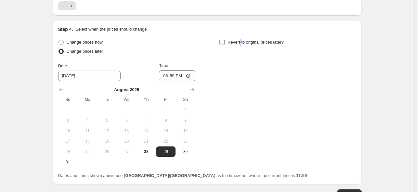
click at [225, 40] on input "Revert to original prices later?" at bounding box center [222, 42] width 5 height 5
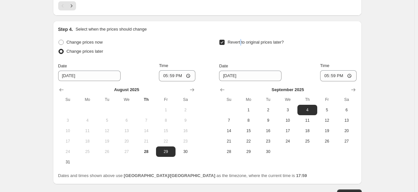
drag, startPoint x: 70, startPoint y: 147, endPoint x: 160, endPoint y: 92, distance: 105.7
click at [72, 157] on button "31" at bounding box center [68, 162] width 20 height 10
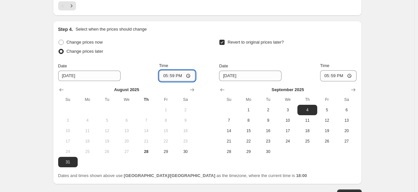
click at [173, 70] on input "17:59" at bounding box center [177, 75] width 36 height 11
click at [338, 70] on input "17:59" at bounding box center [338, 75] width 36 height 11
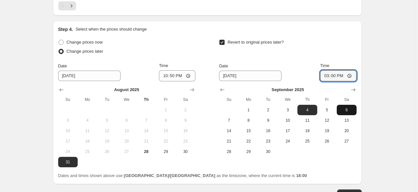
click at [346, 105] on button "6" at bounding box center [347, 110] width 20 height 10
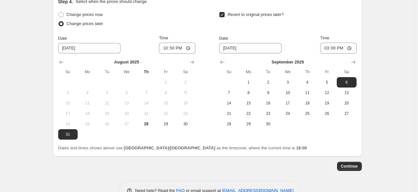
scroll to position [608, 0]
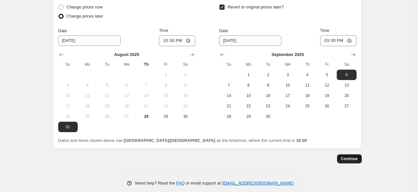
click at [346, 154] on button "Continue" at bounding box center [349, 158] width 25 height 9
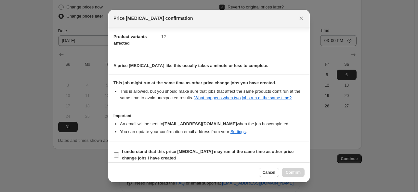
scroll to position [86, 0]
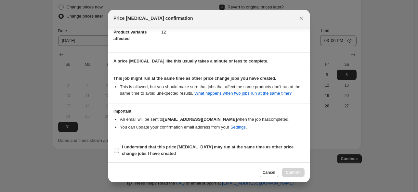
drag, startPoint x: 200, startPoint y: 151, endPoint x: 293, endPoint y: 153, distance: 92.4
click at [201, 151] on span "I understand that this price [MEDICAL_DATA] may run at the same time as other p…" at bounding box center [213, 150] width 183 height 13
click at [119, 151] on input "I understand that this price [MEDICAL_DATA] may run at the same time as other p…" at bounding box center [116, 150] width 5 height 5
click at [298, 171] on span "Confirm" at bounding box center [293, 172] width 15 height 5
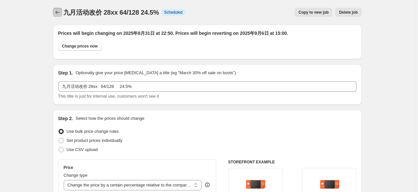
click at [62, 14] on button "Price change jobs" at bounding box center [57, 12] width 9 height 9
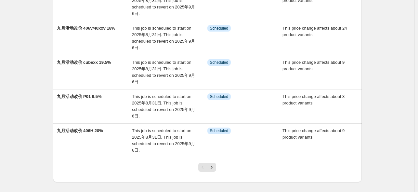
scroll to position [260, 0]
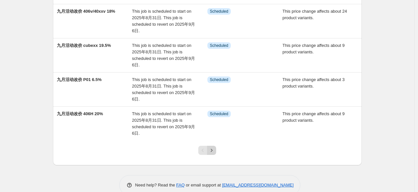
click at [209, 150] on button "Next" at bounding box center [211, 150] width 9 height 9
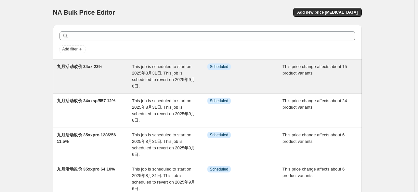
click at [99, 70] on div "九月活动改价 34xx 23%" at bounding box center [94, 76] width 75 height 26
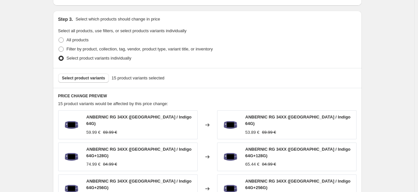
scroll to position [347, 0]
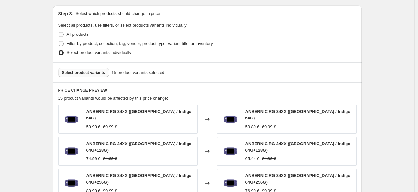
click at [91, 74] on span "Select product variants" at bounding box center [83, 72] width 43 height 5
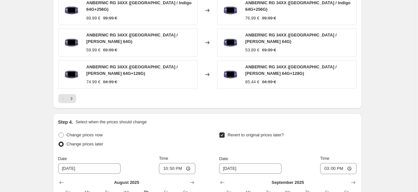
scroll to position [520, 0]
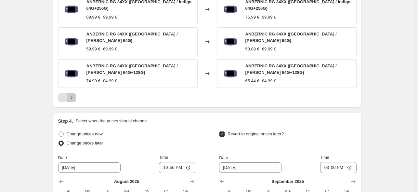
click at [75, 94] on icon "Next" at bounding box center [71, 97] width 7 height 7
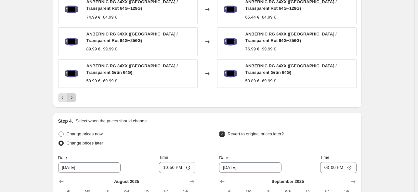
click at [74, 94] on icon "Next" at bounding box center [71, 97] width 7 height 7
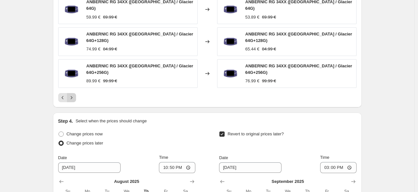
click at [74, 94] on icon "Next" at bounding box center [71, 97] width 7 height 7
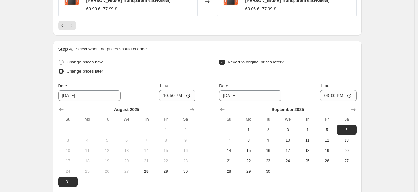
scroll to position [607, 0]
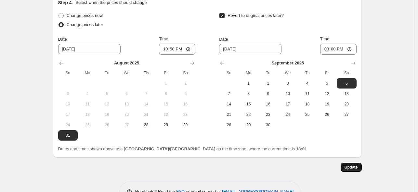
click at [347, 165] on span "Update" at bounding box center [351, 167] width 13 height 5
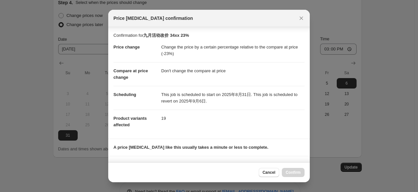
scroll to position [86, 0]
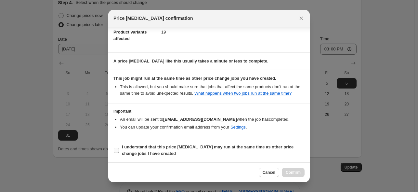
click at [209, 145] on b "I understand that this price [MEDICAL_DATA] may run at the same time as other p…" at bounding box center [208, 149] width 172 height 11
click at [119, 148] on input "I understand that this price [MEDICAL_DATA] may run at the same time as other p…" at bounding box center [116, 150] width 5 height 5
click at [298, 171] on span "Confirm" at bounding box center [293, 172] width 15 height 5
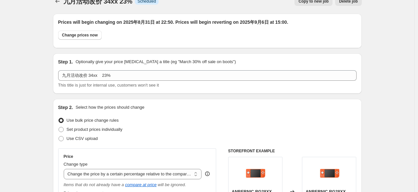
scroll to position [0, 0]
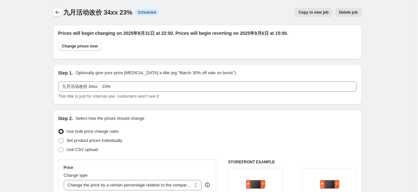
click at [61, 11] on icon "Price change jobs" at bounding box center [57, 12] width 7 height 7
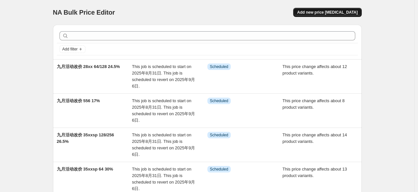
click at [330, 14] on span "Add new price [MEDICAL_DATA]" at bounding box center [327, 12] width 61 height 5
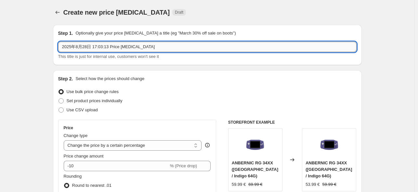
click at [135, 49] on input "2025年8月28日 17:03:13 Price [MEDICAL_DATA]" at bounding box center [207, 47] width 299 height 10
paste input "九月活动改价 35xxsp 64 30%"
drag, startPoint x: 90, startPoint y: 46, endPoint x: 103, endPoint y: 45, distance: 13.0
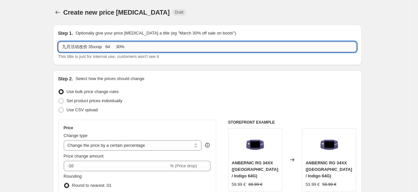
click at [103, 45] on input "九月活动改价 35xxsp 64 30%" at bounding box center [207, 47] width 299 height 10
drag, startPoint x: 105, startPoint y: 46, endPoint x: 113, endPoint y: 52, distance: 9.5
click at [113, 52] on input "九月活动改价 ARC-S 64 30%" at bounding box center [207, 47] width 299 height 10
drag, startPoint x: 113, startPoint y: 48, endPoint x: 109, endPoint y: 47, distance: 4.7
click at [109, 47] on input "九月活动改价 ARC-S 30%" at bounding box center [207, 47] width 299 height 10
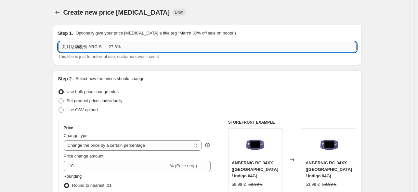
click at [107, 48] on input "九月活动改价 ARC-S 27.5%" at bounding box center [207, 47] width 299 height 10
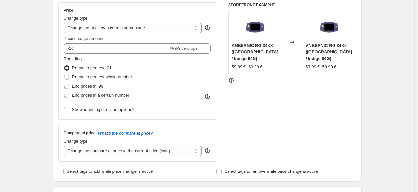
scroll to position [130, 0]
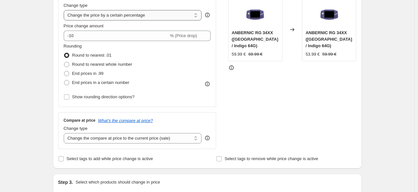
click at [144, 12] on select "Change the price to a certain amount Change the price by a certain amount Chang…" at bounding box center [133, 15] width 138 height 10
click at [65, 10] on select "Change the price to a certain amount Change the price by a certain amount Chang…" at bounding box center [133, 15] width 138 height 10
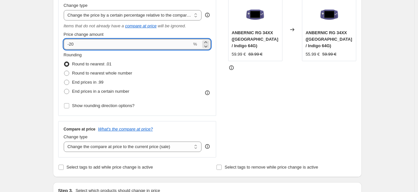
click at [103, 43] on input "-20" at bounding box center [128, 44] width 128 height 10
click at [143, 146] on select "Change the compare at price to the current price (sale) Change the compare at p…" at bounding box center [133, 147] width 138 height 10
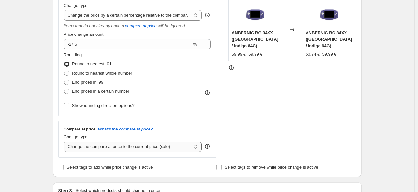
click at [65, 142] on select "Change the compare at price to the current price (sale) Change the compare at p…" at bounding box center [133, 147] width 138 height 10
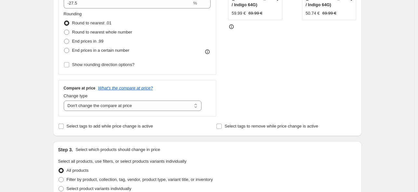
scroll to position [217, 0]
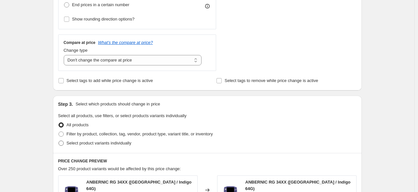
click at [90, 143] on span "Select product variants individually" at bounding box center [99, 143] width 65 height 5
click at [59, 141] on input "Select product variants individually" at bounding box center [59, 141] width 0 height 0
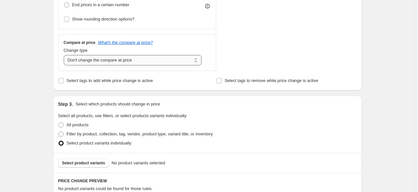
click at [136, 60] on select "Change the compare at price to the current price (sale) Change the compare at p…" at bounding box center [133, 60] width 138 height 10
click at [224, 105] on div "Step 3. Select which products should change in price" at bounding box center [207, 104] width 299 height 7
click at [128, 40] on icon "What's the compare at price?" at bounding box center [125, 42] width 55 height 5
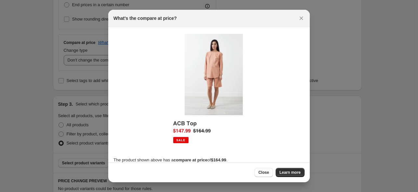
drag, startPoint x: 302, startPoint y: 17, endPoint x: 299, endPoint y: 22, distance: 6.0
click at [302, 17] on icon "Close" at bounding box center [302, 19] width 4 height 4
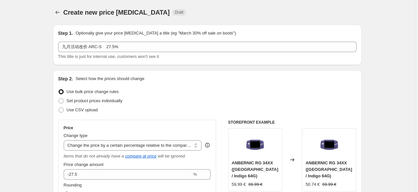
scroll to position [217, 0]
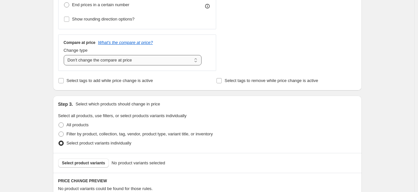
click at [154, 61] on select "Change the compare at price to the current price (sale) Change the compare at p…" at bounding box center [133, 60] width 138 height 10
click at [95, 161] on span "Select product variants" at bounding box center [83, 162] width 43 height 5
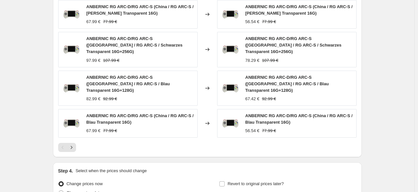
scroll to position [496, 0]
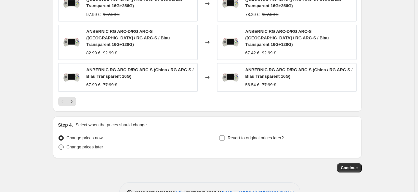
click at [67, 142] on label "Change prices later" at bounding box center [80, 146] width 45 height 9
click at [59, 144] on input "Change prices later" at bounding box center [59, 144] width 0 height 0
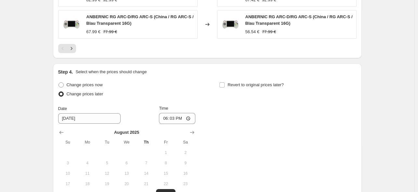
scroll to position [583, 0]
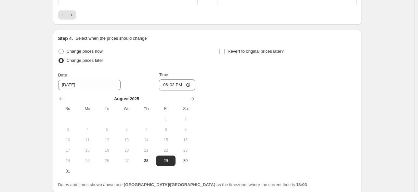
click at [175, 90] on div "[DATE] Su Mo Tu We Th Fr Sa 1 2 3 4 5 6 7 8 9 10 11 12 13 14 15 16 17 18 19 20 …" at bounding box center [124, 133] width 142 height 86
click at [175, 79] on input "18:03" at bounding box center [177, 84] width 36 height 11
click at [176, 79] on input "23:00" at bounding box center [177, 84] width 36 height 11
click at [255, 49] on span "Revert to original prices later?" at bounding box center [256, 51] width 56 height 5
click at [225, 49] on input "Revert to original prices later?" at bounding box center [222, 51] width 5 height 5
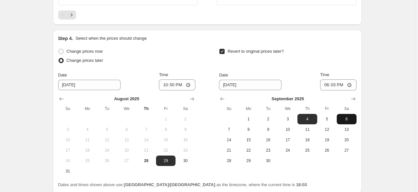
click at [350, 116] on span "6" at bounding box center [347, 118] width 14 height 5
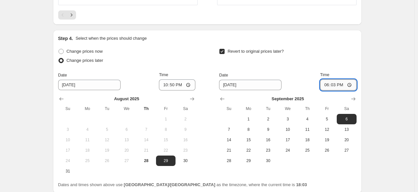
click at [337, 79] on input "18:03" at bounding box center [338, 84] width 36 height 11
click at [70, 169] on span "31" at bounding box center [68, 171] width 14 height 5
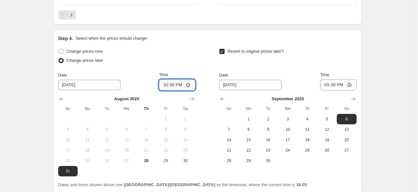
click at [177, 79] on input "22:50" at bounding box center [177, 84] width 36 height 11
click at [199, 109] on div "Change prices now Change prices later Date [DATE] Time 22:50 [DATE] Su Mo Tu We…" at bounding box center [207, 111] width 299 height 129
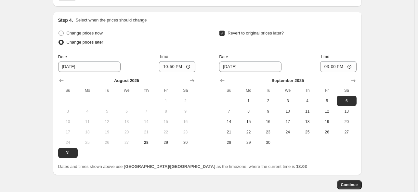
scroll to position [618, 0]
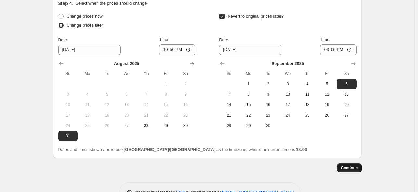
click at [346, 165] on span "Continue" at bounding box center [349, 167] width 17 height 5
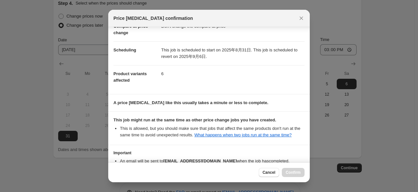
scroll to position [86, 0]
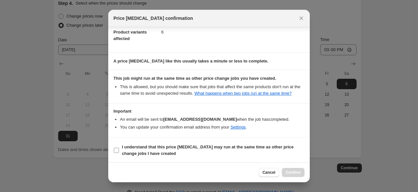
drag, startPoint x: 187, startPoint y: 151, endPoint x: 277, endPoint y: 162, distance: 90.5
click at [187, 150] on span "I understand that this price [MEDICAL_DATA] may run at the same time as other p…" at bounding box center [213, 150] width 183 height 13
click at [119, 150] on input "I understand that this price [MEDICAL_DATA] may run at the same time as other p…" at bounding box center [116, 150] width 5 height 5
click at [301, 172] on button "Confirm" at bounding box center [293, 172] width 23 height 9
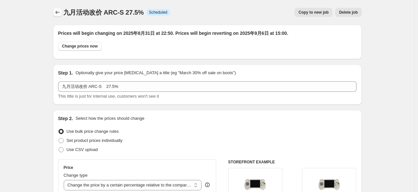
click at [55, 14] on button "Price change jobs" at bounding box center [57, 12] width 9 height 9
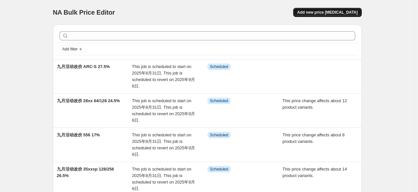
click at [321, 10] on span "Add new price [MEDICAL_DATA]" at bounding box center [327, 12] width 61 height 5
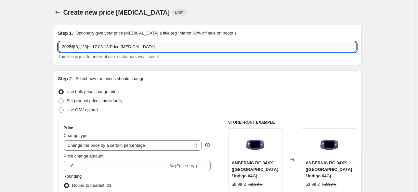
click at [144, 47] on input "2025年8月28日 17:03:13 Price [MEDICAL_DATA]" at bounding box center [207, 47] width 299 height 10
paste input "九月活动改价 35xxsp 64 30%"
drag, startPoint x: 89, startPoint y: 49, endPoint x: 105, endPoint y: 50, distance: 16.0
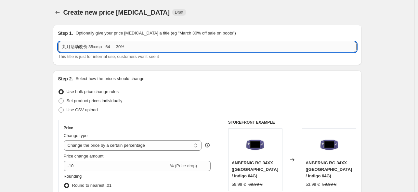
click at [105, 50] on input "九月活动改价 35xxsp 64 30%" at bounding box center [207, 47] width 299 height 10
drag, startPoint x: 104, startPoint y: 47, endPoint x: 114, endPoint y: 48, distance: 10.2
click at [114, 48] on input "九月活动改价 ARC-D 64 30%" at bounding box center [207, 47] width 299 height 10
click at [104, 46] on input "九月活动改价 ARC-D 30%" at bounding box center [207, 47] width 299 height 10
click at [124, 148] on select "Change the price to a certain amount Change the price by a certain amount Chang…" at bounding box center [133, 145] width 138 height 10
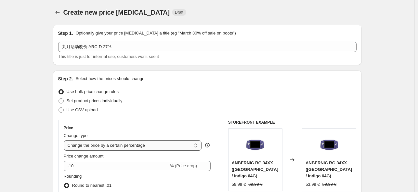
click at [65, 140] on select "Change the price to a certain amount Change the price by a certain amount Chang…" at bounding box center [133, 145] width 138 height 10
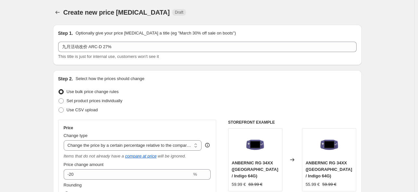
click at [107, 168] on div "Price change amount -20 %" at bounding box center [137, 170] width 147 height 18
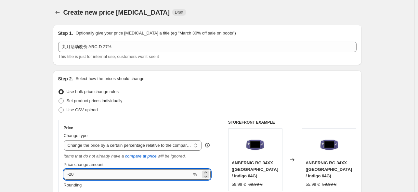
click at [111, 177] on input "-20" at bounding box center [128, 174] width 128 height 10
click at [155, 129] on div "Price" at bounding box center [137, 127] width 147 height 5
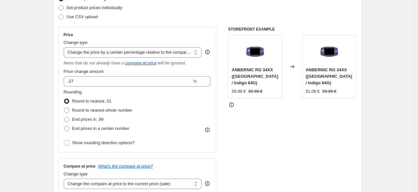
scroll to position [173, 0]
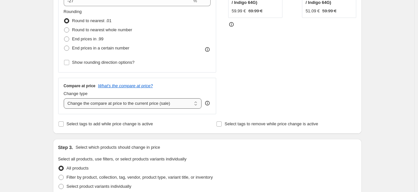
click at [116, 107] on select "Change the compare at price to the current price (sale) Change the compare at p…" at bounding box center [133, 103] width 138 height 10
click at [65, 98] on select "Change the compare at price to the current price (sale) Change the compare at p…" at bounding box center [133, 103] width 138 height 10
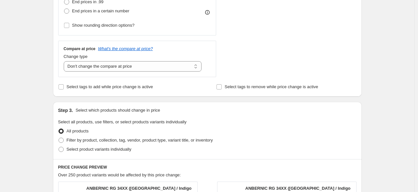
scroll to position [260, 0]
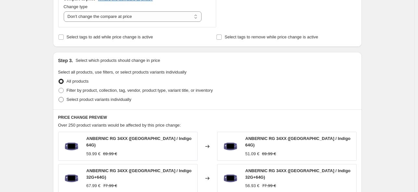
click at [66, 101] on label "Select product variants individually" at bounding box center [94, 99] width 73 height 9
click at [59, 97] on input "Select product variants individually" at bounding box center [59, 97] width 0 height 0
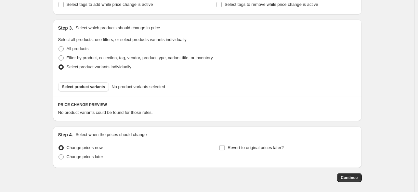
scroll to position [323, 0]
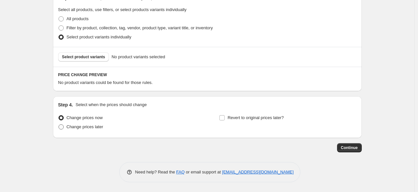
click at [92, 126] on span "Change prices later" at bounding box center [85, 126] width 37 height 5
click at [59, 125] on input "Change prices later" at bounding box center [59, 124] width 0 height 0
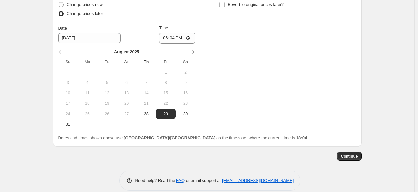
scroll to position [444, 0]
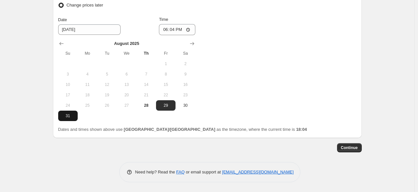
click at [71, 117] on span "31" at bounding box center [68, 115] width 14 height 5
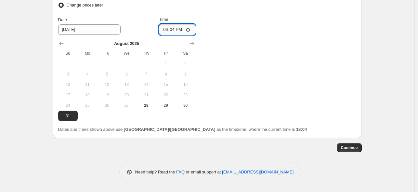
click at [176, 30] on input "18:04" at bounding box center [177, 29] width 36 height 11
click at [247, 43] on div "Change prices now Change prices later Date [DATE] Time 22:50 [DATE] Su Mo Tu We…" at bounding box center [207, 56] width 299 height 129
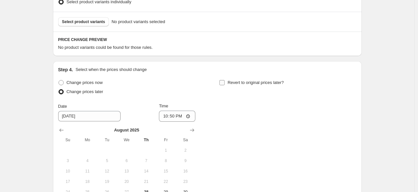
click at [242, 84] on span "Revert to original prices later?" at bounding box center [256, 82] width 56 height 5
click at [225, 84] on input "Revert to original prices later?" at bounding box center [222, 82] width 5 height 5
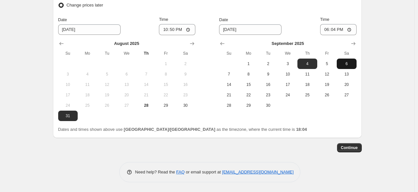
drag, startPoint x: 352, startPoint y: 65, endPoint x: 344, endPoint y: 37, distance: 28.8
click at [352, 64] on span "6" at bounding box center [347, 63] width 14 height 5
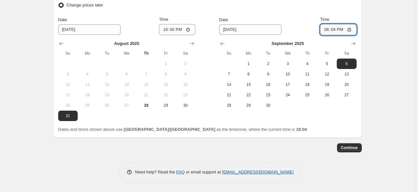
click at [336, 30] on input "18:04" at bounding box center [338, 29] width 36 height 11
drag, startPoint x: 336, startPoint y: 15, endPoint x: 268, endPoint y: 31, distance: 69.9
click at [336, 15] on div "Revert to original prices later? Date [DATE] Time 15:00 [DATE] Su Mo Tu We Th F…" at bounding box center [287, 51] width 137 height 119
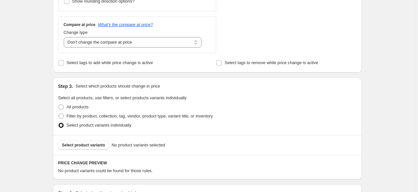
scroll to position [228, 0]
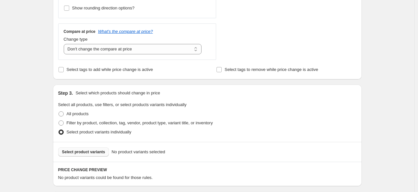
click at [106, 153] on button "Select product variants" at bounding box center [83, 151] width 51 height 9
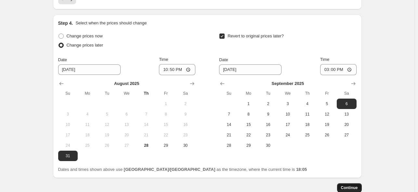
scroll to position [618, 0]
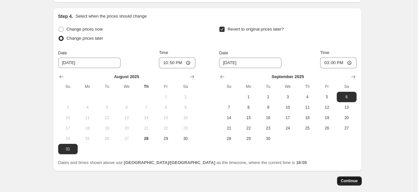
click at [356, 178] on span "Continue" at bounding box center [349, 180] width 17 height 5
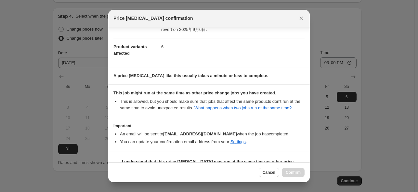
scroll to position [86, 0]
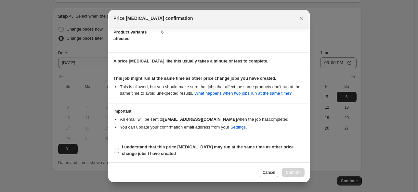
drag, startPoint x: 181, startPoint y: 149, endPoint x: 275, endPoint y: 148, distance: 93.4
click at [182, 150] on span "I understand that this price [MEDICAL_DATA] may run at the same time as other p…" at bounding box center [213, 150] width 183 height 13
click at [119, 150] on input "I understand that this price [MEDICAL_DATA] may run at the same time as other p…" at bounding box center [116, 150] width 5 height 5
click at [298, 171] on span "Confirm" at bounding box center [293, 172] width 15 height 5
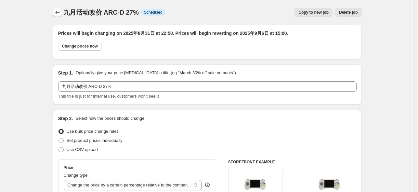
click at [61, 12] on icon "Price change jobs" at bounding box center [57, 12] width 7 height 7
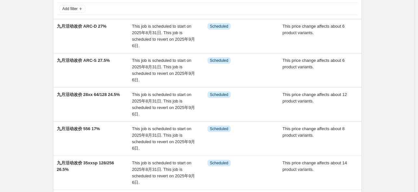
scroll to position [43, 0]
